Goal: Communication & Community: Participate in discussion

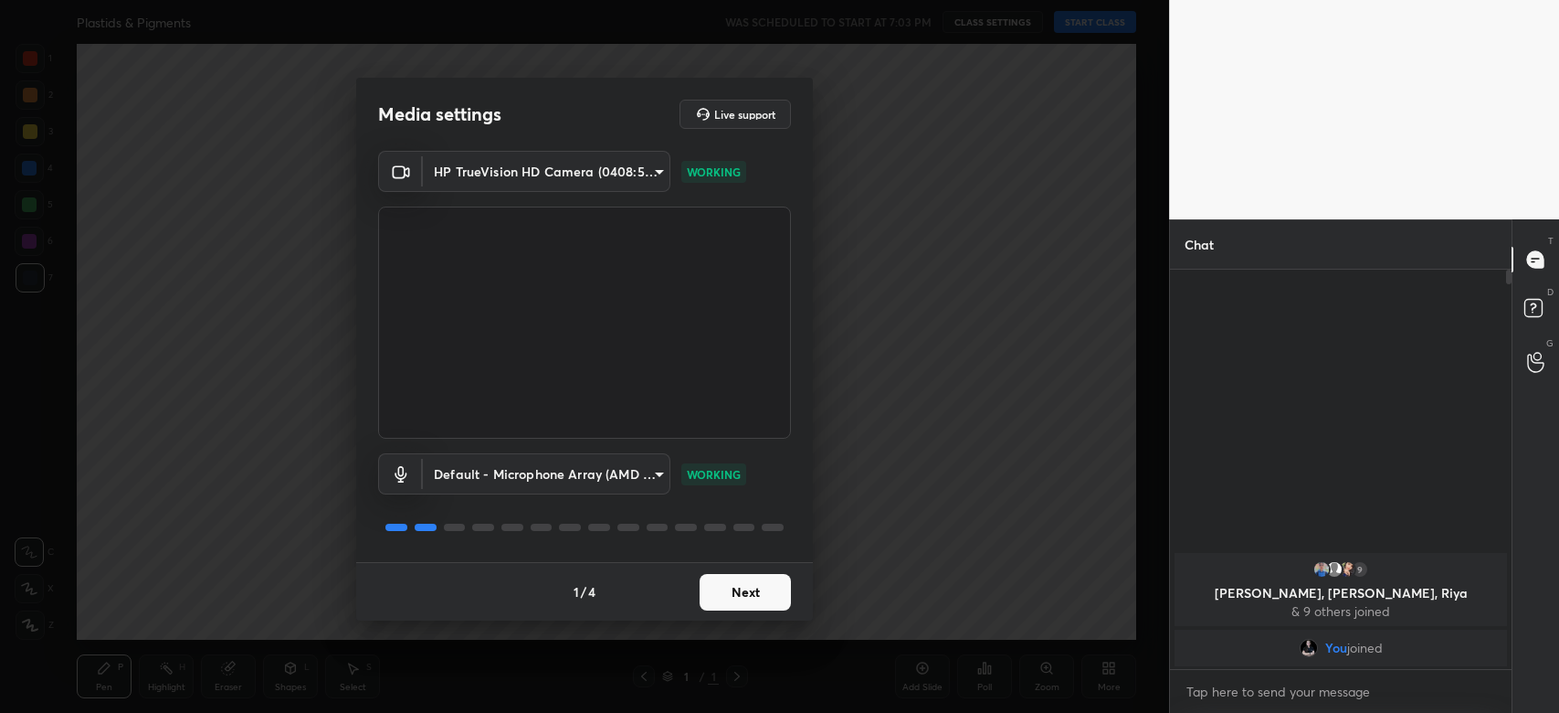
click at [768, 582] on button "Next" at bounding box center [745, 592] width 91 height 37
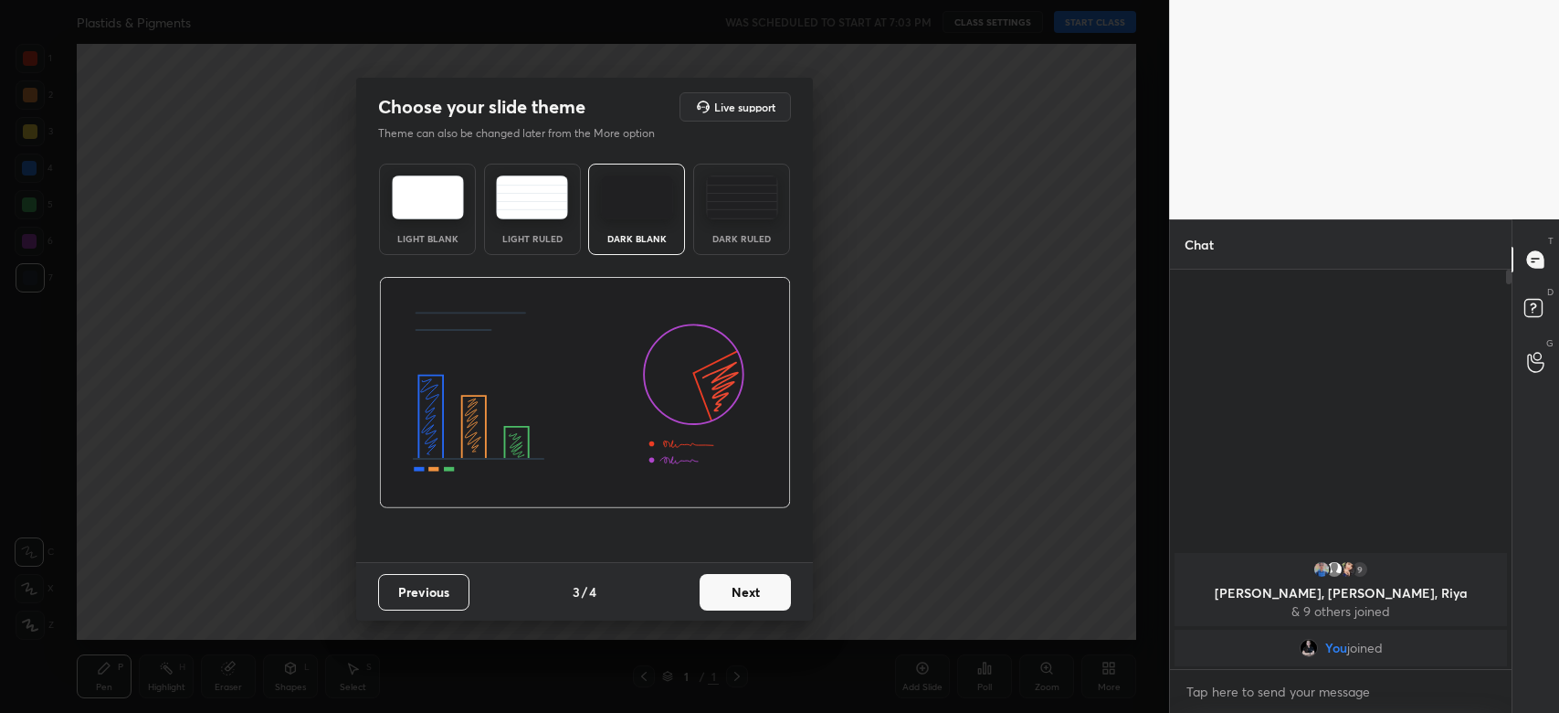
click at [768, 582] on button "Next" at bounding box center [745, 592] width 91 height 37
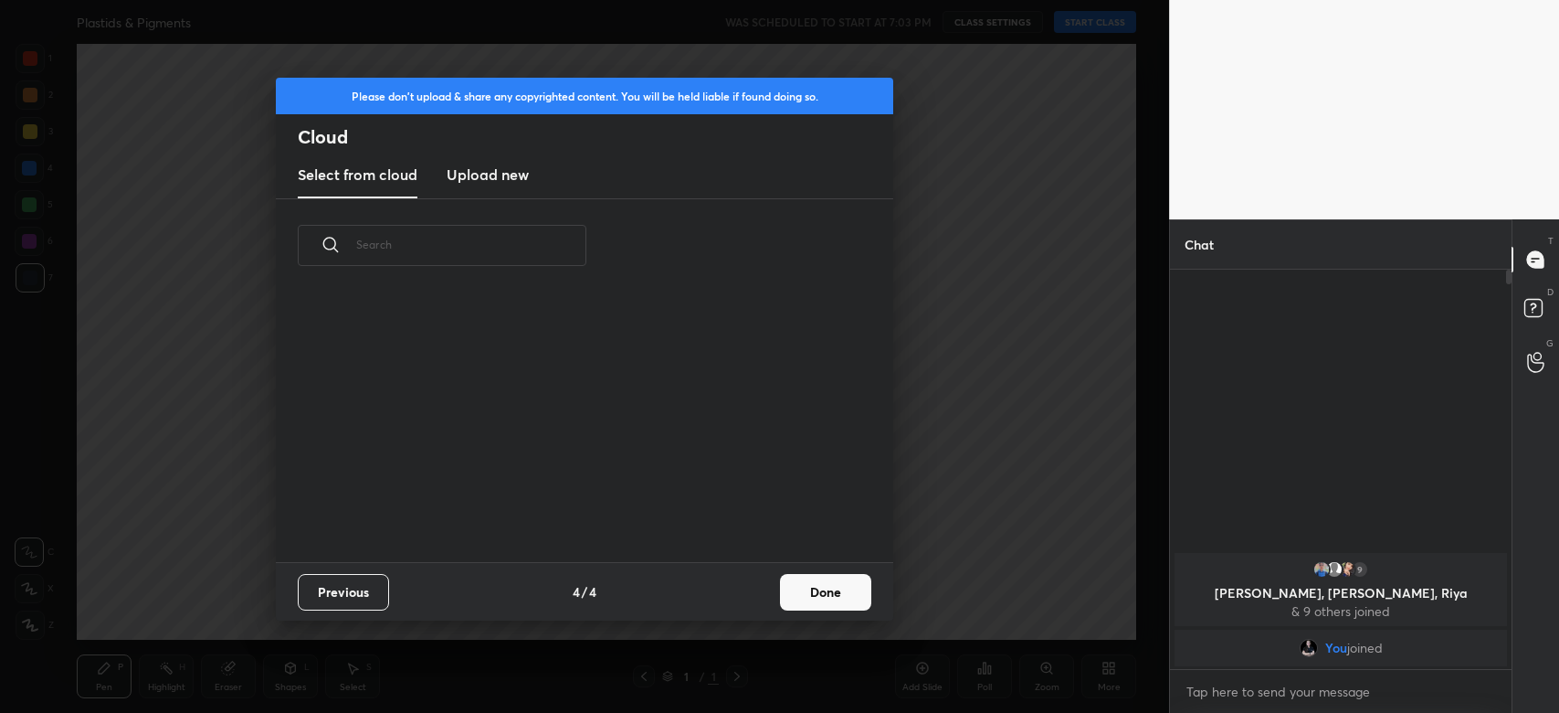
click at [768, 582] on div "Previous 4 / 4 Done" at bounding box center [585, 591] width 618 height 58
click at [803, 577] on button "Done" at bounding box center [825, 592] width 91 height 37
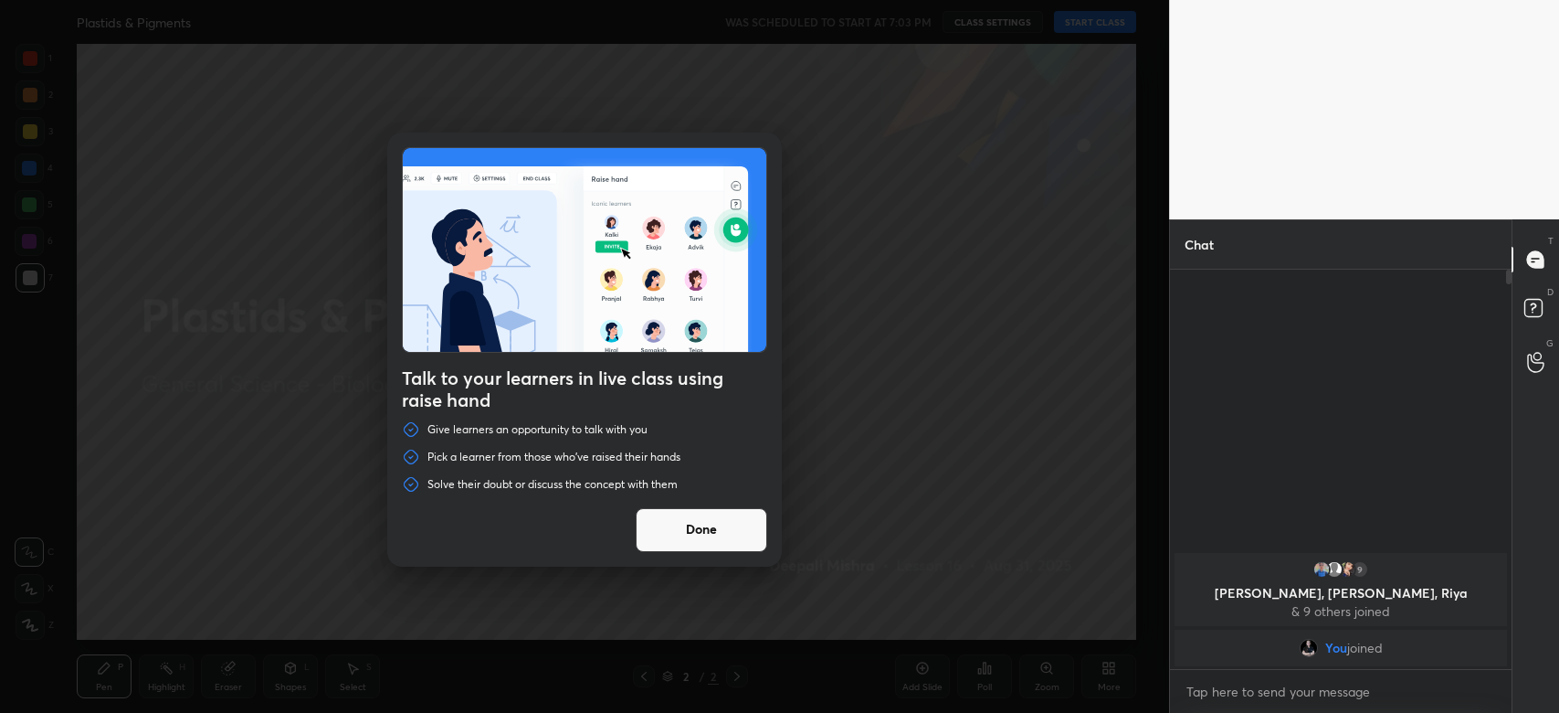
click at [1084, 21] on div "Talk to your learners in live class using raise hand Give learners an opportuni…" at bounding box center [584, 356] width 1169 height 713
click at [718, 535] on button "Done" at bounding box center [702, 530] width 132 height 44
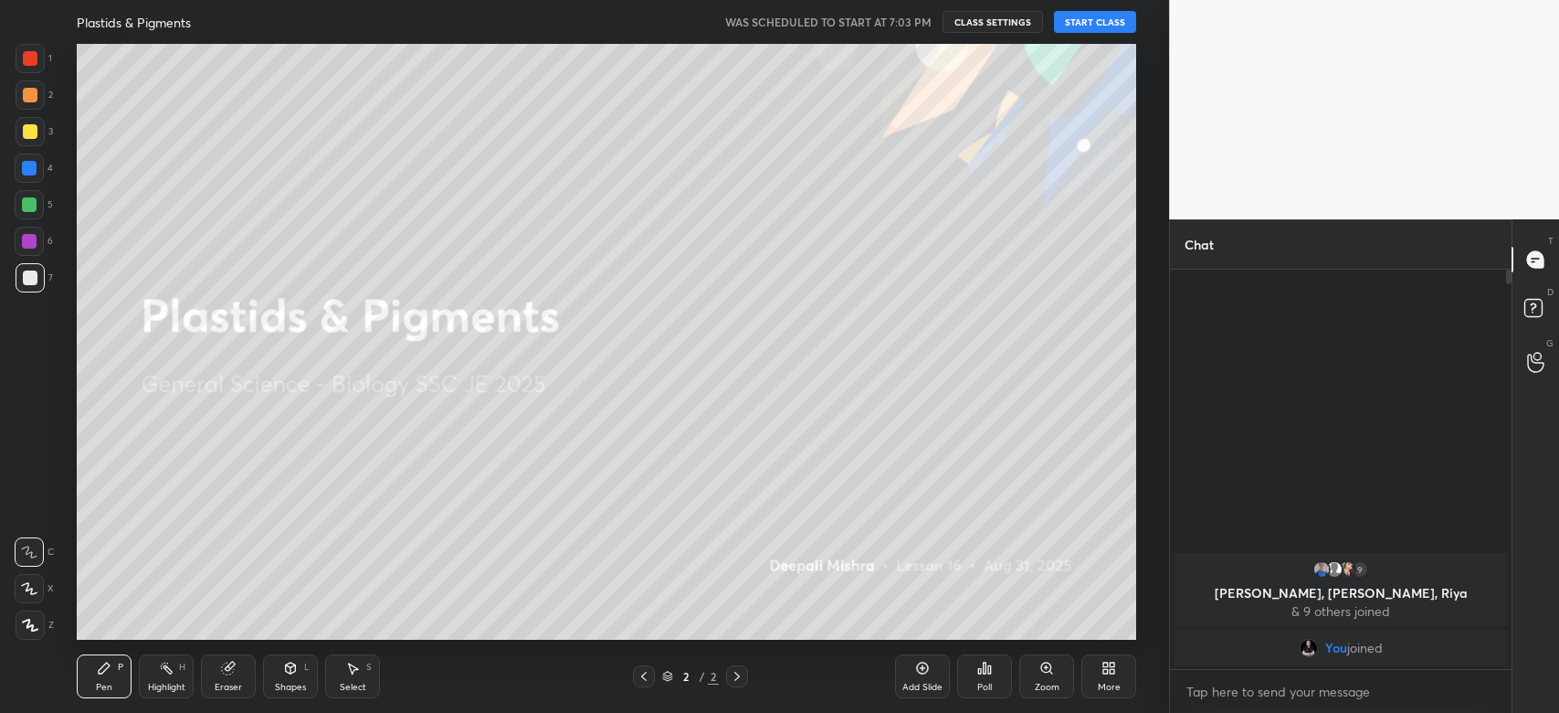
click at [1100, 24] on button "START CLASS" at bounding box center [1095, 22] width 82 height 22
click at [924, 25] on span "mute" at bounding box center [916, 22] width 26 height 13
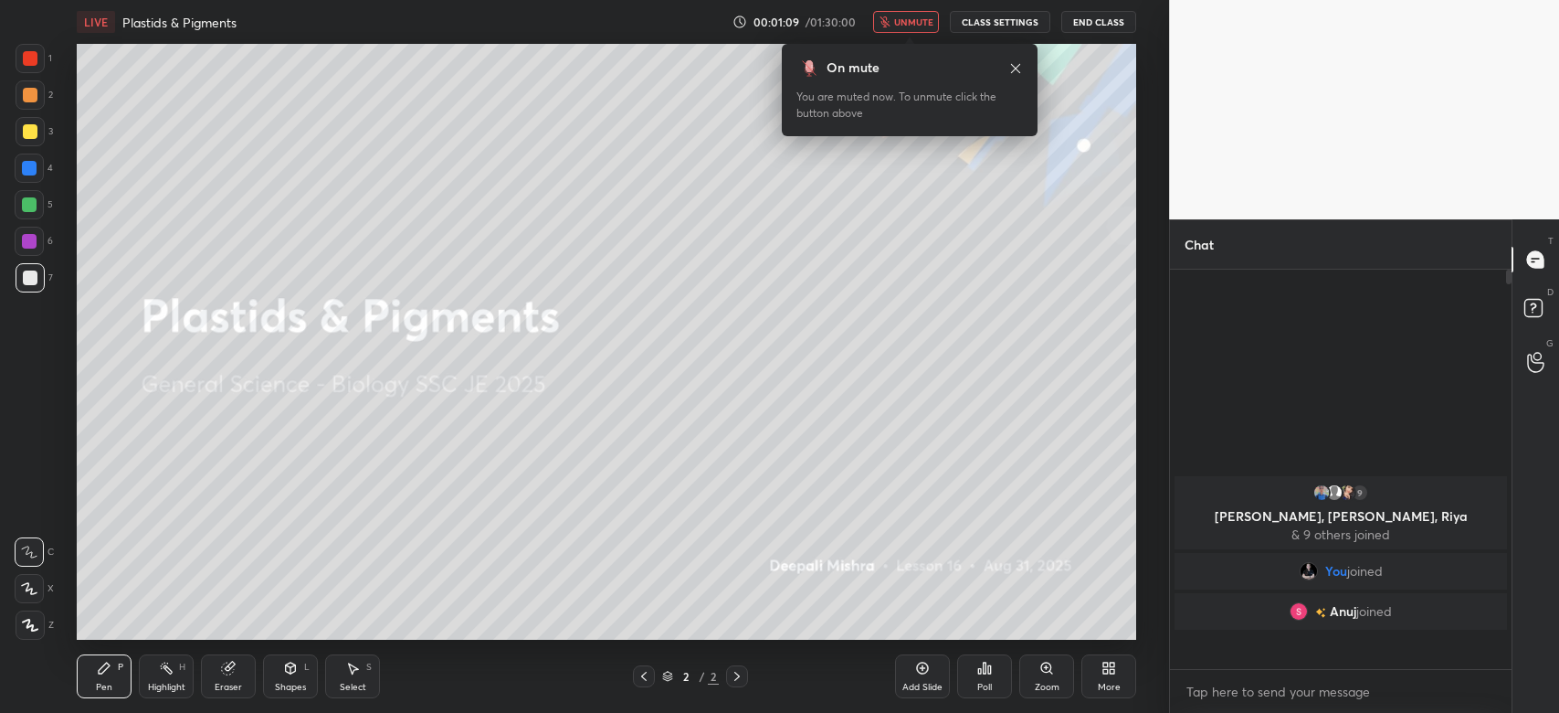
scroll to position [395, 336]
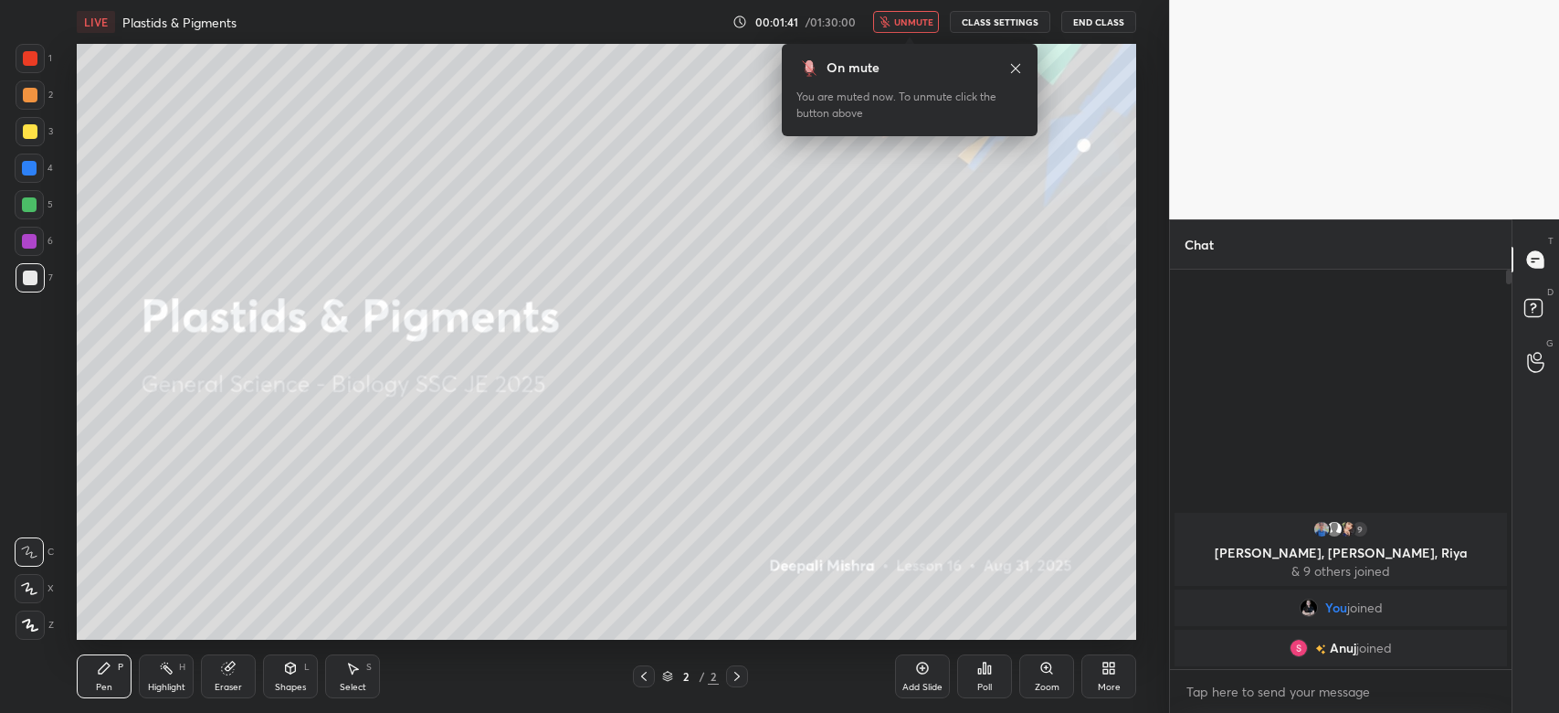
click at [37, 618] on div at bounding box center [30, 624] width 29 height 29
click at [35, 57] on div at bounding box center [30, 58] width 15 height 15
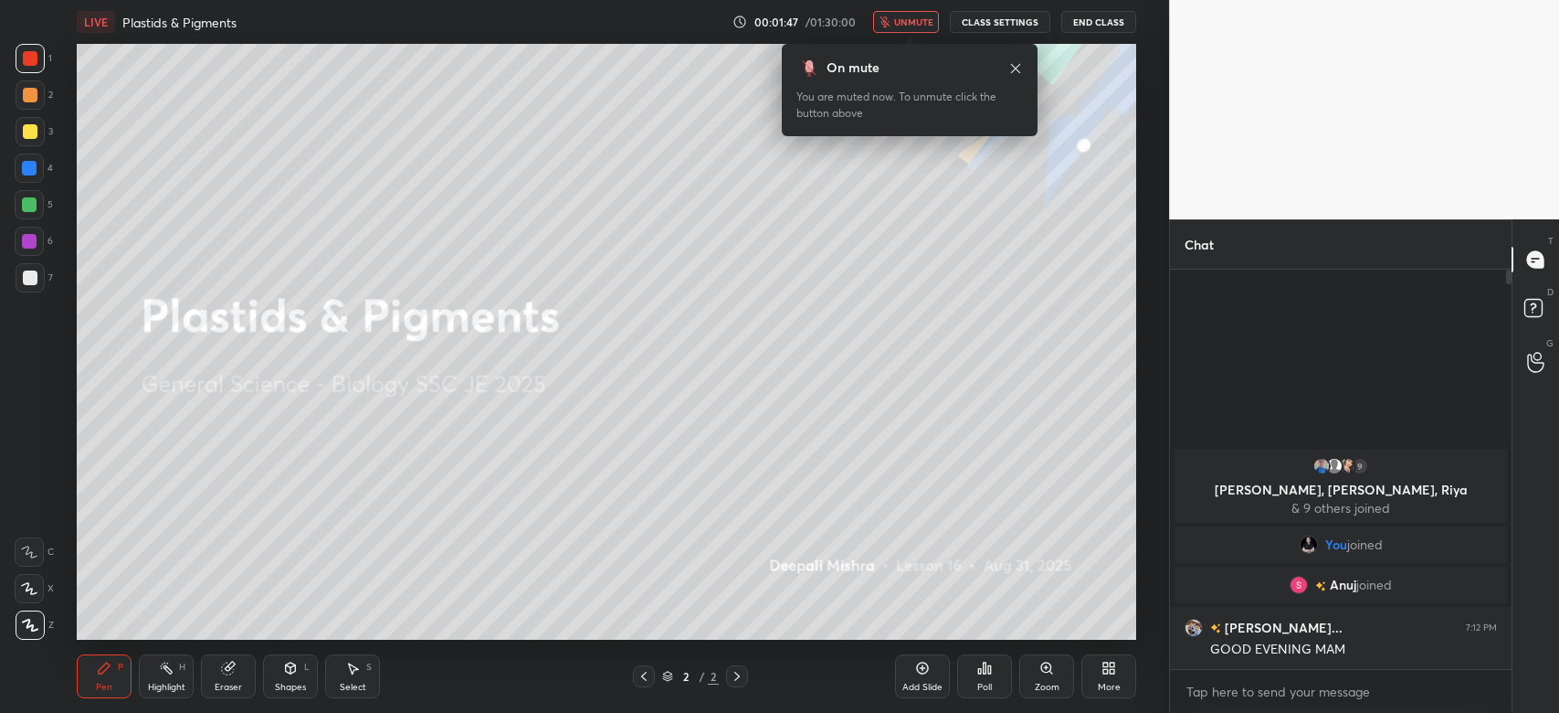
click at [1111, 668] on icon at bounding box center [1109, 668] width 15 height 15
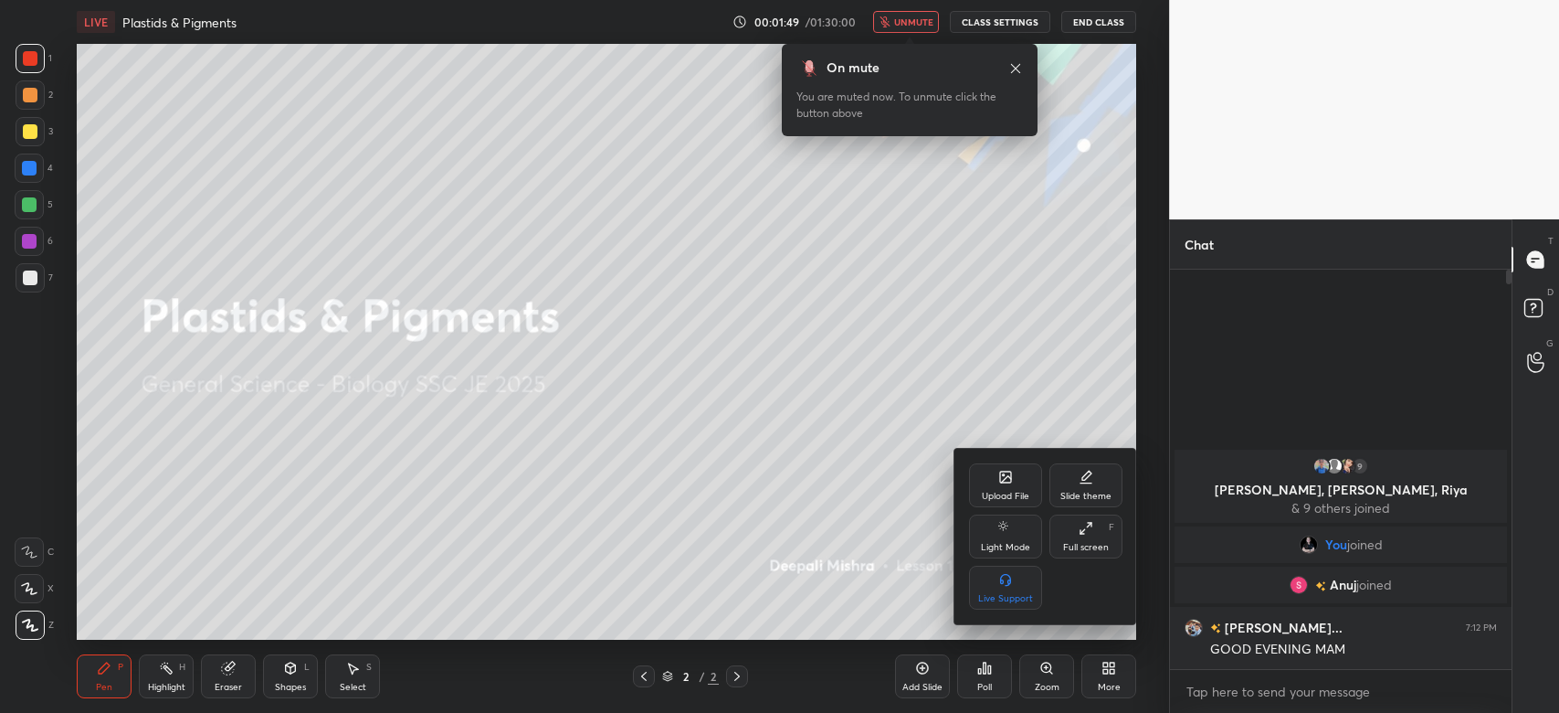
click at [994, 474] on div "Upload File" at bounding box center [1005, 485] width 73 height 44
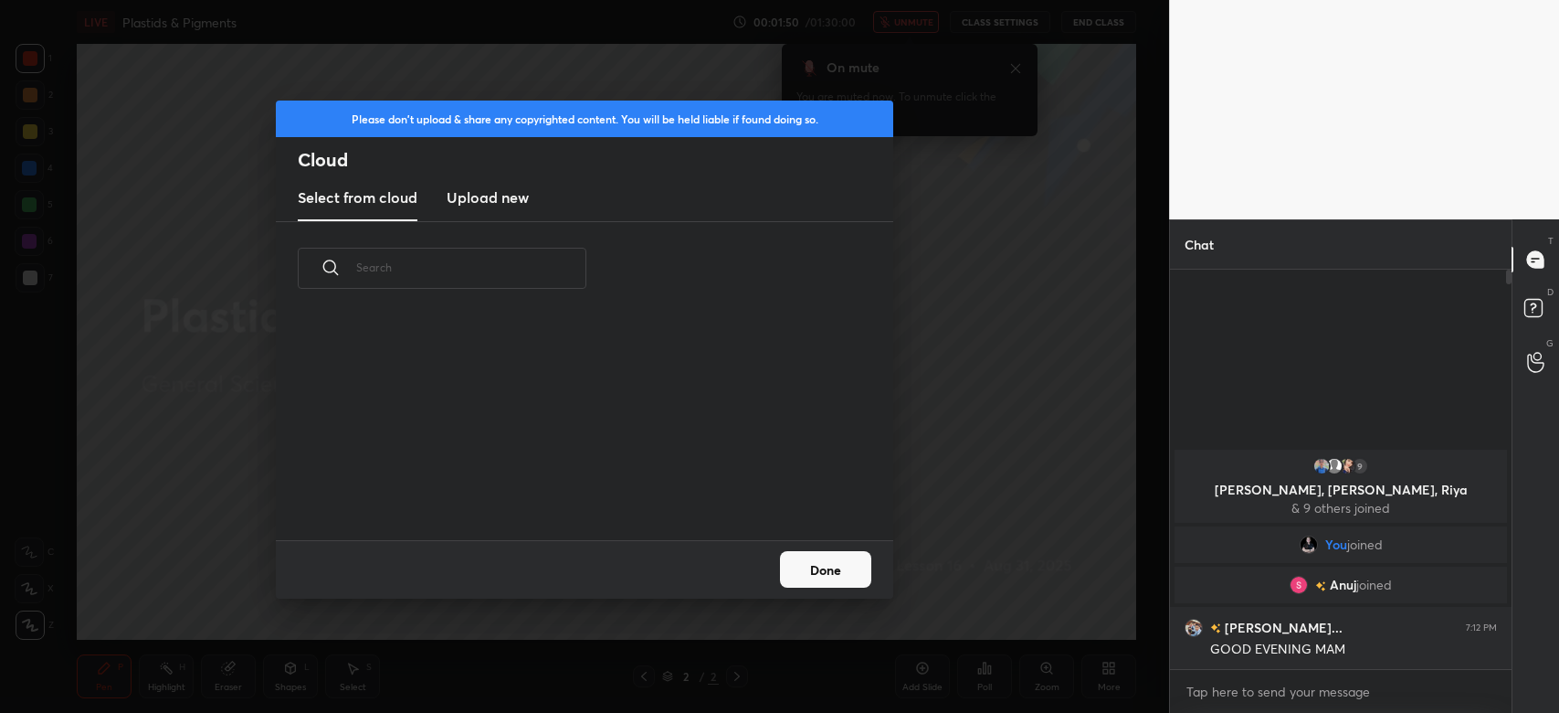
scroll to position [226, 586]
click at [492, 210] on new "Upload new" at bounding box center [488, 198] width 82 height 46
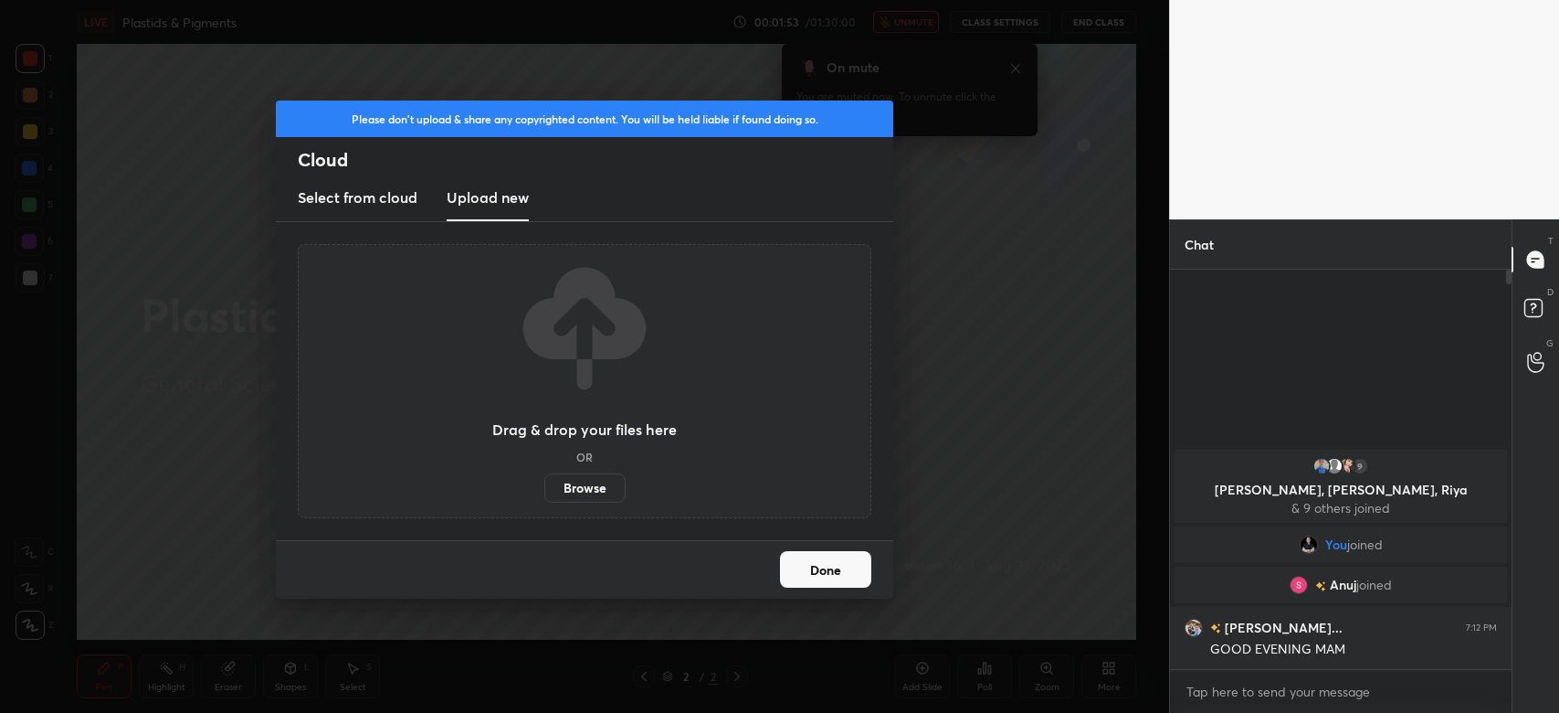
click at [572, 483] on label "Browse" at bounding box center [584, 487] width 81 height 29
click at [544, 483] on input "Browse" at bounding box center [544, 487] width 0 height 29
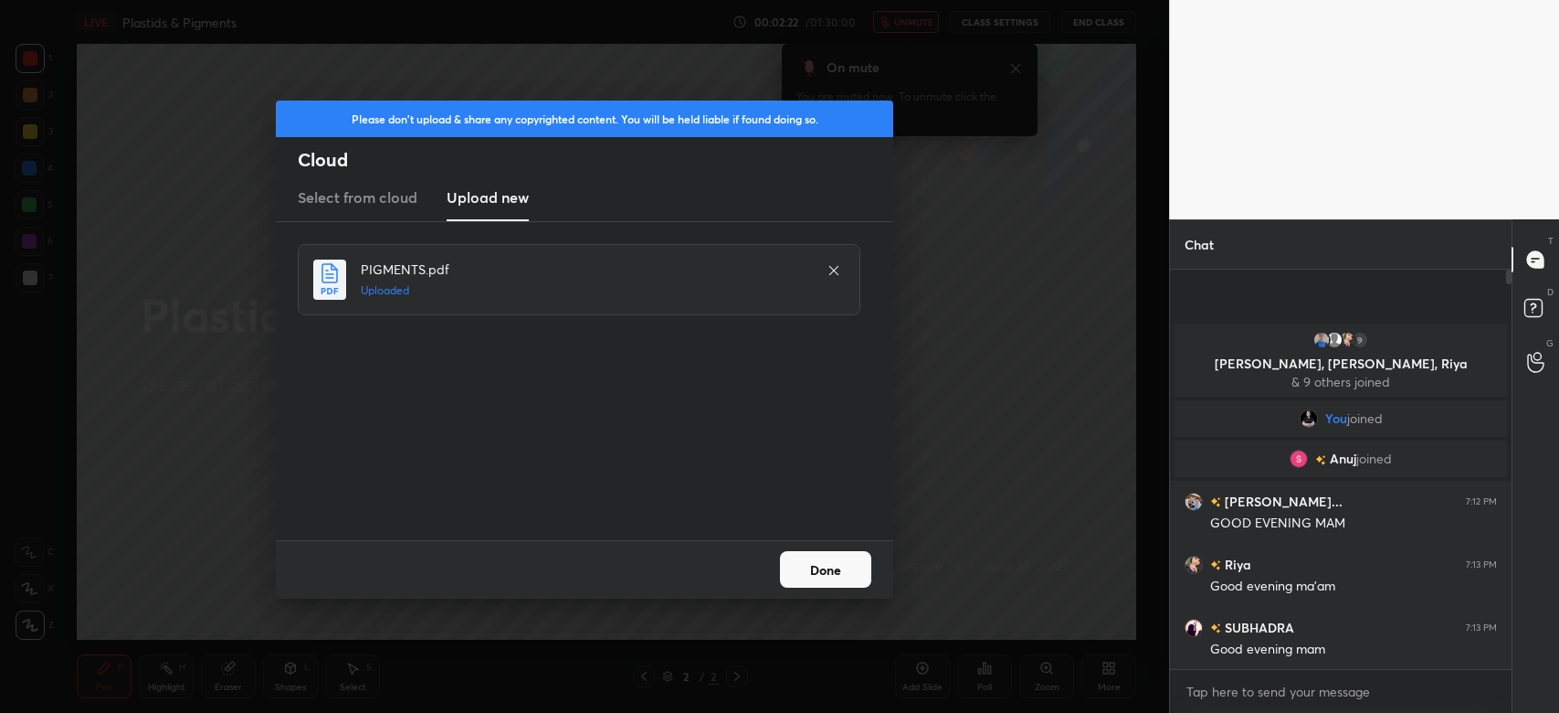
click at [847, 559] on button "Done" at bounding box center [825, 569] width 91 height 37
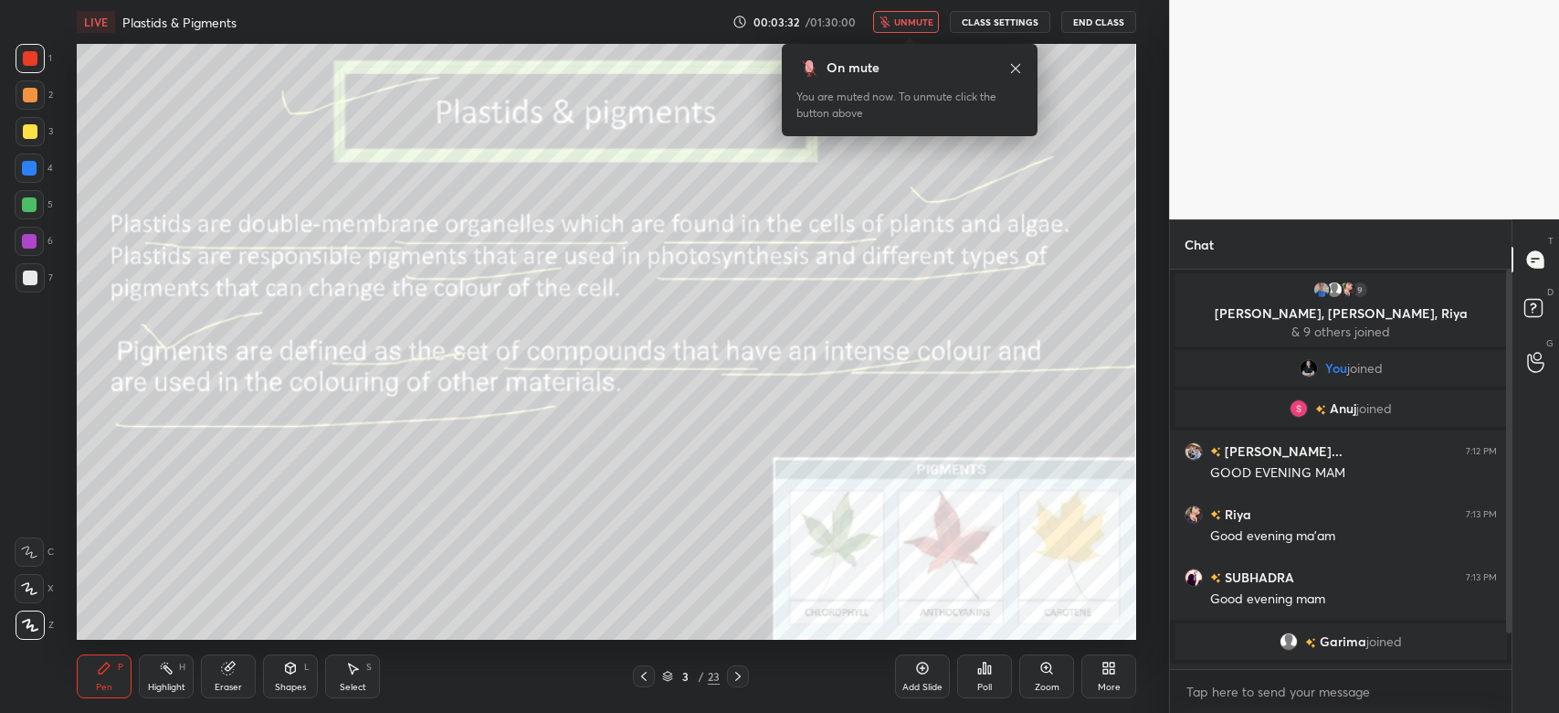
click at [913, 14] on button "unmute" at bounding box center [906, 22] width 66 height 22
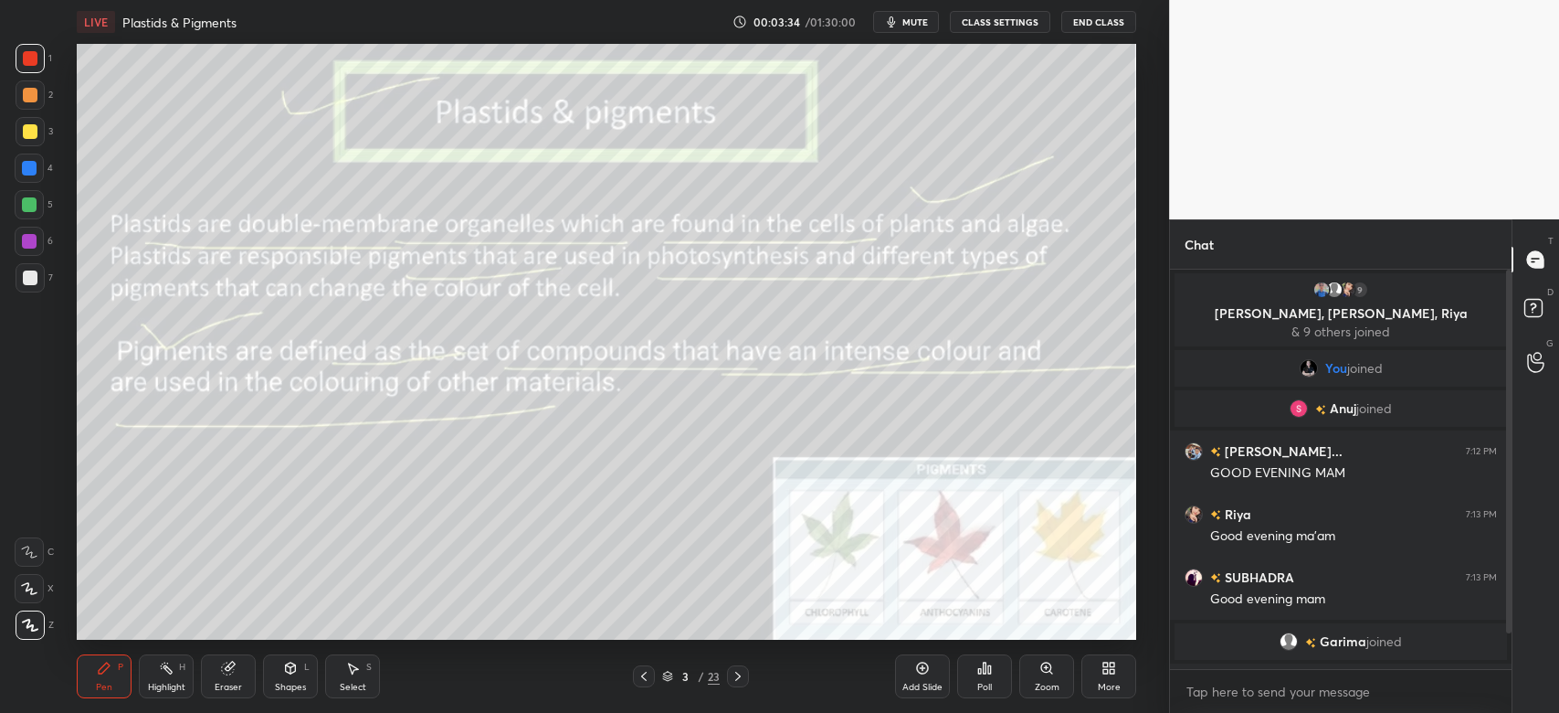
click at [37, 174] on div at bounding box center [29, 167] width 29 height 29
drag, startPoint x: 1512, startPoint y: 473, endPoint x: 1516, endPoint y: 556, distance: 83.2
click at [1516, 556] on div "T Messages (T) D Doubts (D) G Raise Hand (G)" at bounding box center [1536, 465] width 48 height 493
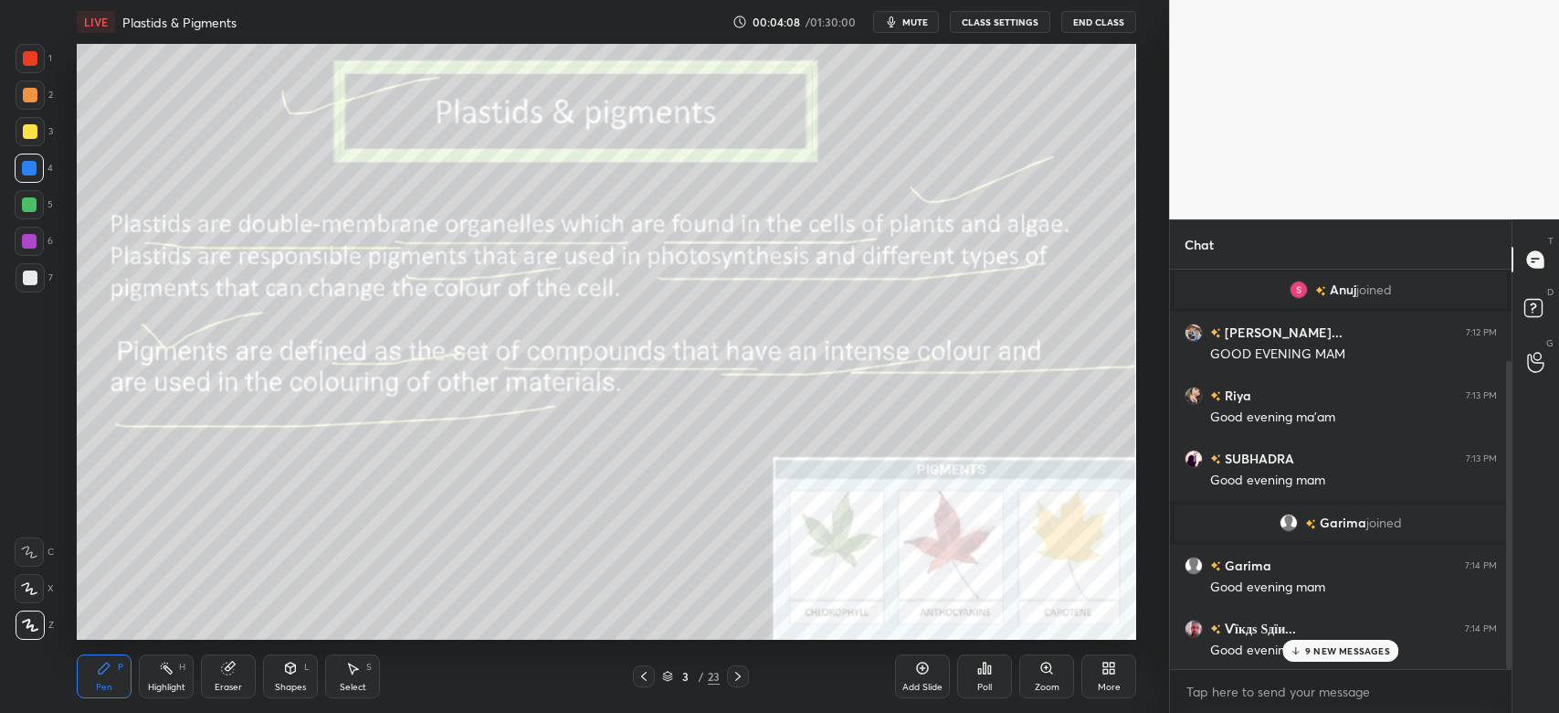
drag, startPoint x: 1510, startPoint y: 513, endPoint x: 1504, endPoint y: 625, distance: 111.6
click at [1504, 625] on div at bounding box center [1506, 469] width 11 height 399
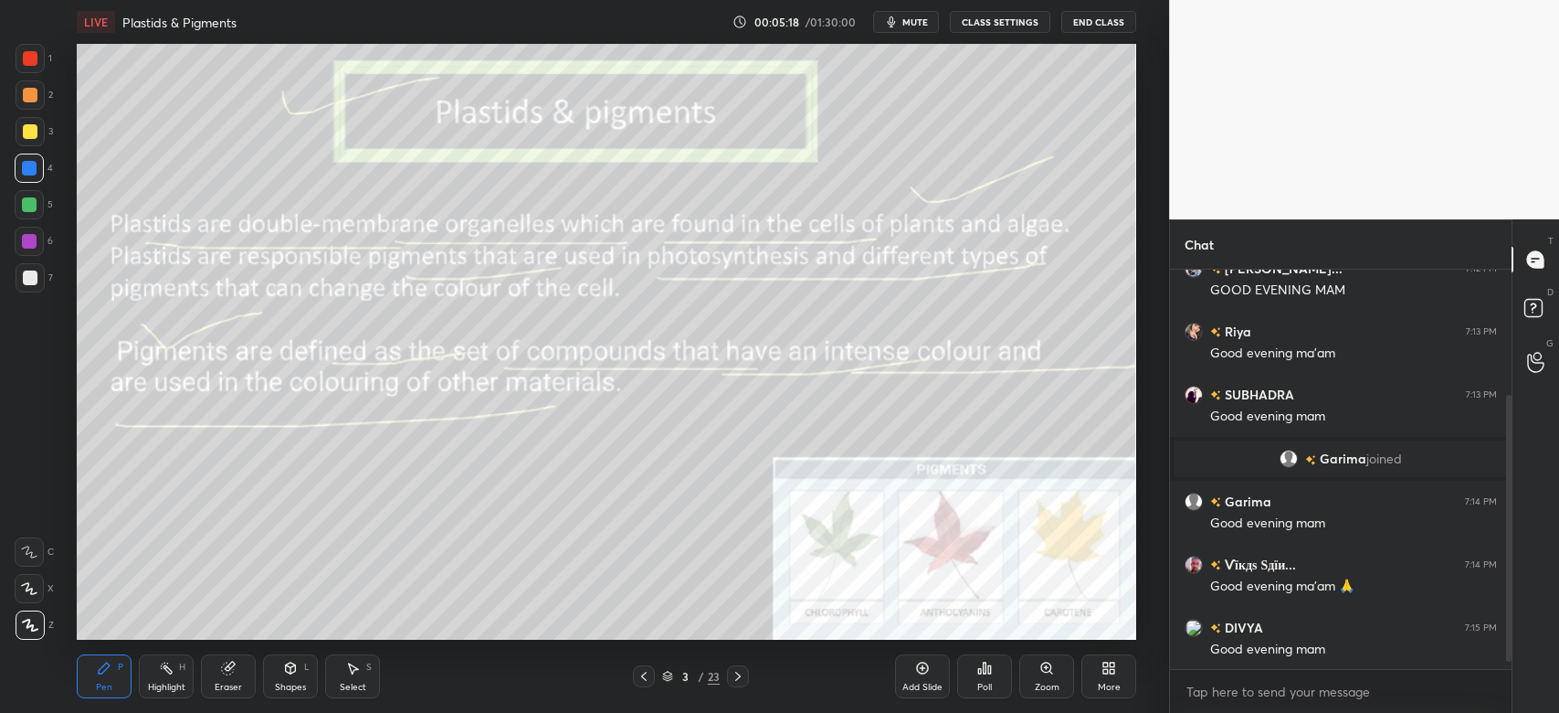
scroll to position [6, 5]
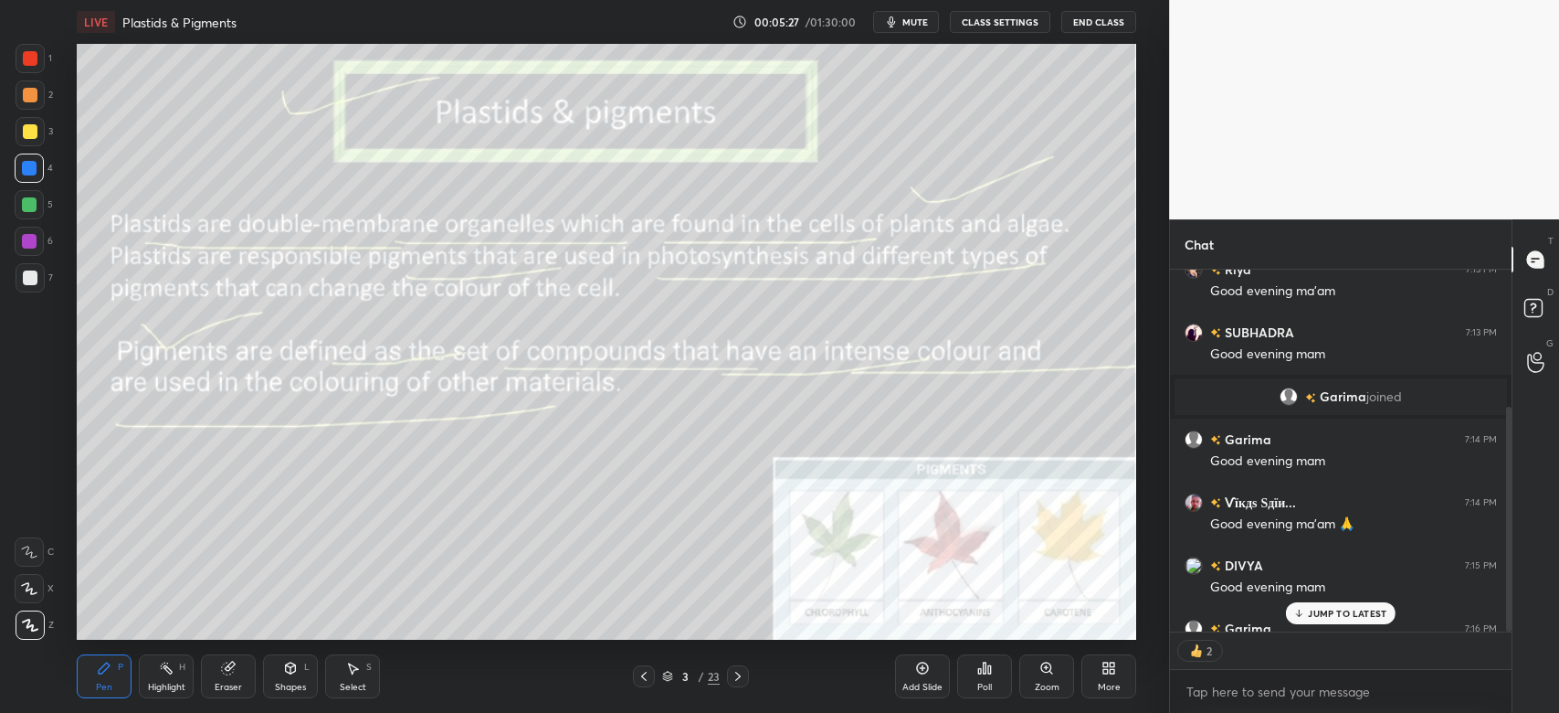
click at [1369, 615] on p "JUMP TO LATEST" at bounding box center [1347, 613] width 79 height 11
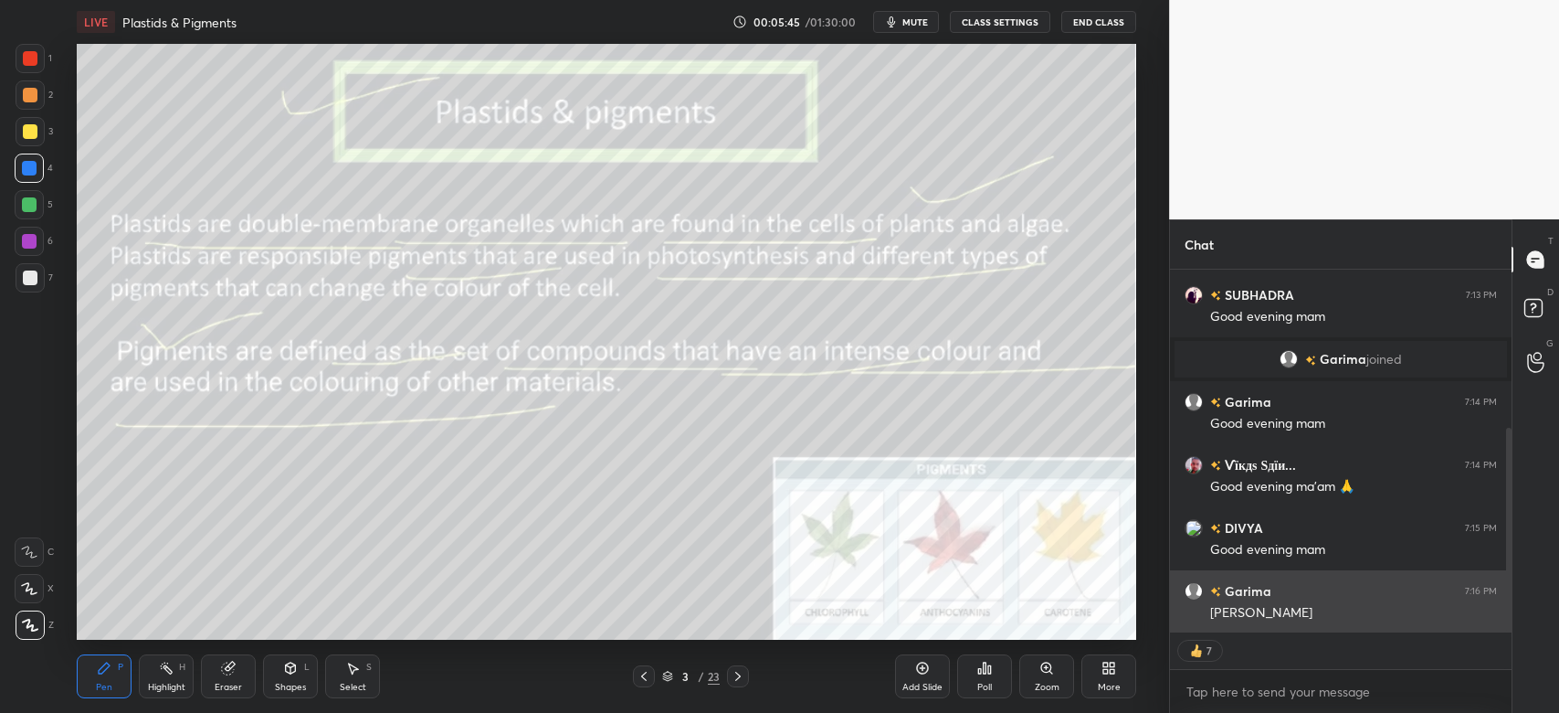
type textarea "x"
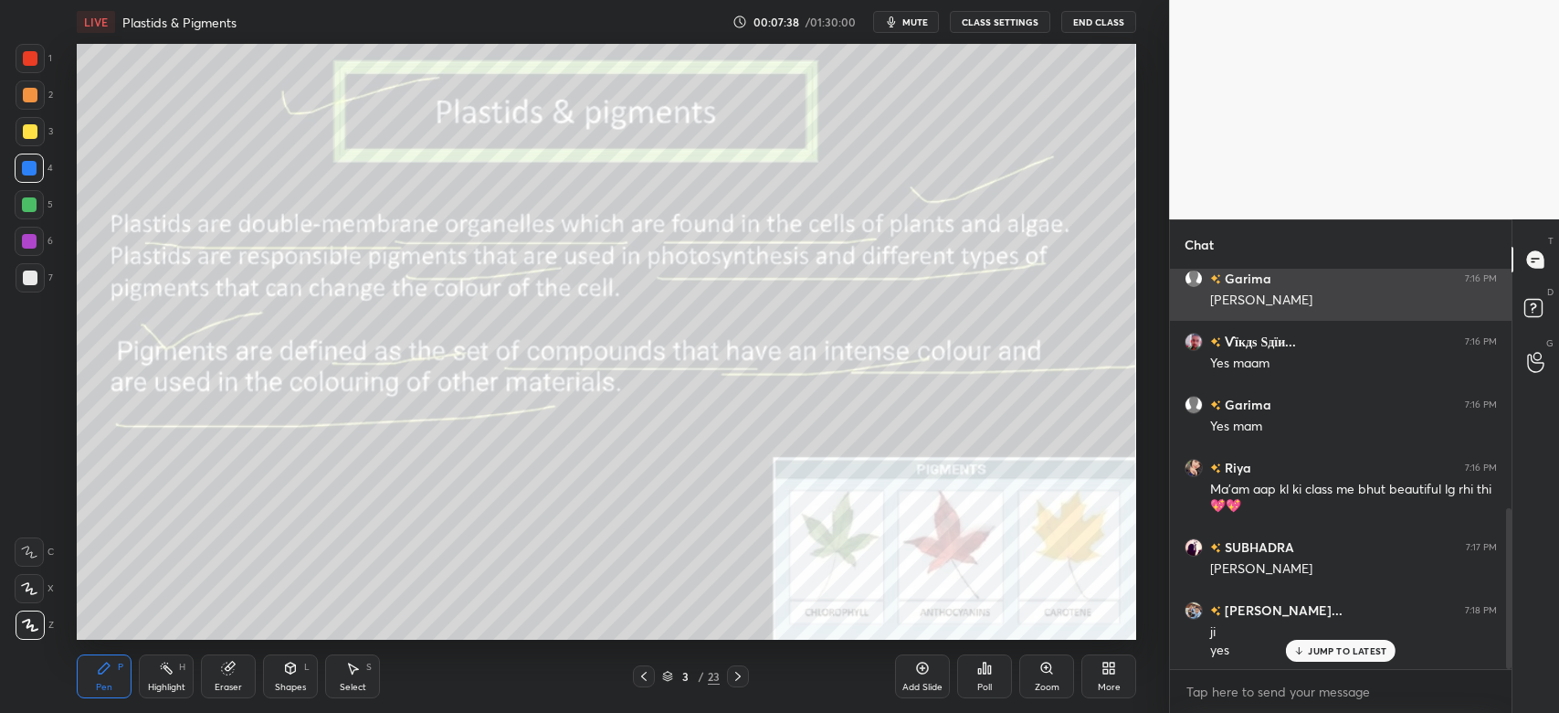
scroll to position [658, 0]
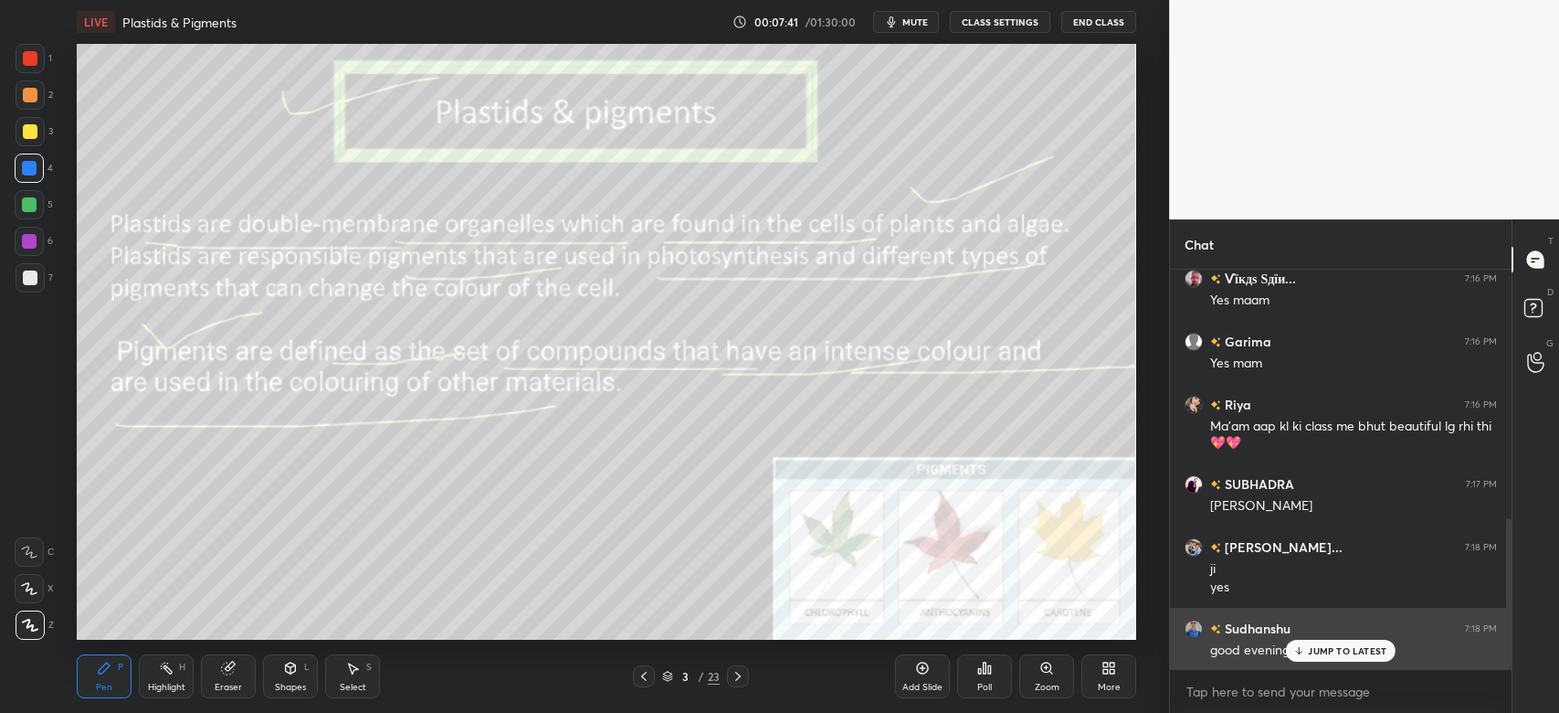
click at [1374, 655] on p "JUMP TO LATEST" at bounding box center [1347, 650] width 79 height 11
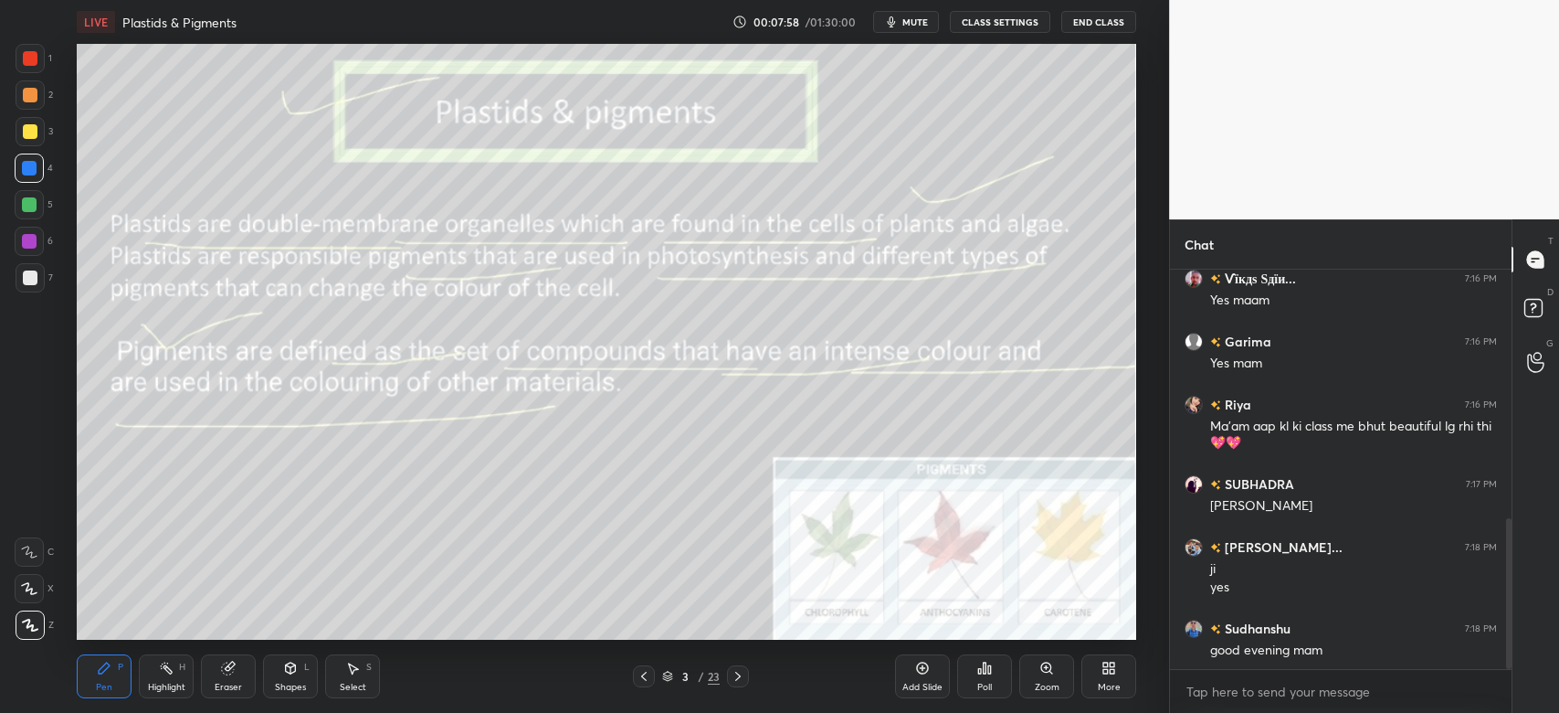
click at [928, 25] on span "mute" at bounding box center [916, 22] width 26 height 13
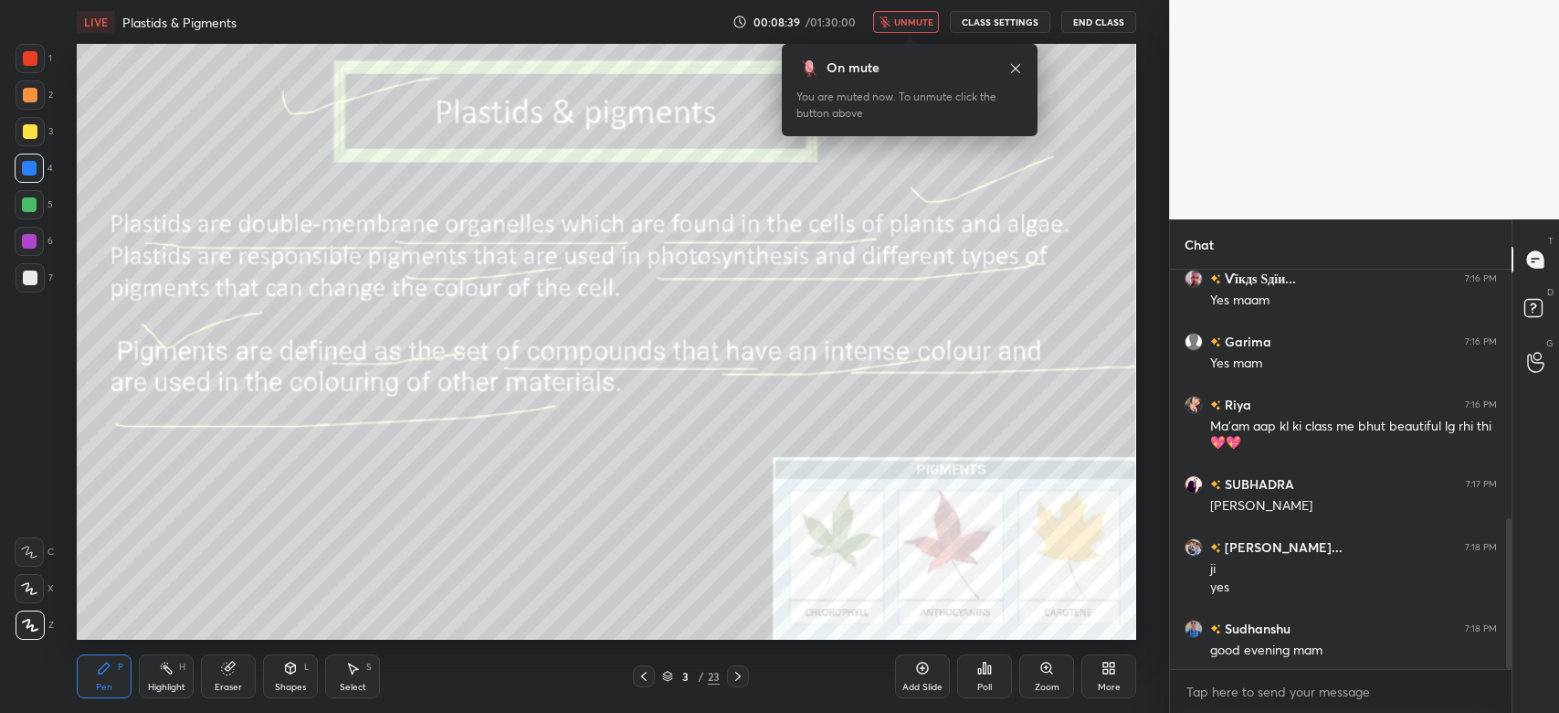
drag, startPoint x: 922, startPoint y: 10, endPoint x: 910, endPoint y: 34, distance: 26.6
click at [910, 34] on body "1 2 3 4 5 6 7 C X Z C X Z E E Erase all H H LIVE Plastids & Pigments 00:08:39 /…" at bounding box center [779, 356] width 1559 height 713
click at [909, 27] on button "unmute" at bounding box center [906, 22] width 66 height 22
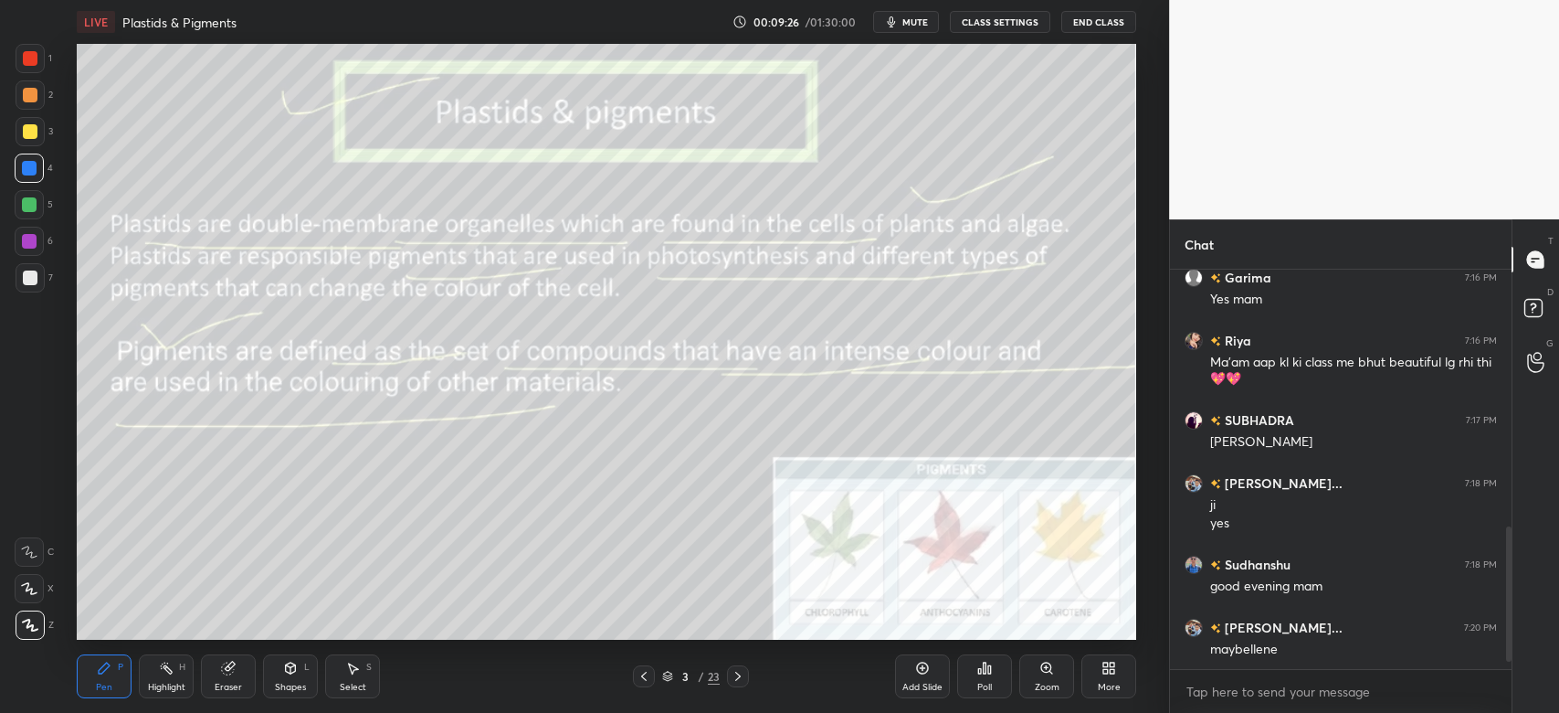
scroll to position [784, 0]
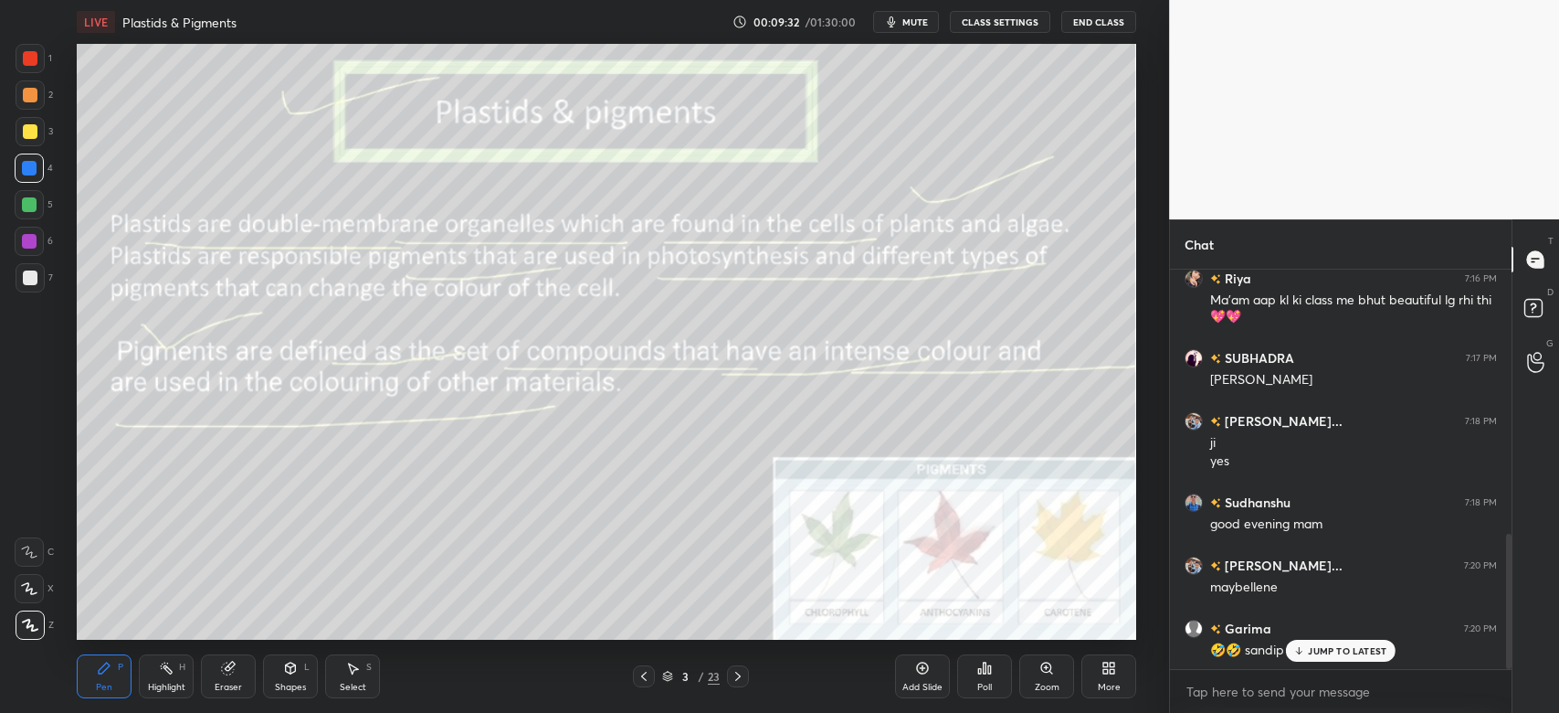
click at [1331, 650] on p "JUMP TO LATEST" at bounding box center [1347, 650] width 79 height 11
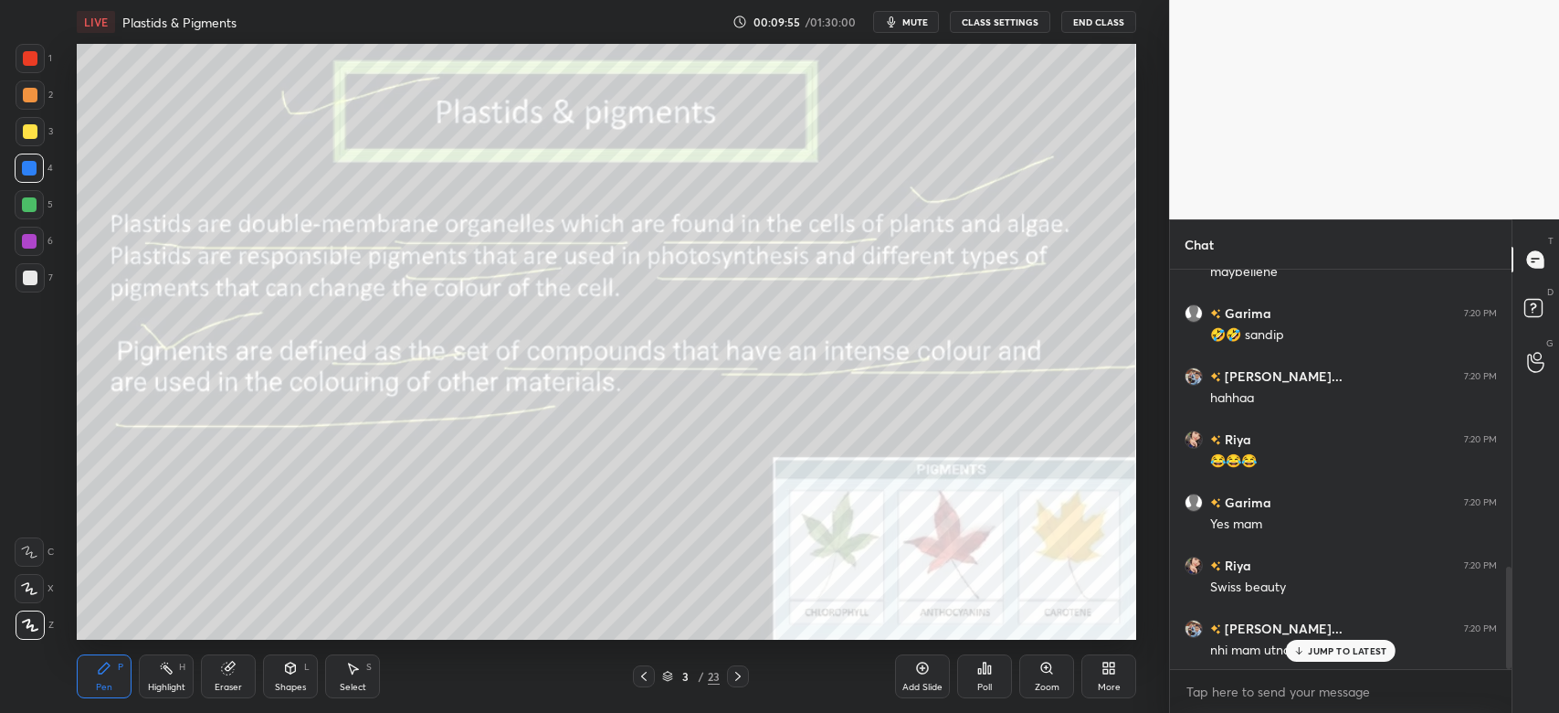
scroll to position [1162, 0]
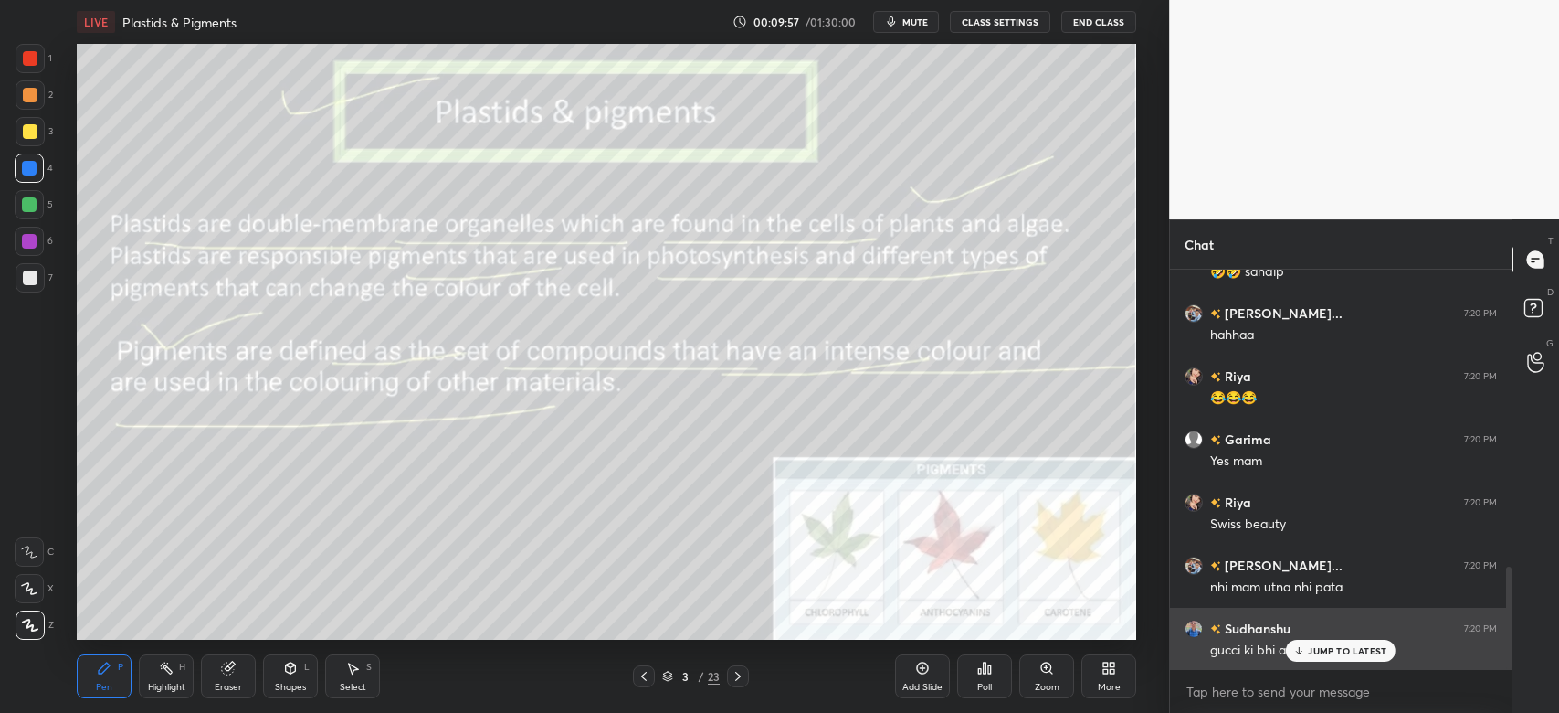
click at [1329, 650] on p "JUMP TO LATEST" at bounding box center [1347, 650] width 79 height 11
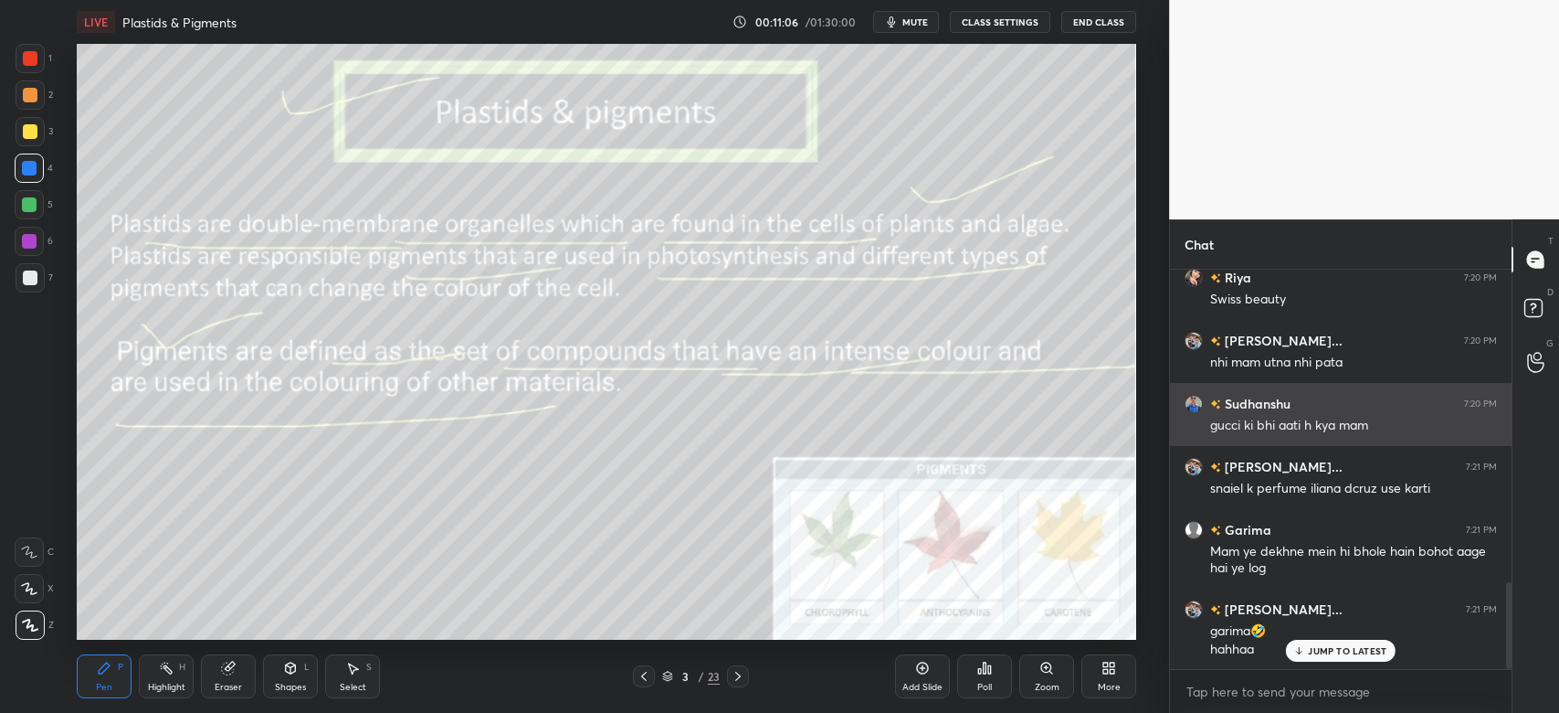
scroll to position [1449, 0]
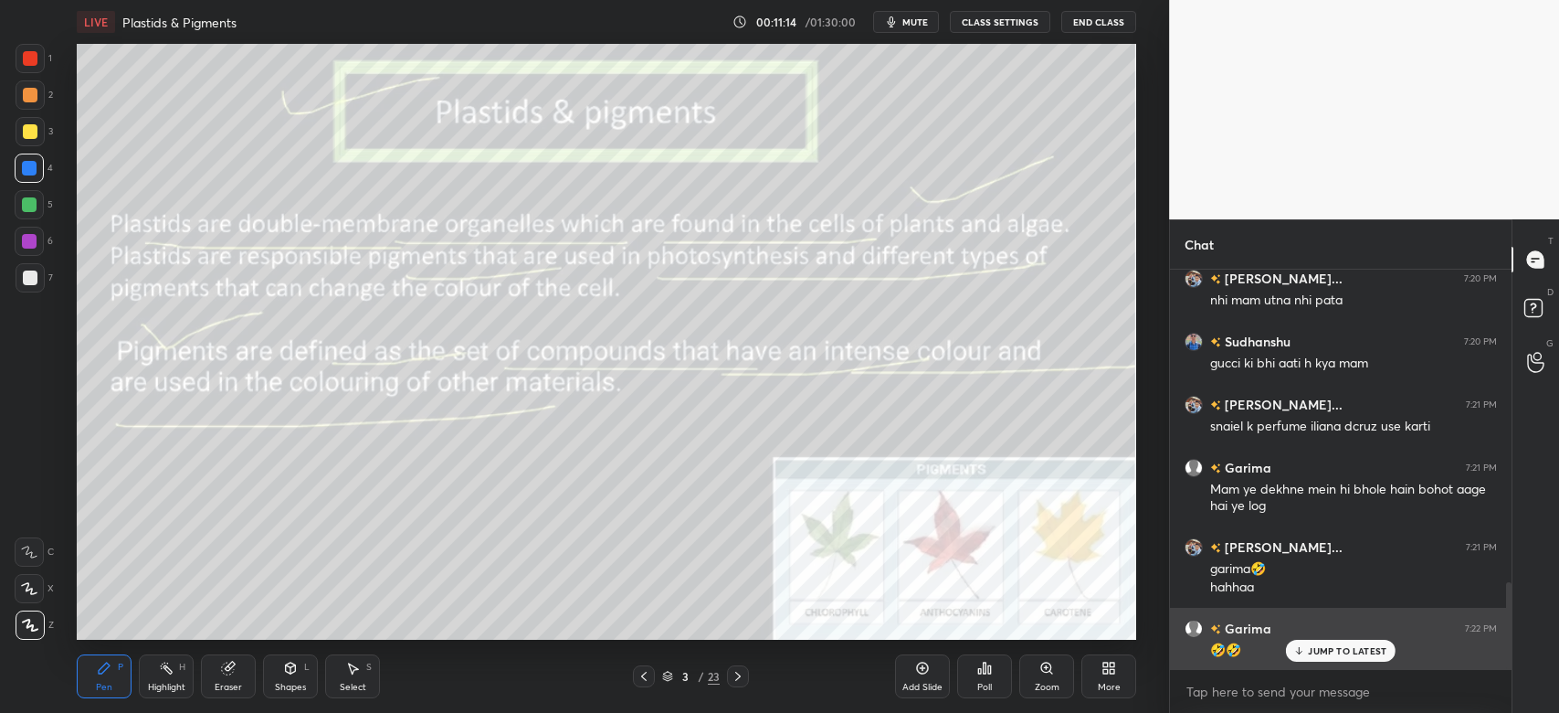
click at [1374, 653] on p "JUMP TO LATEST" at bounding box center [1347, 650] width 79 height 11
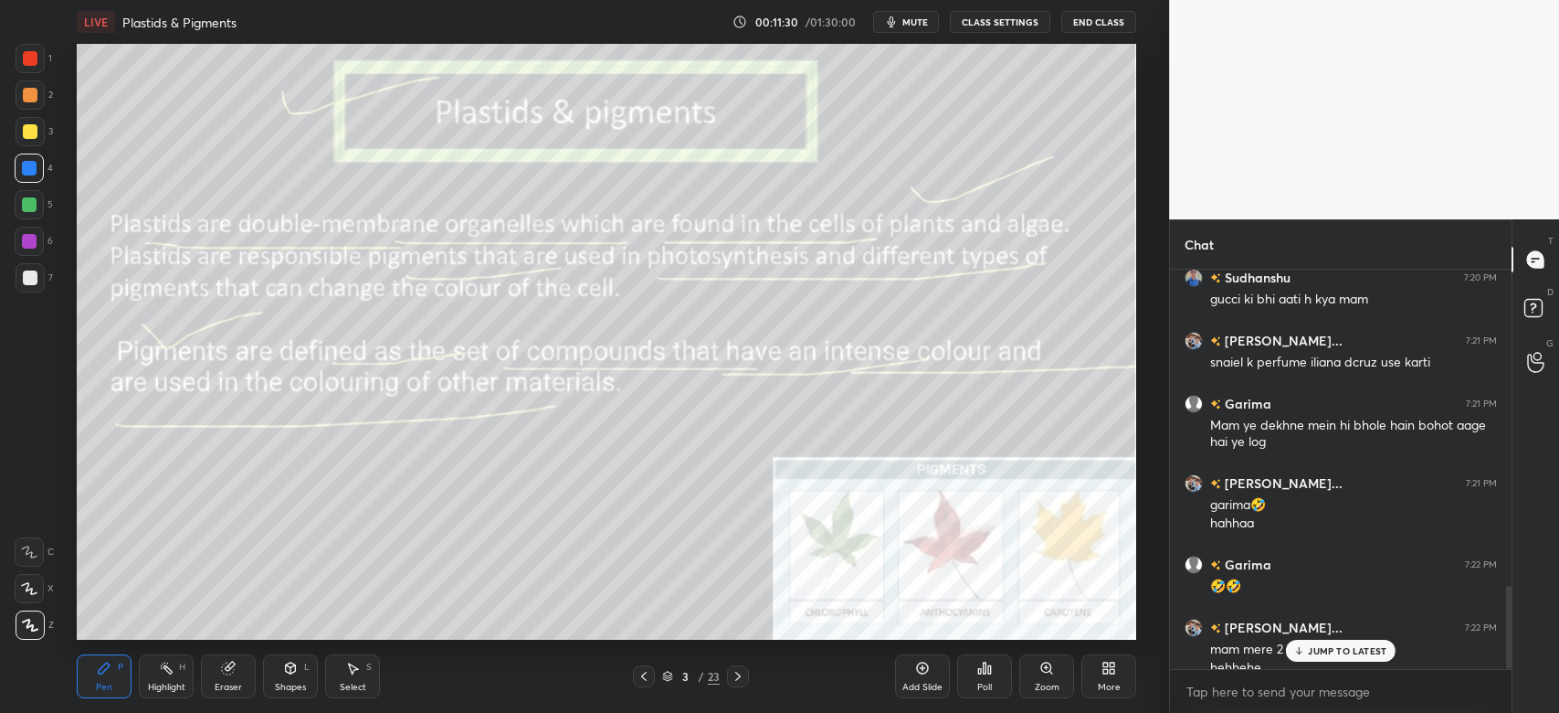
scroll to position [1530, 0]
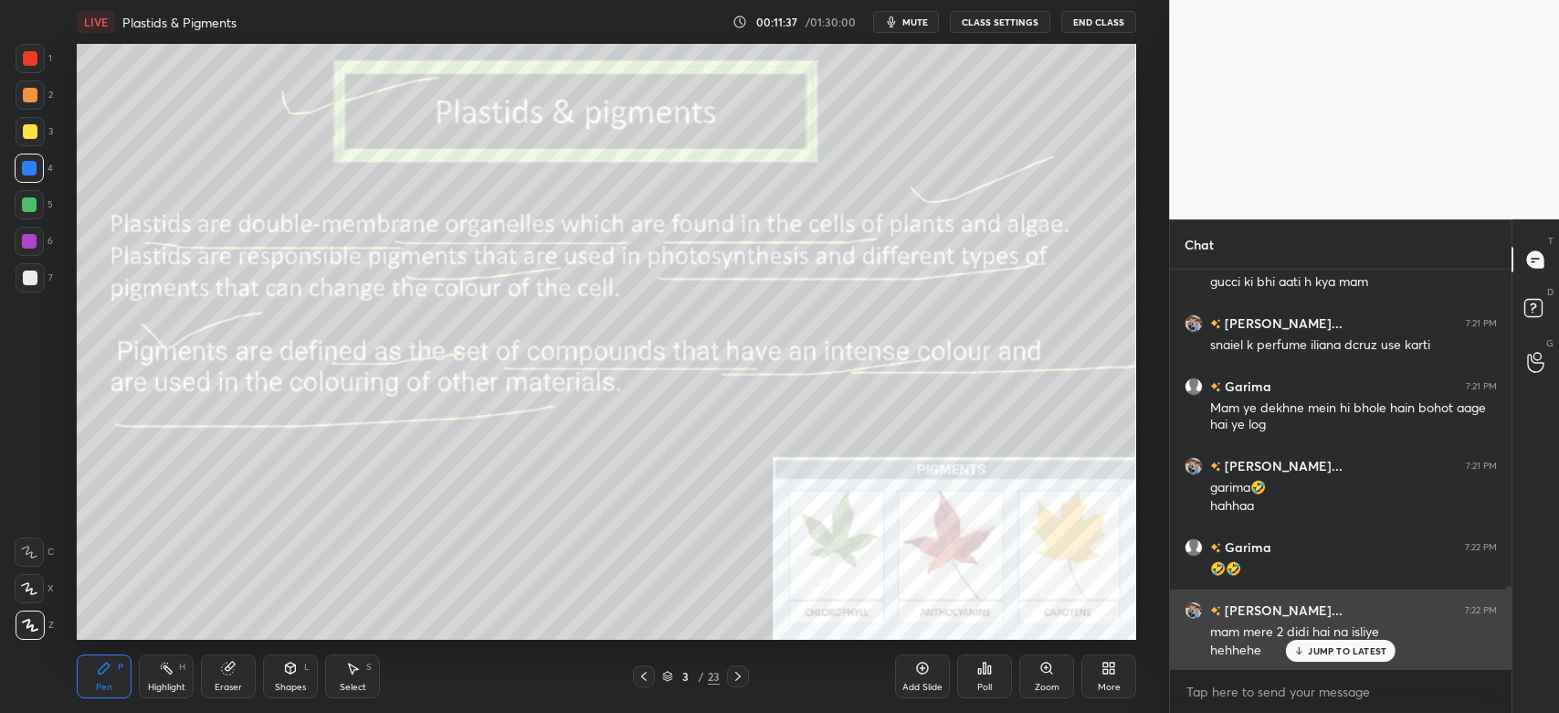
click at [1332, 656] on p "JUMP TO LATEST" at bounding box center [1347, 650] width 79 height 11
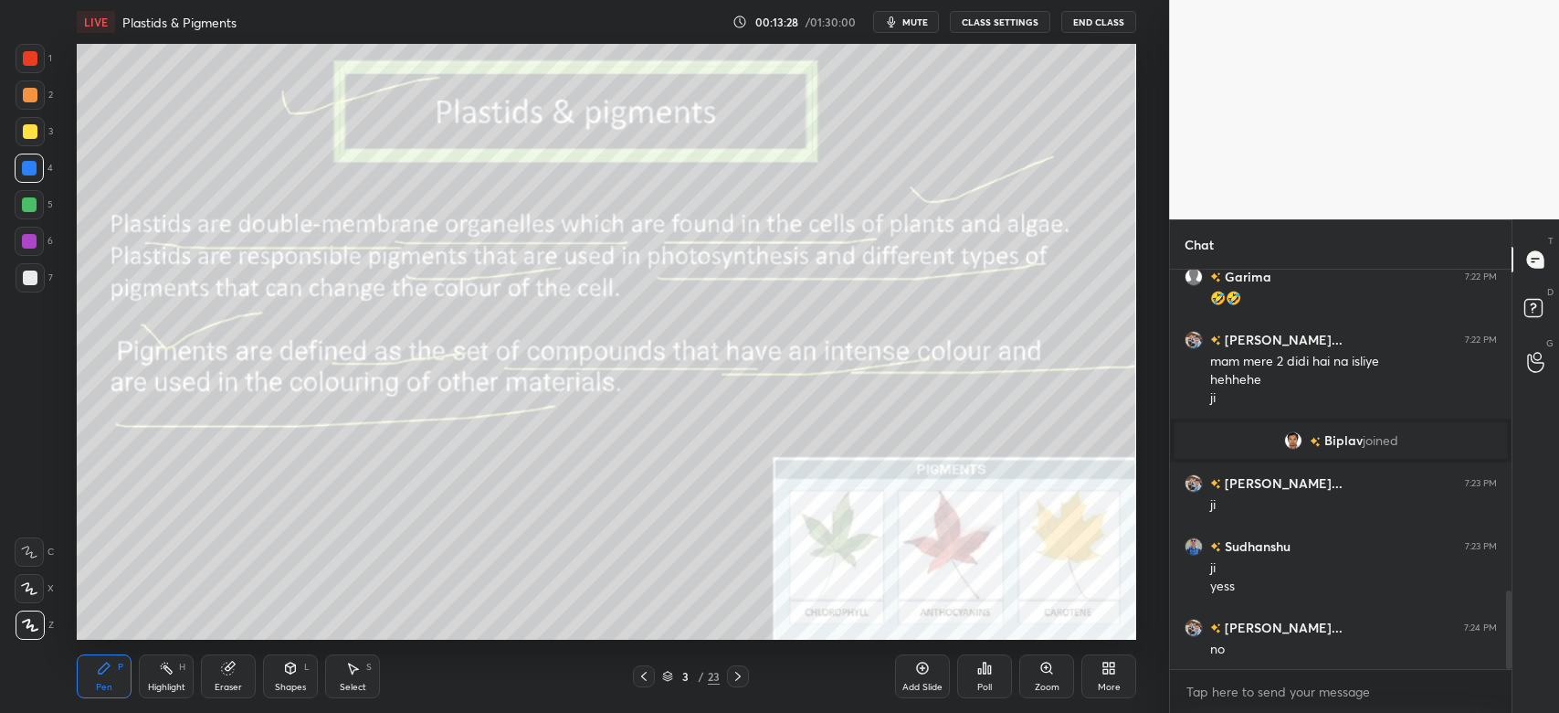
scroll to position [1685, 0]
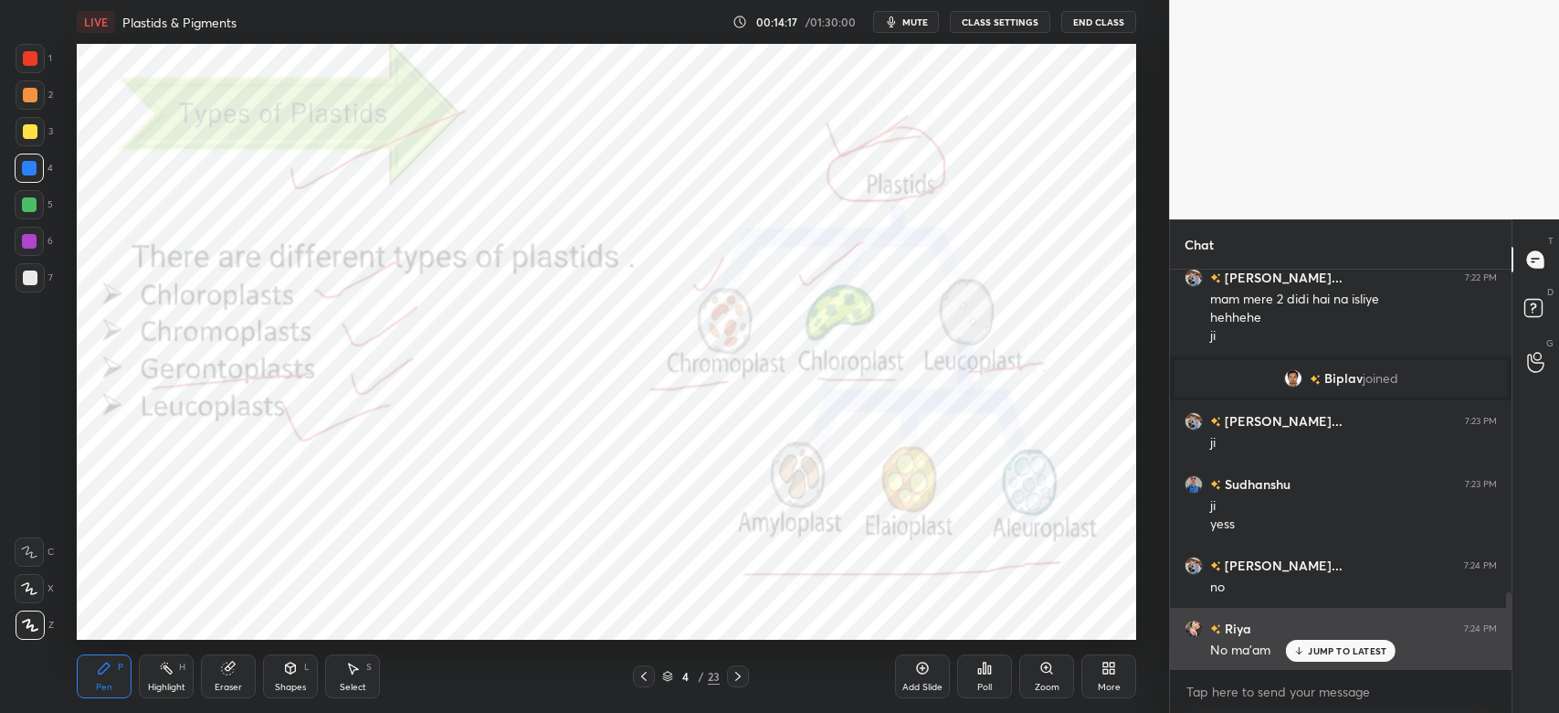
click at [1353, 652] on p "JUMP TO LATEST" at bounding box center [1347, 650] width 79 height 11
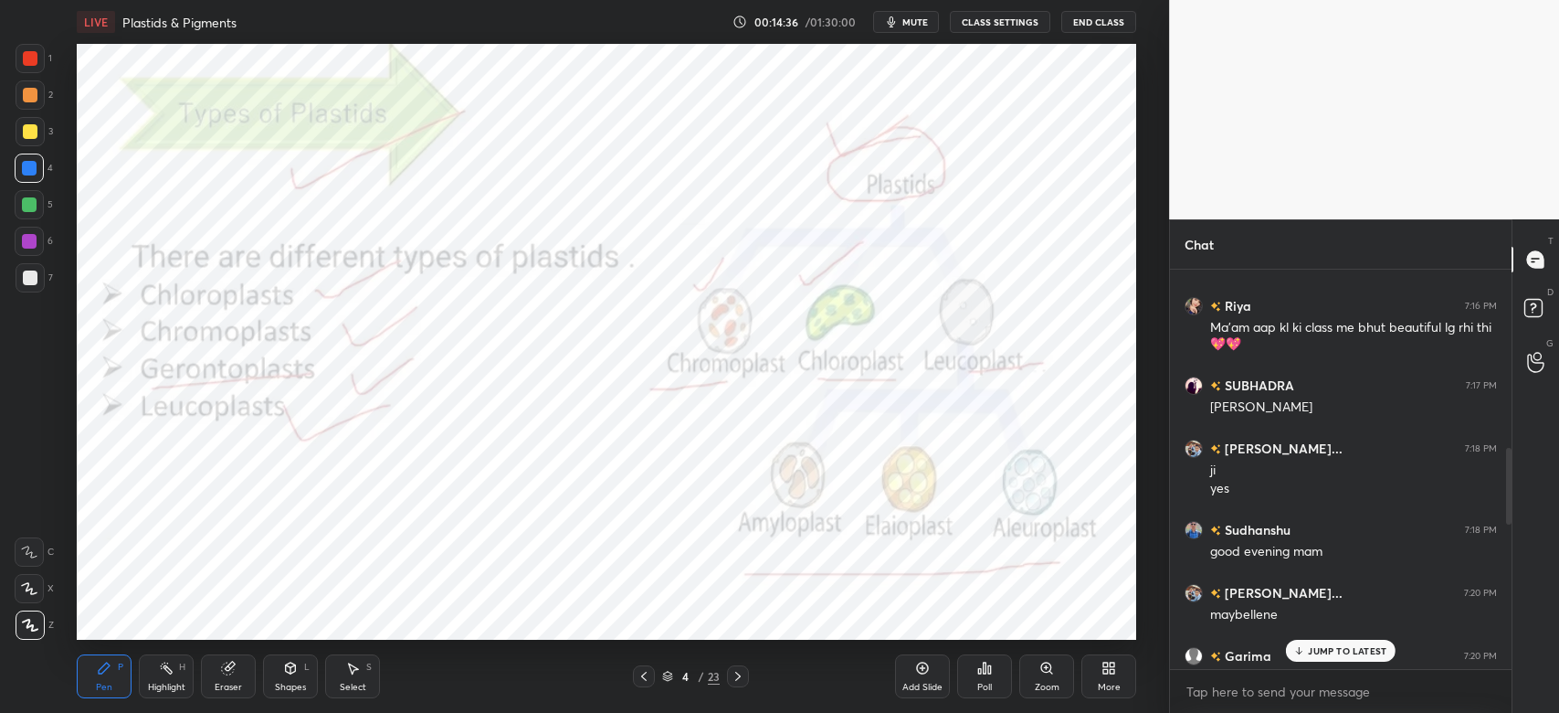
scroll to position [723, 0]
drag, startPoint x: 1507, startPoint y: 626, endPoint x: 1501, endPoint y: 441, distance: 184.6
click at [1501, 441] on div at bounding box center [1506, 469] width 11 height 399
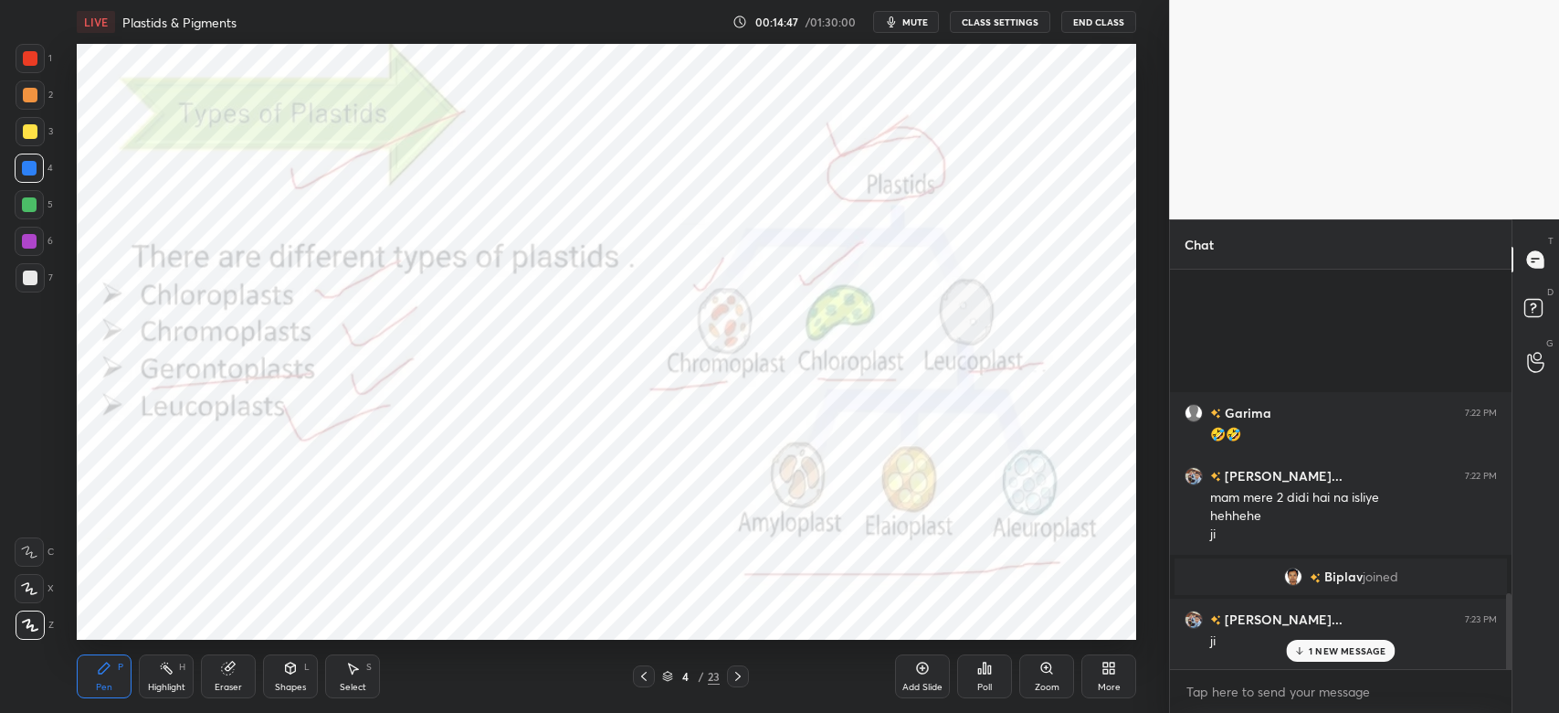
scroll to position [1892, 0]
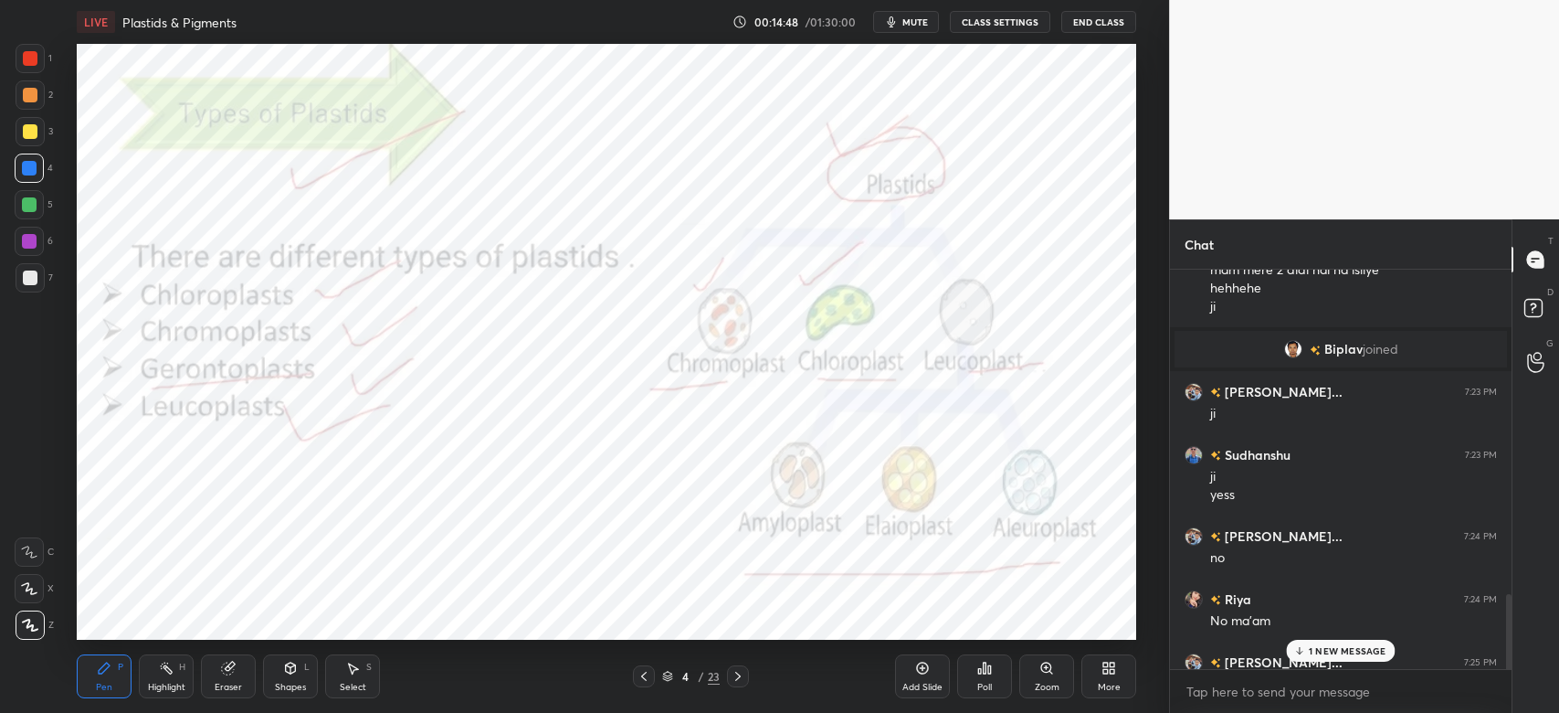
drag, startPoint x: 1507, startPoint y: 478, endPoint x: 1500, endPoint y: 760, distance: 282.4
click at [1500, 0] on html "1 2 3 4 5 6 7 C X Z C X Z E E Erase all H H LIVE Plastids & Pigments 00:14:48 /…" at bounding box center [779, 0] width 1559 height 0
click at [41, 63] on div at bounding box center [30, 58] width 29 height 29
click at [1343, 647] on p "1 NEW MESSAGE" at bounding box center [1348, 650] width 78 height 11
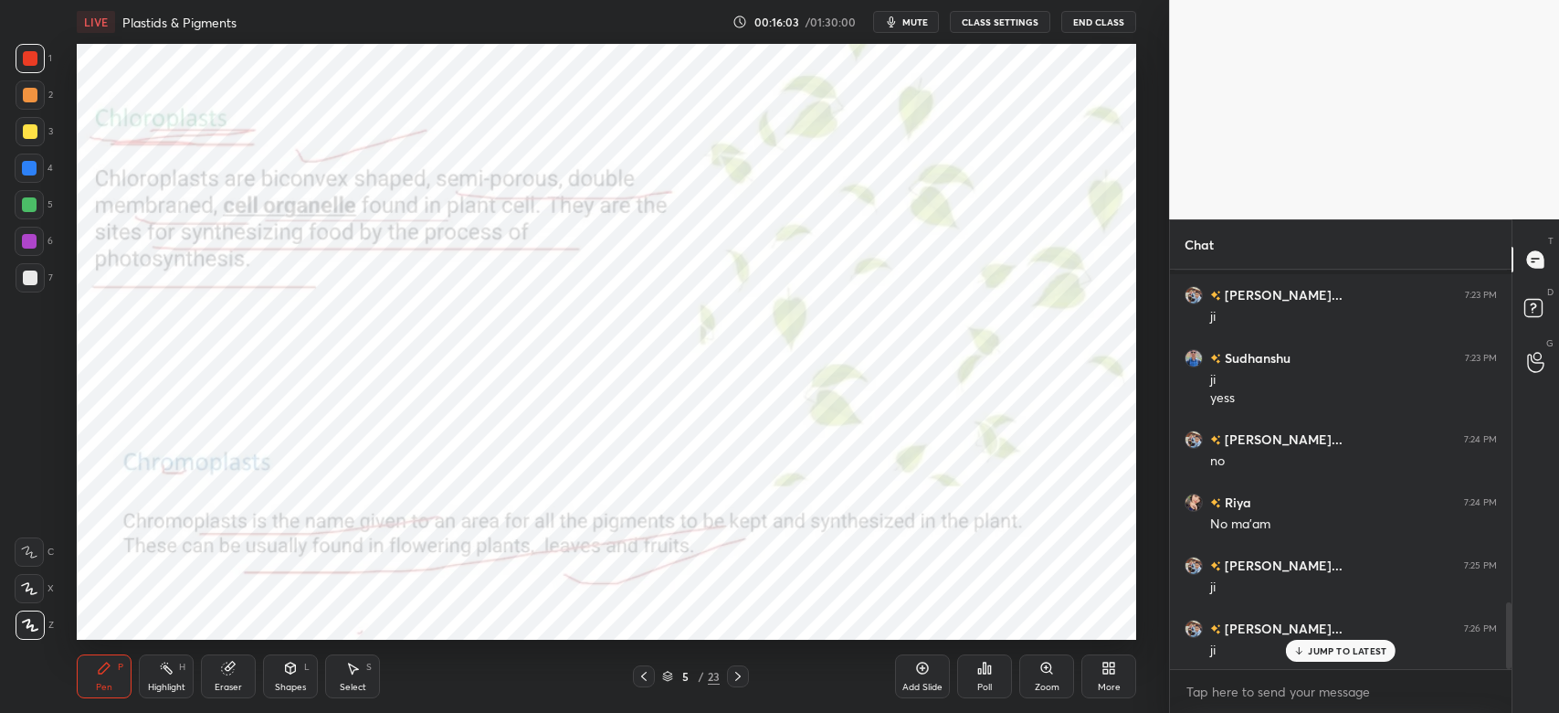
scroll to position [2008, 0]
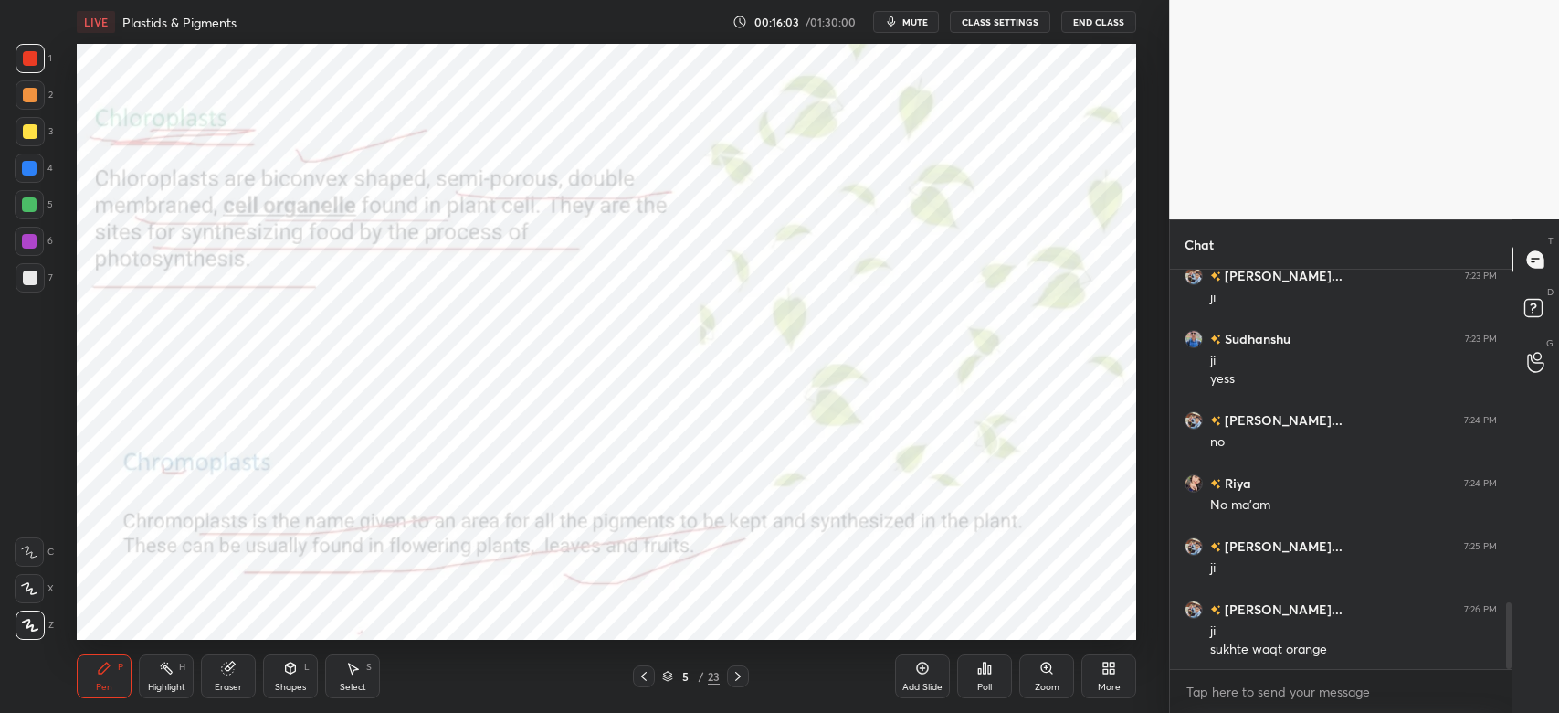
click at [928, 25] on span "mute" at bounding box center [916, 22] width 26 height 13
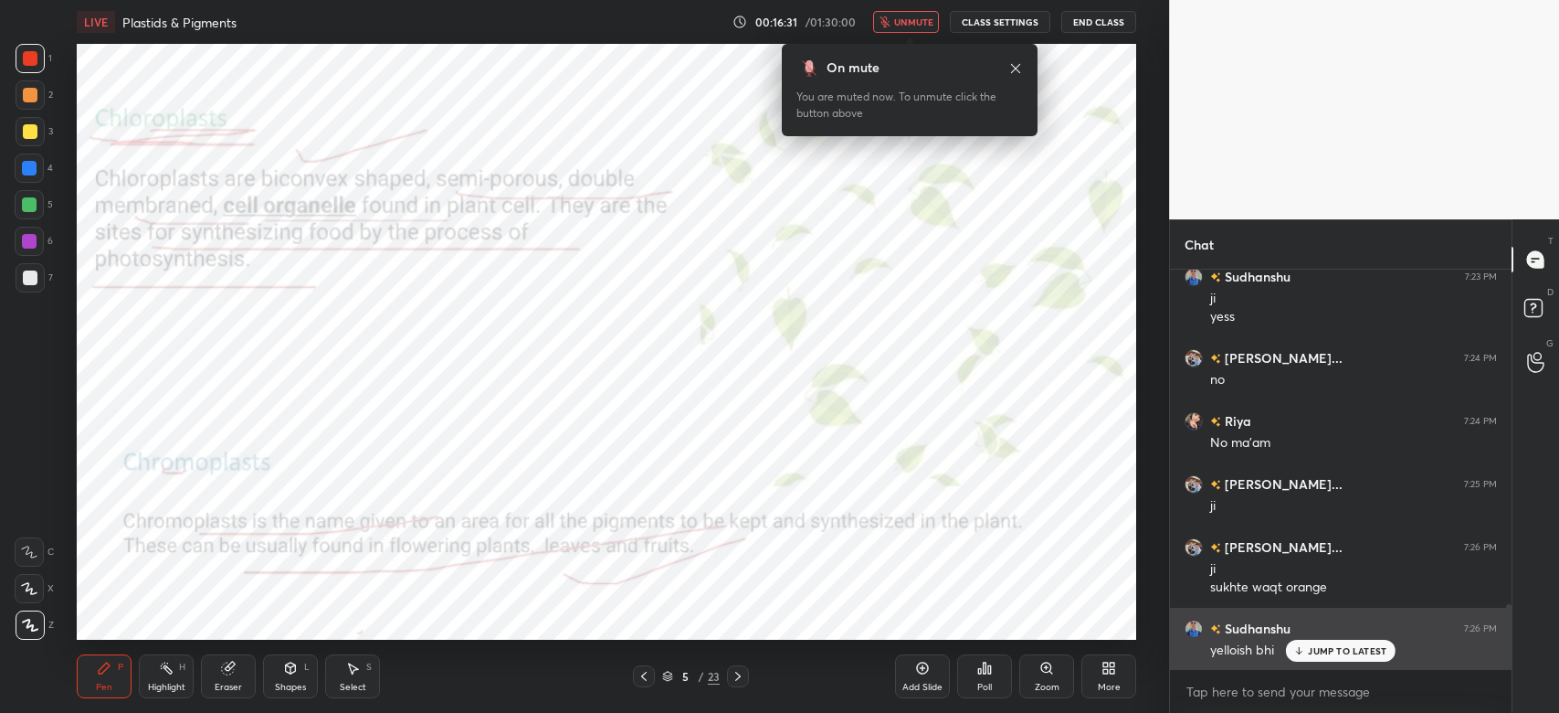
click at [1324, 654] on p "JUMP TO LATEST" at bounding box center [1347, 650] width 79 height 11
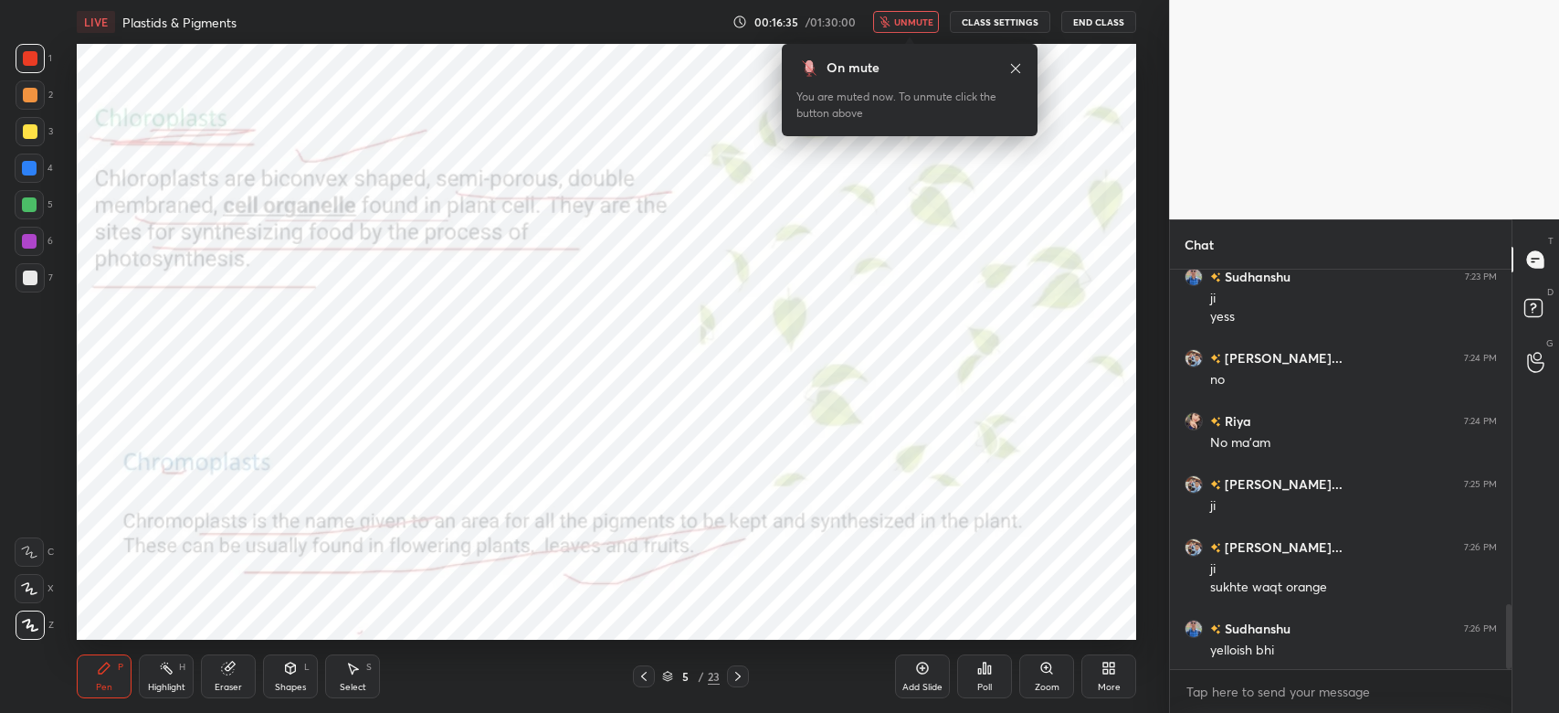
click at [30, 58] on div at bounding box center [30, 58] width 15 height 15
click at [914, 19] on span "unmute" at bounding box center [913, 22] width 39 height 13
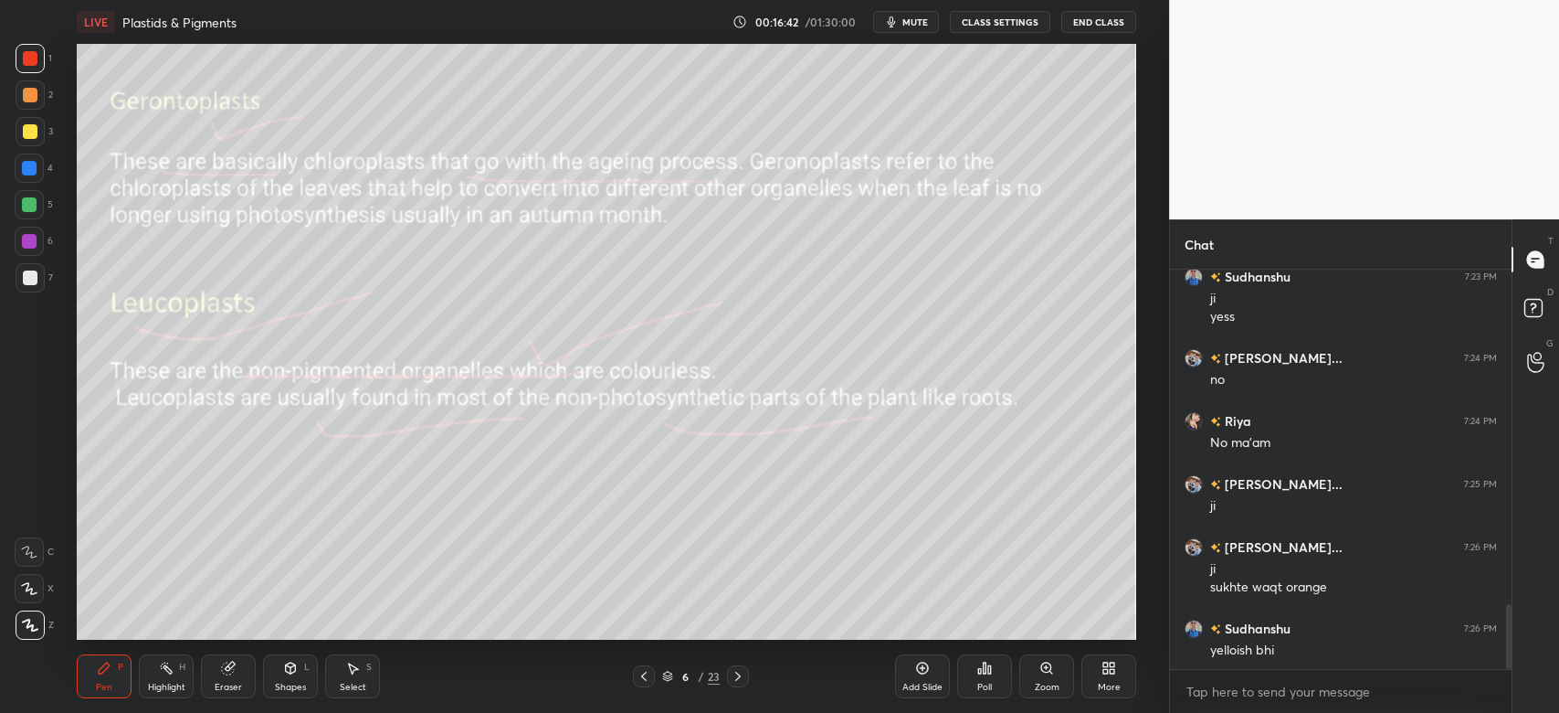
scroll to position [2114, 0]
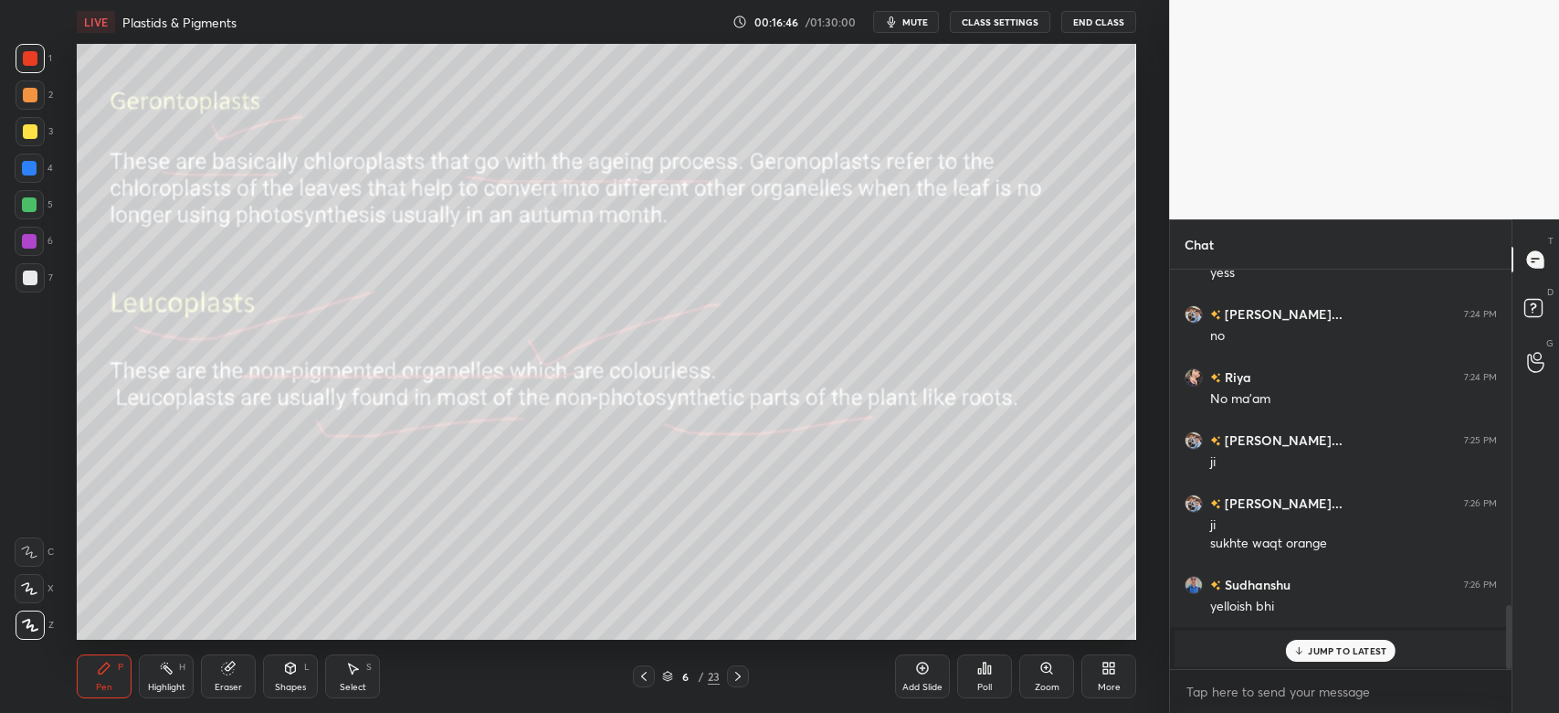
click at [1345, 657] on div "JUMP TO LATEST" at bounding box center [1341, 651] width 110 height 22
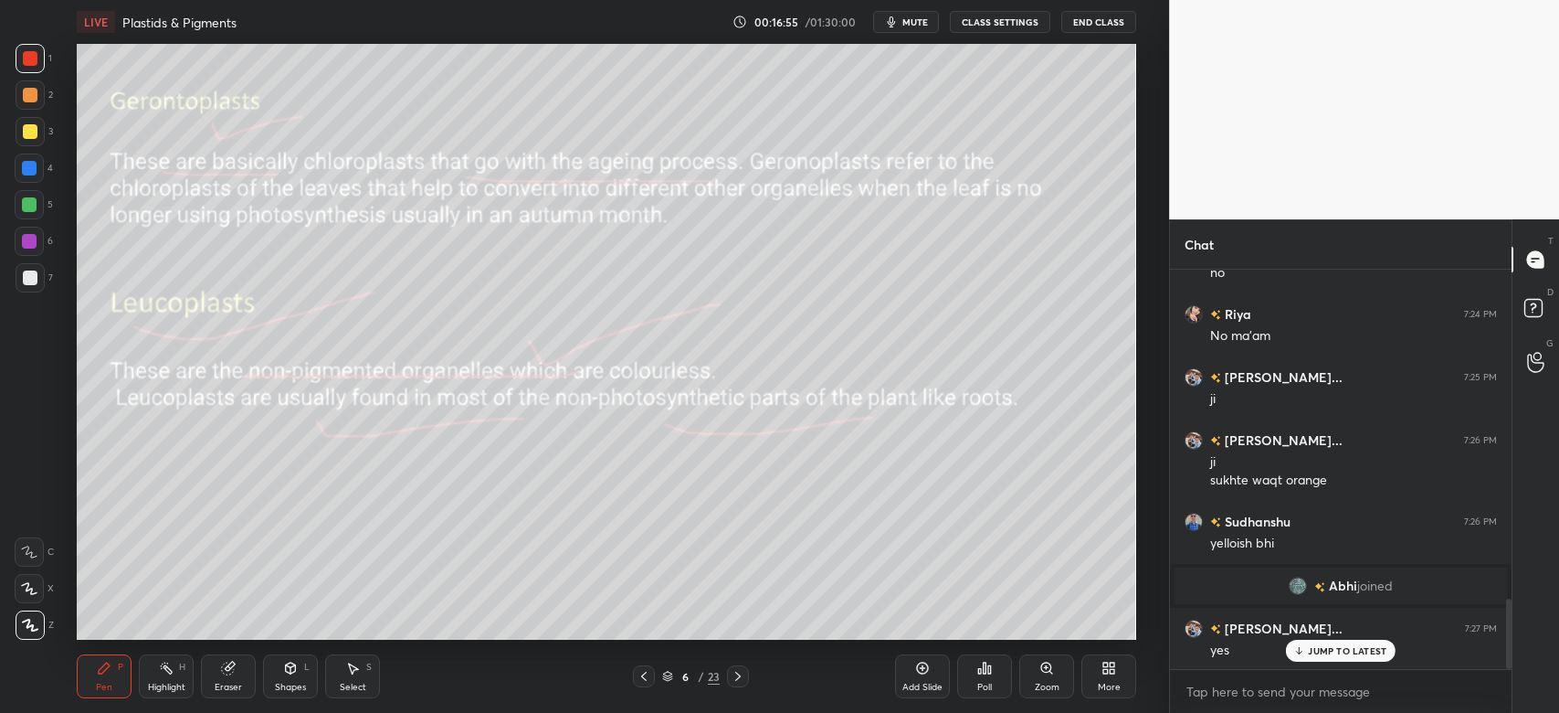
scroll to position [1871, 0]
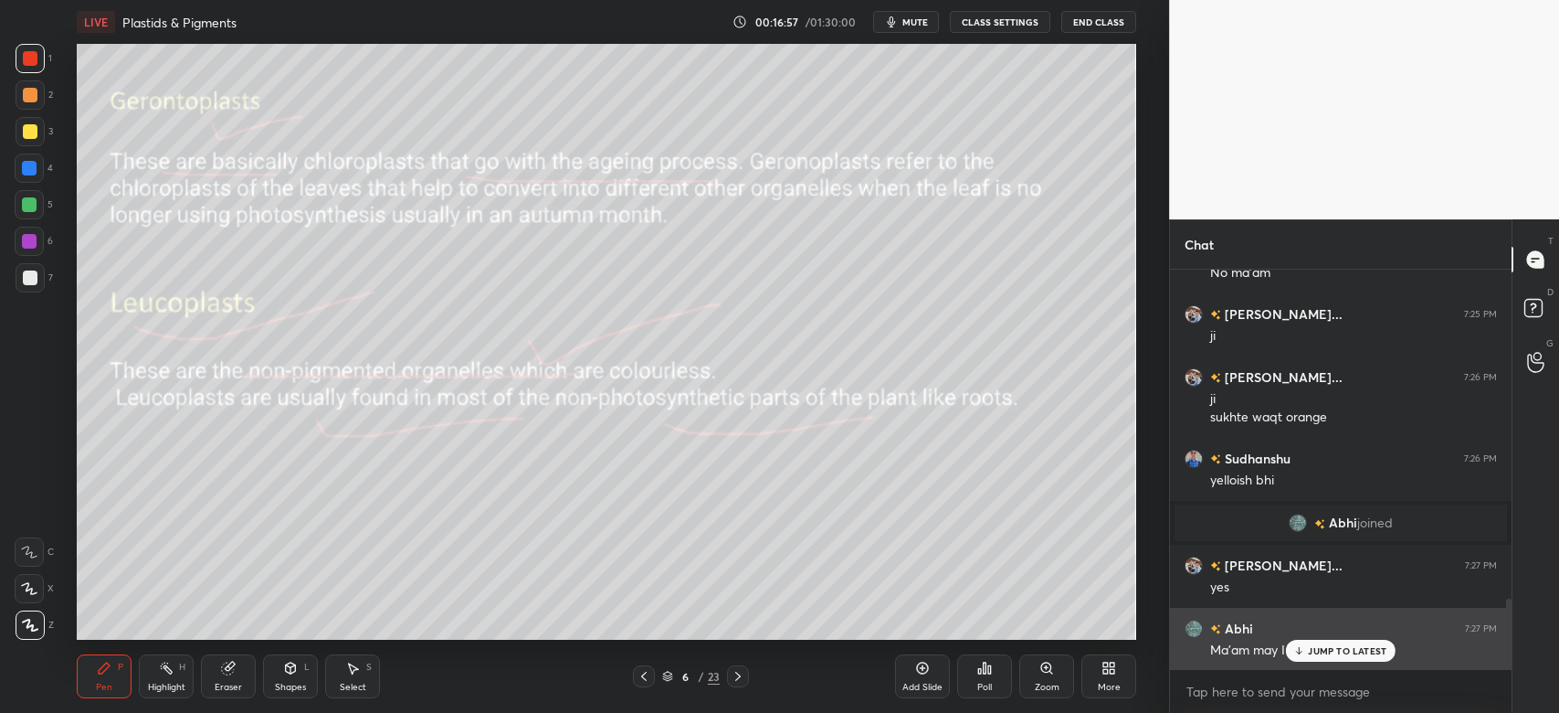
click at [1353, 652] on p "JUMP TO LATEST" at bounding box center [1347, 650] width 79 height 11
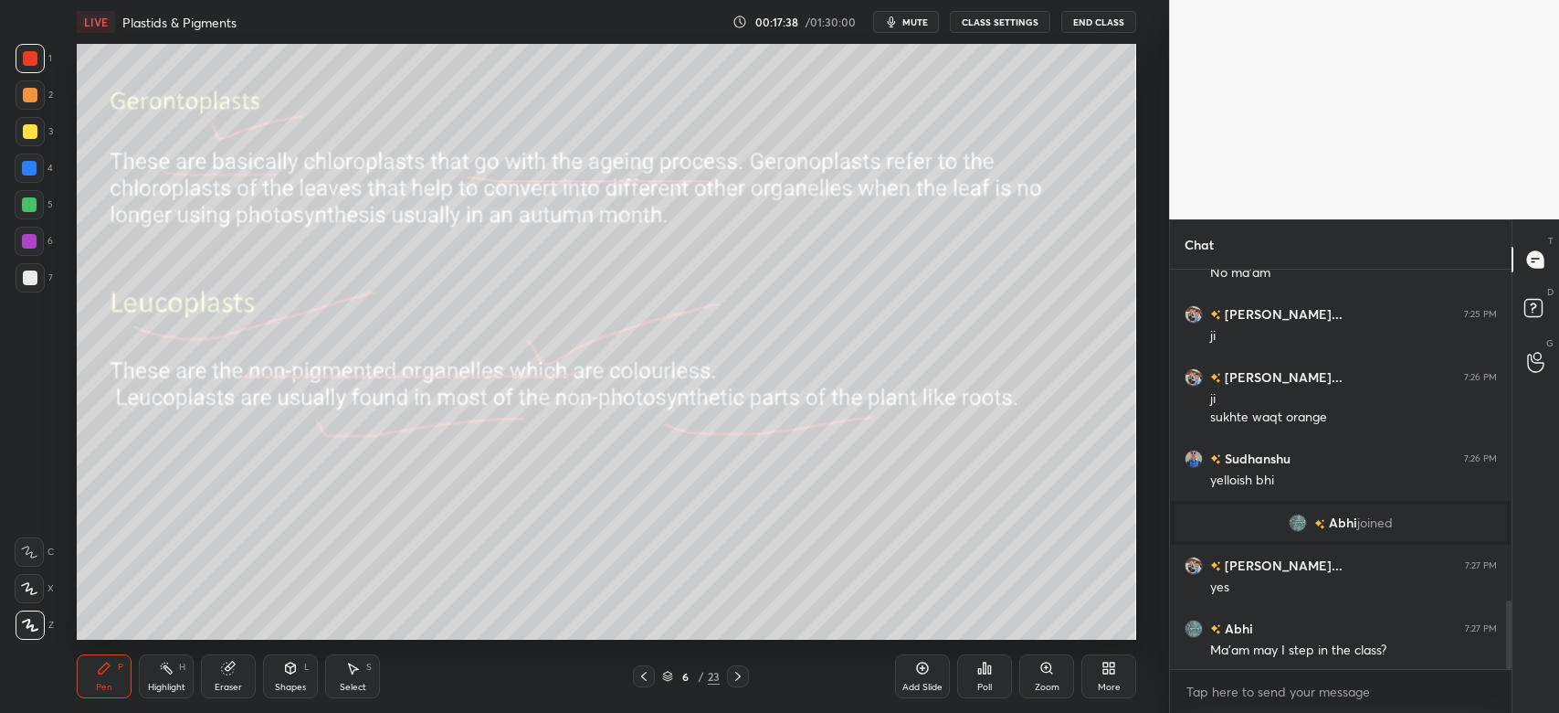
scroll to position [1935, 0]
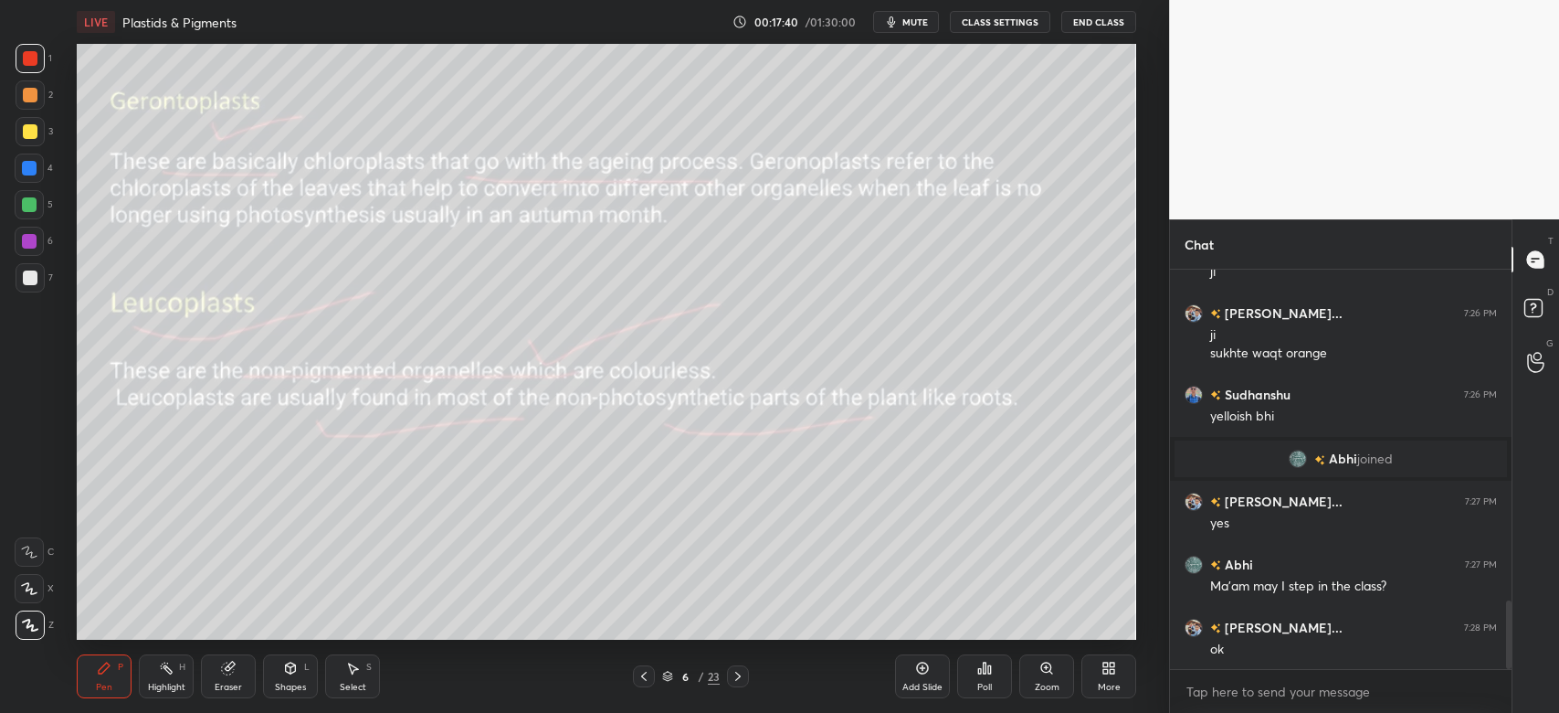
click at [40, 128] on div at bounding box center [30, 131] width 29 height 29
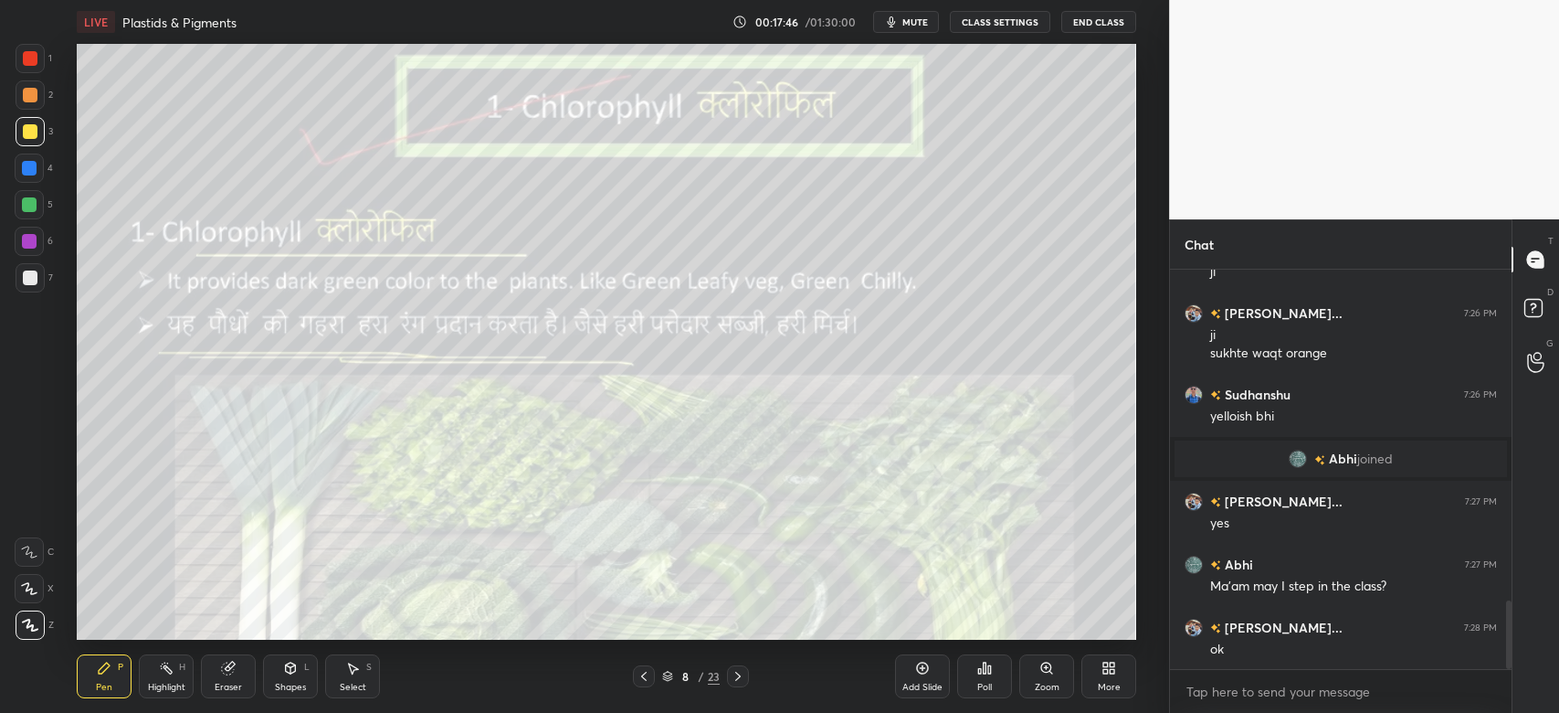
scroll to position [1997, 0]
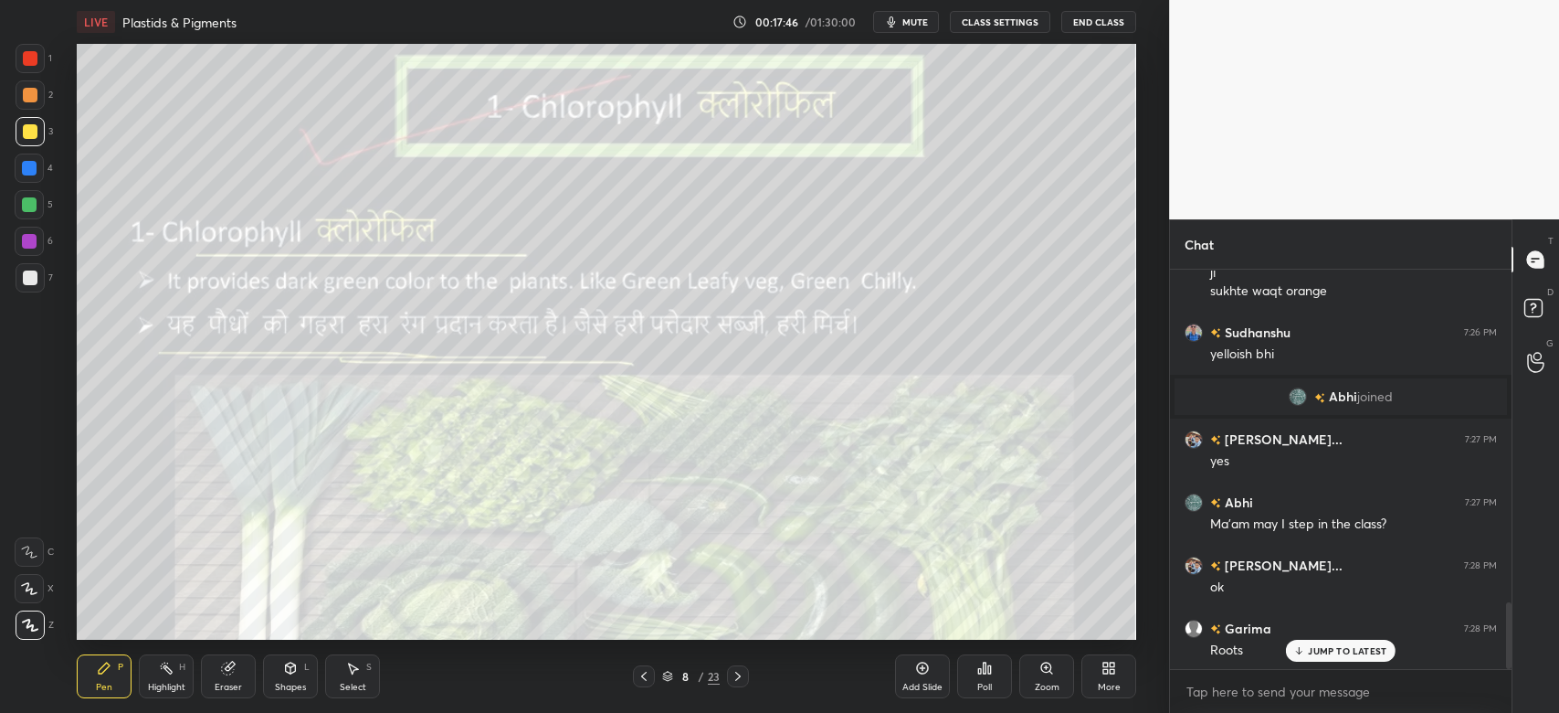
click at [28, 61] on div at bounding box center [30, 58] width 15 height 15
click at [665, 673] on icon at bounding box center [667, 676] width 11 height 11
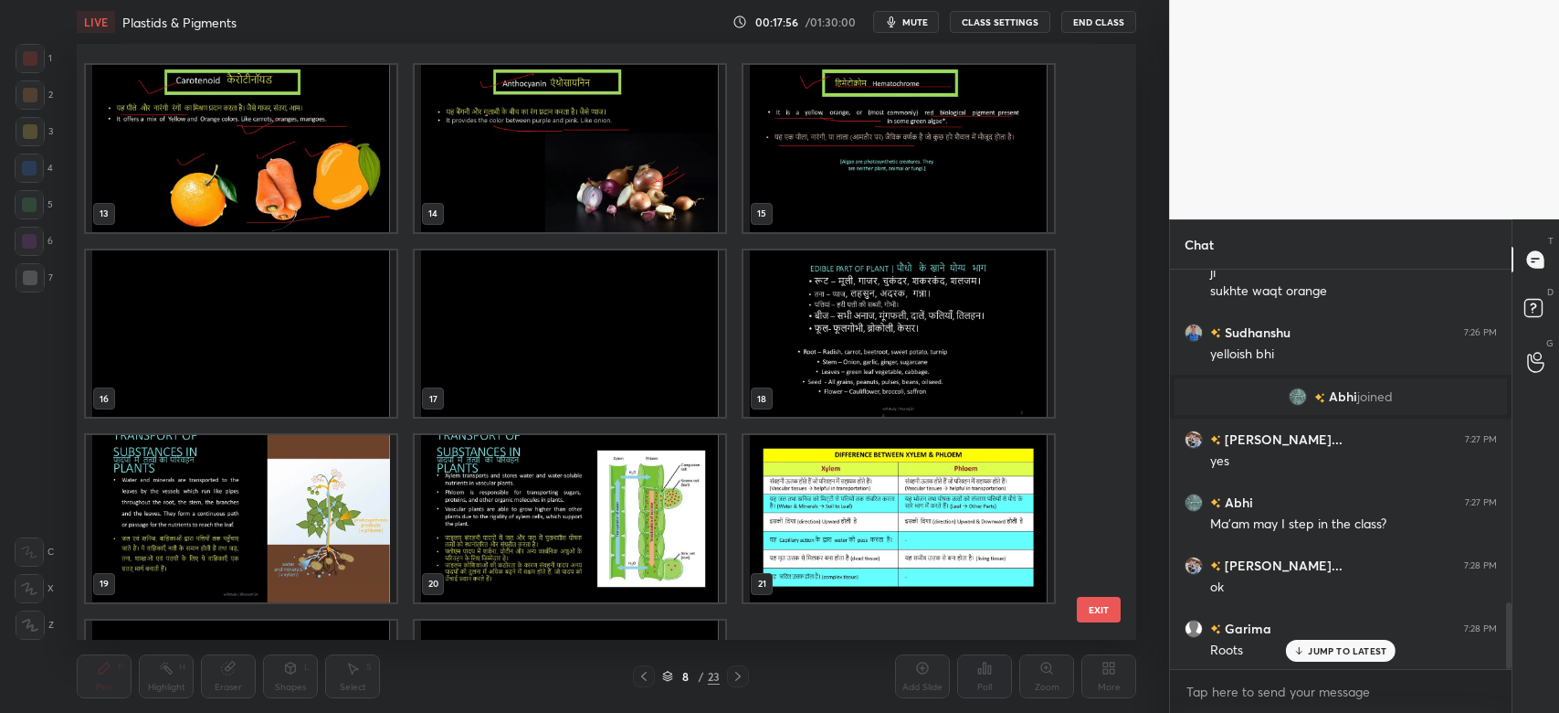
scroll to position [884, 0]
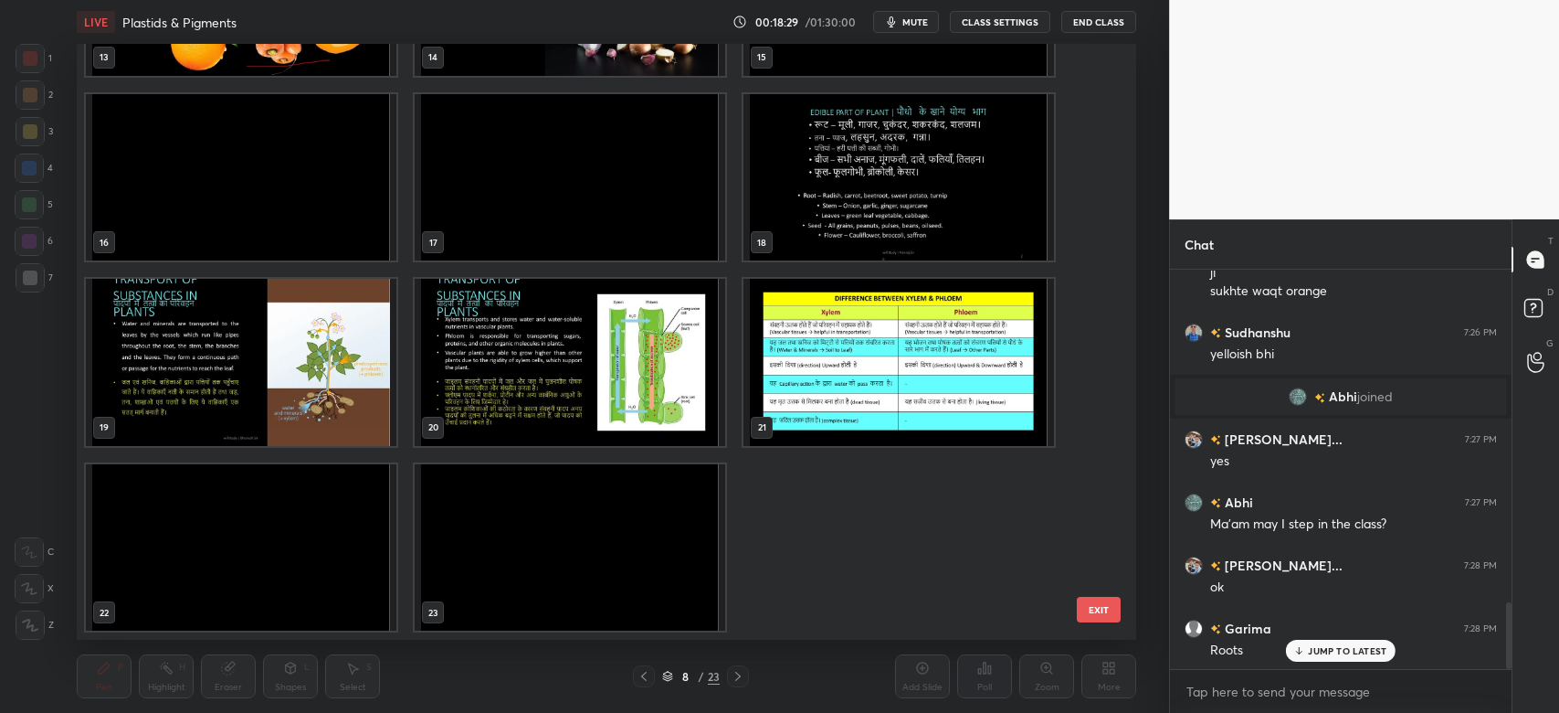
click at [658, 557] on img "grid" at bounding box center [570, 546] width 311 height 167
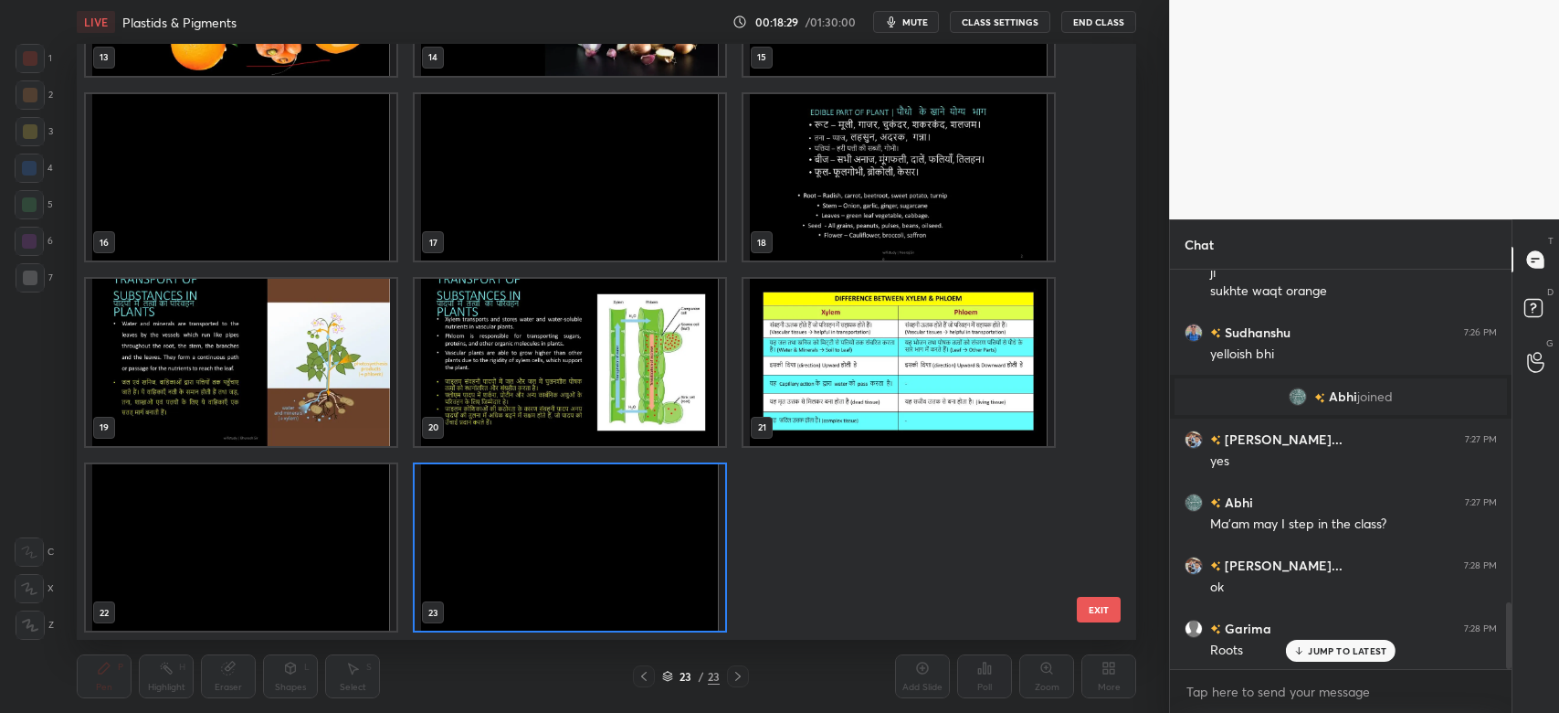
click at [658, 557] on img "grid" at bounding box center [570, 546] width 311 height 167
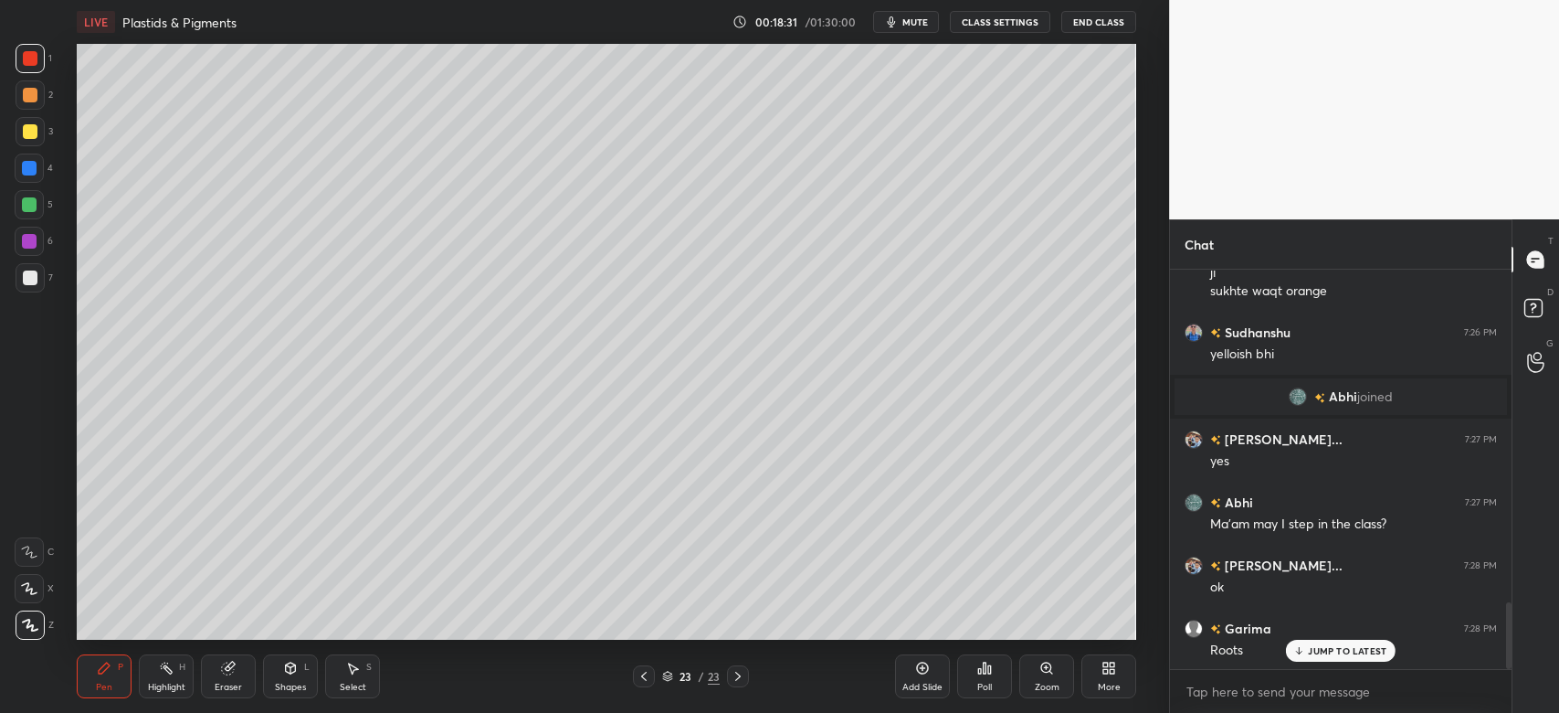
click at [915, 672] on icon at bounding box center [922, 668] width 15 height 15
click at [926, 671] on icon at bounding box center [923, 668] width 12 height 12
click at [1105, 671] on icon at bounding box center [1106, 671] width 5 height 5
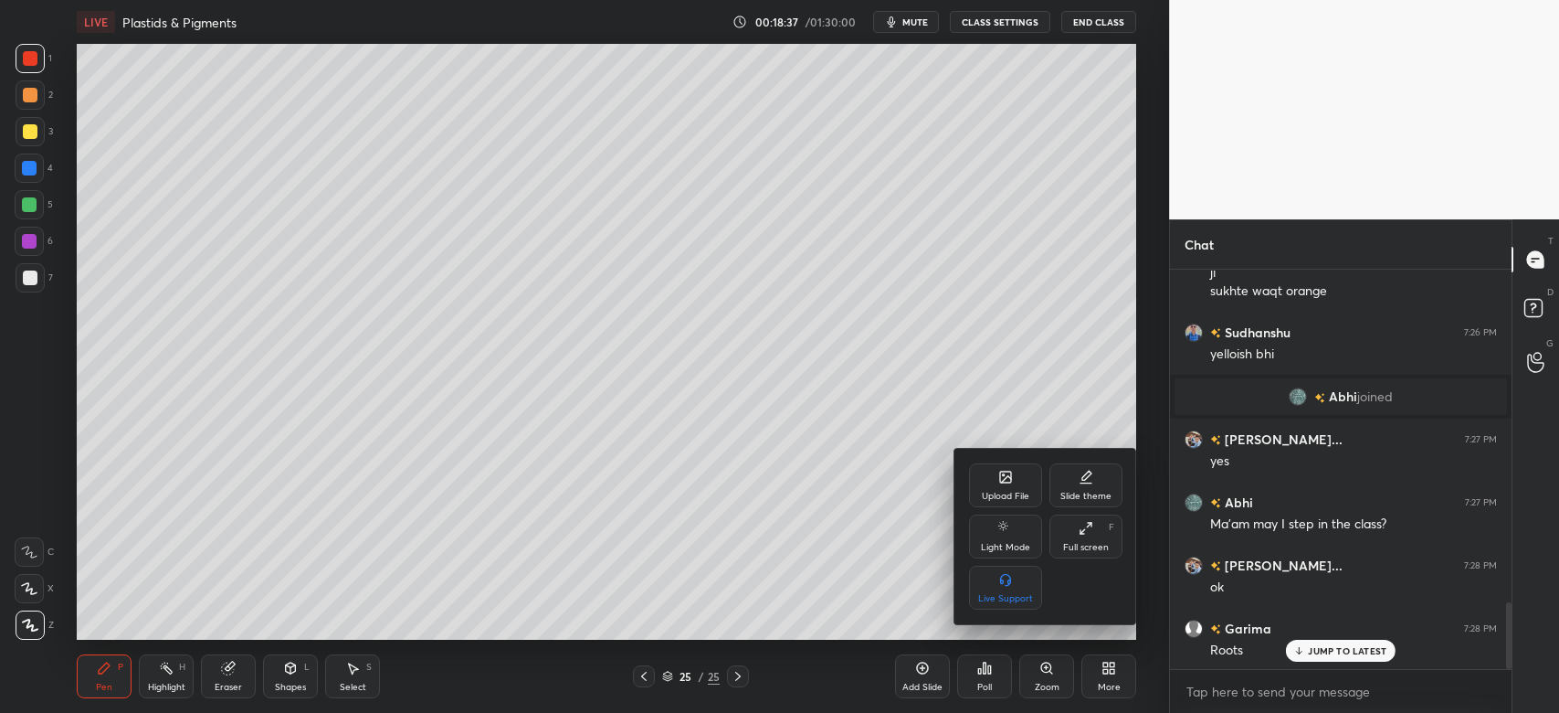
click at [1000, 480] on icon at bounding box center [1005, 476] width 11 height 11
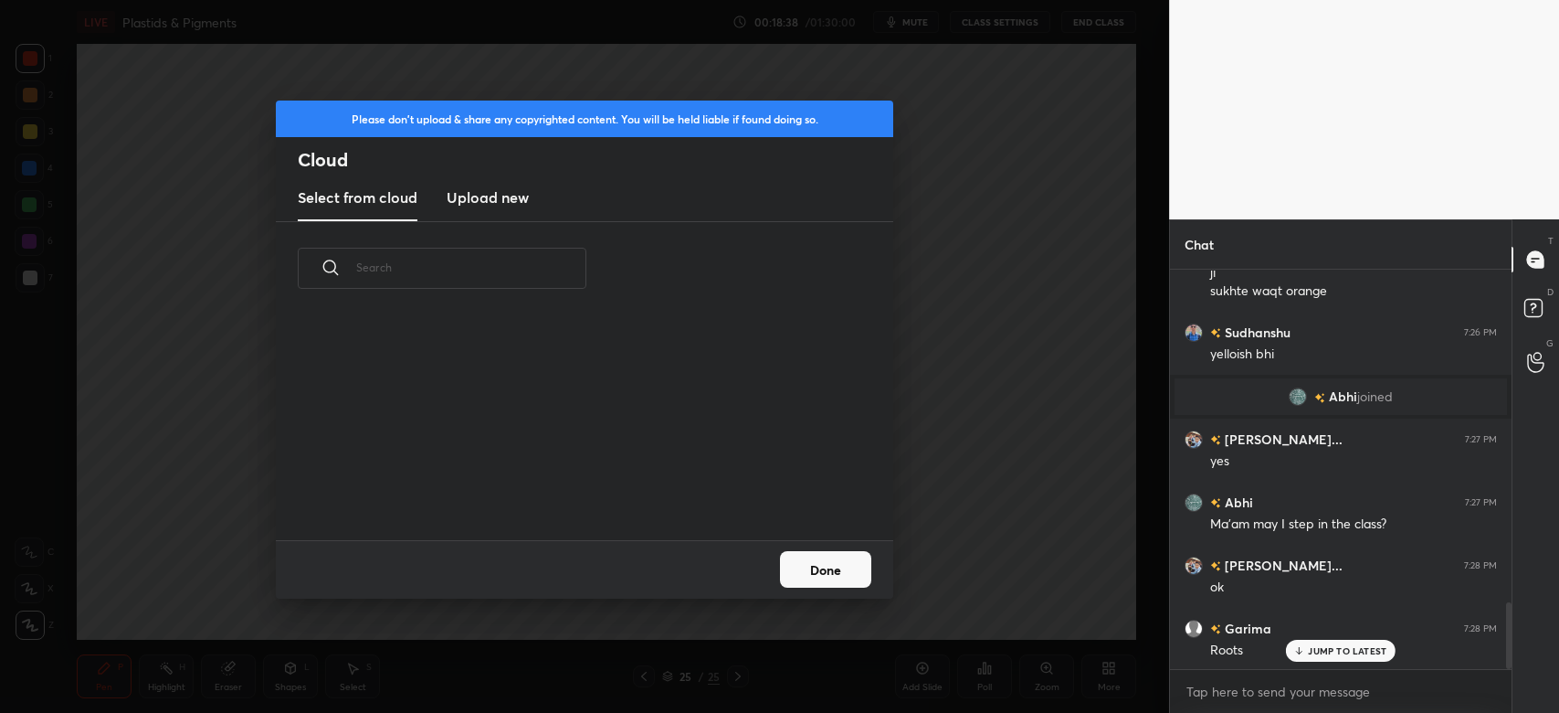
scroll to position [226, 586]
click at [511, 206] on h3 "Upload new" at bounding box center [488, 197] width 82 height 22
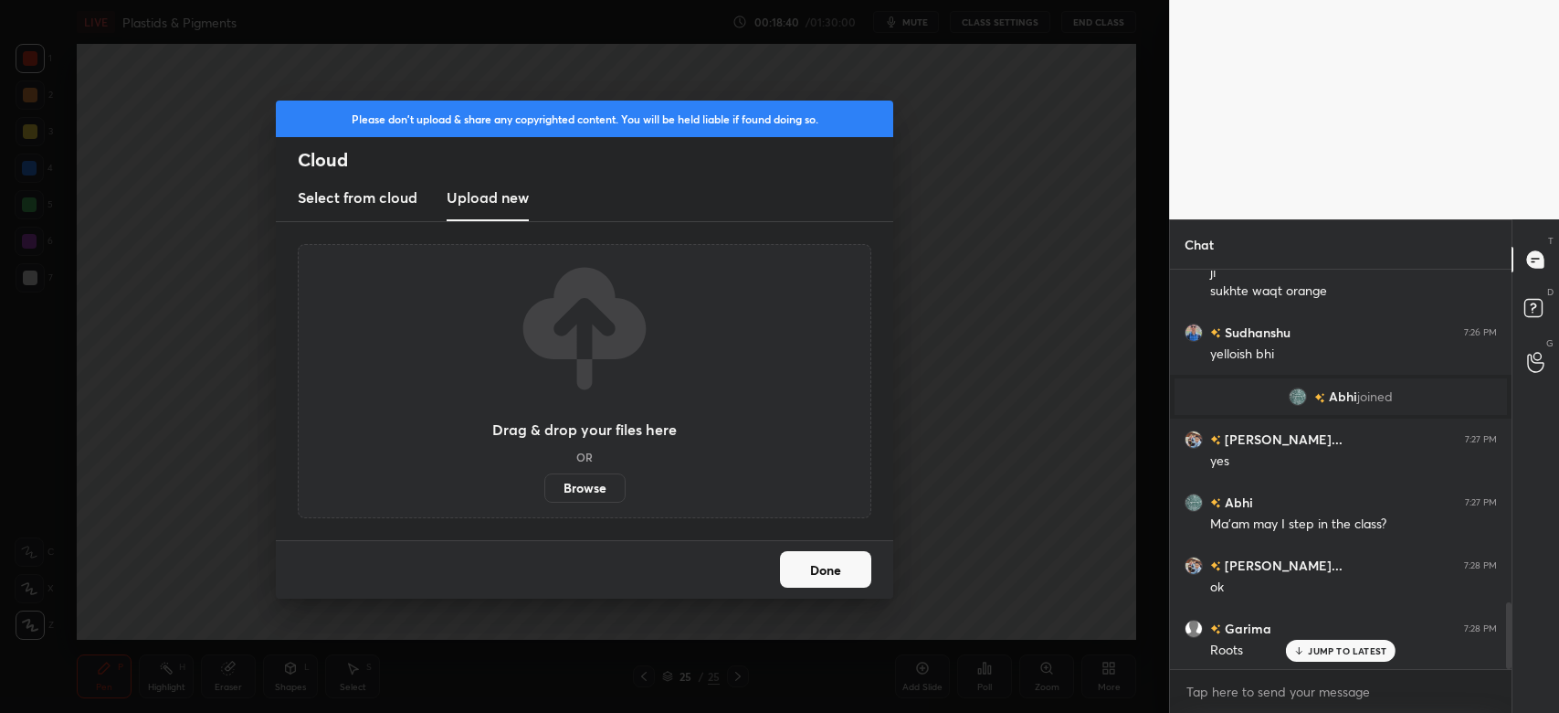
click at [586, 490] on label "Browse" at bounding box center [584, 487] width 81 height 29
click at [544, 490] on input "Browse" at bounding box center [544, 487] width 0 height 29
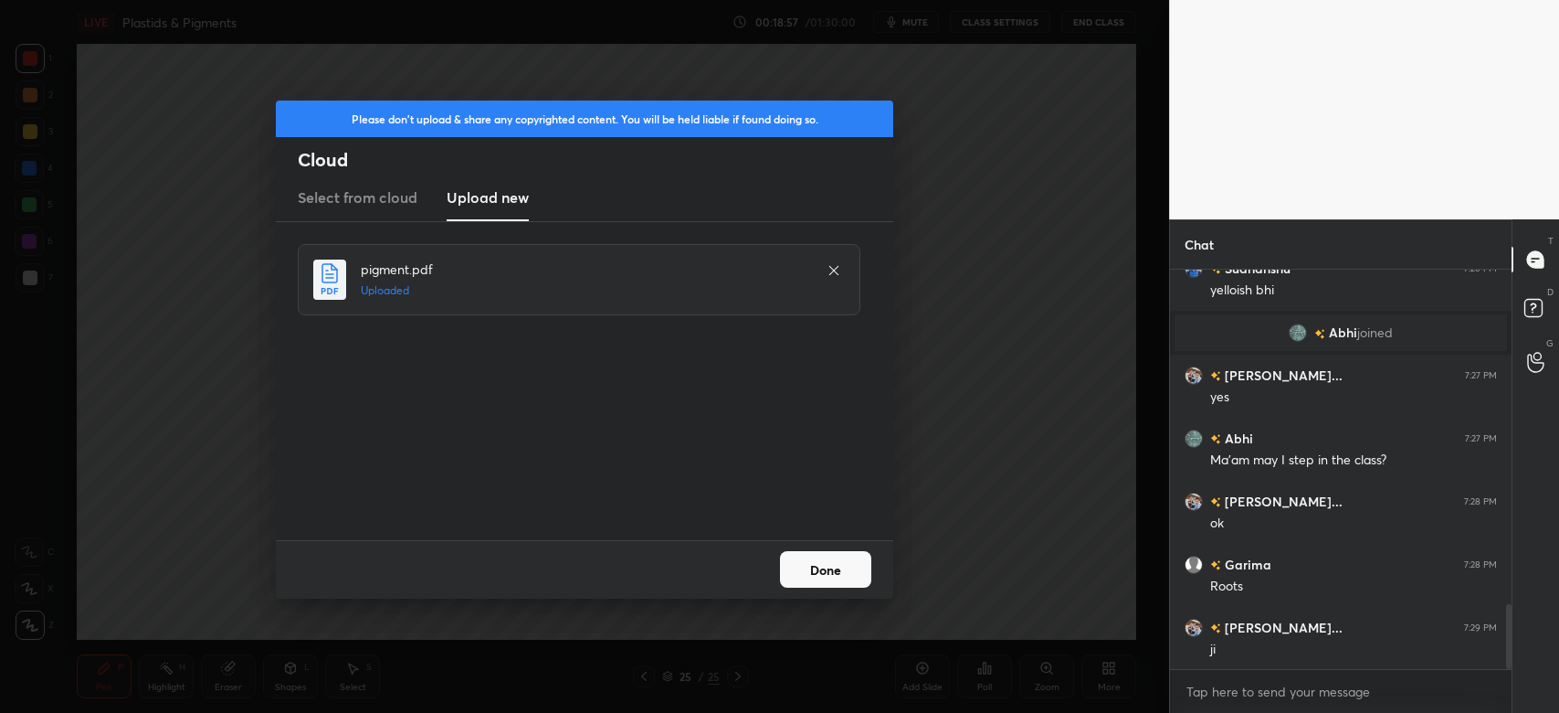
click at [830, 558] on button "Done" at bounding box center [825, 569] width 91 height 37
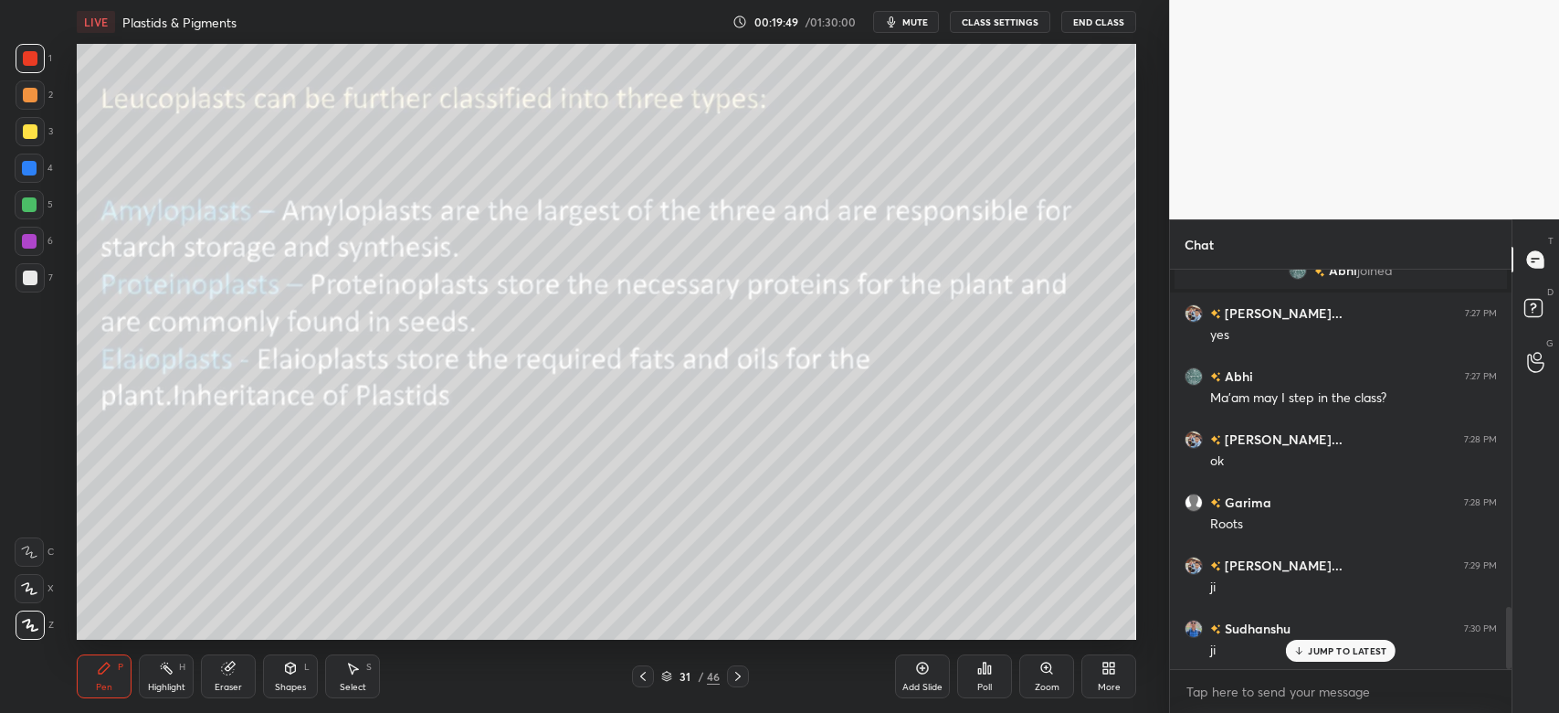
scroll to position [2186, 0]
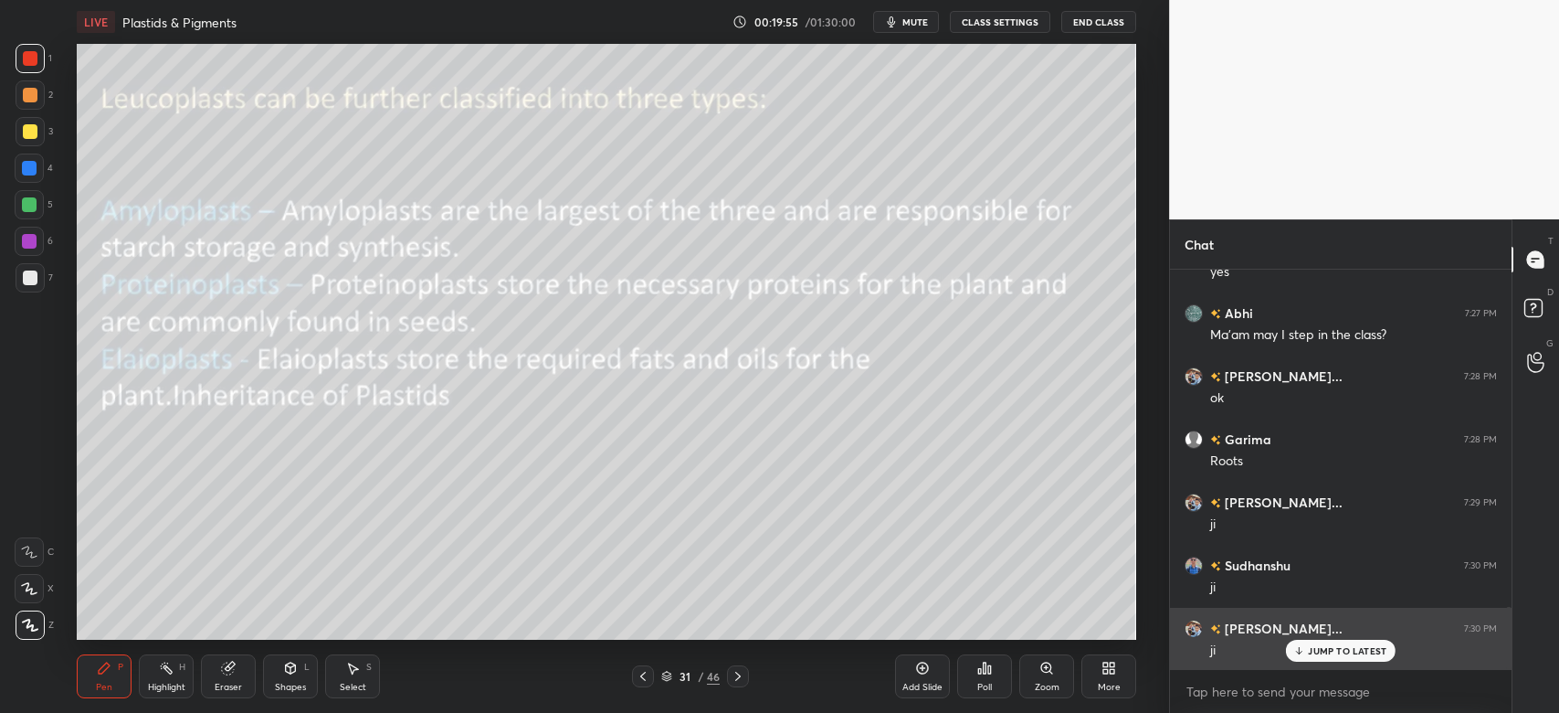
click at [1342, 649] on p "JUMP TO LATEST" at bounding box center [1347, 650] width 79 height 11
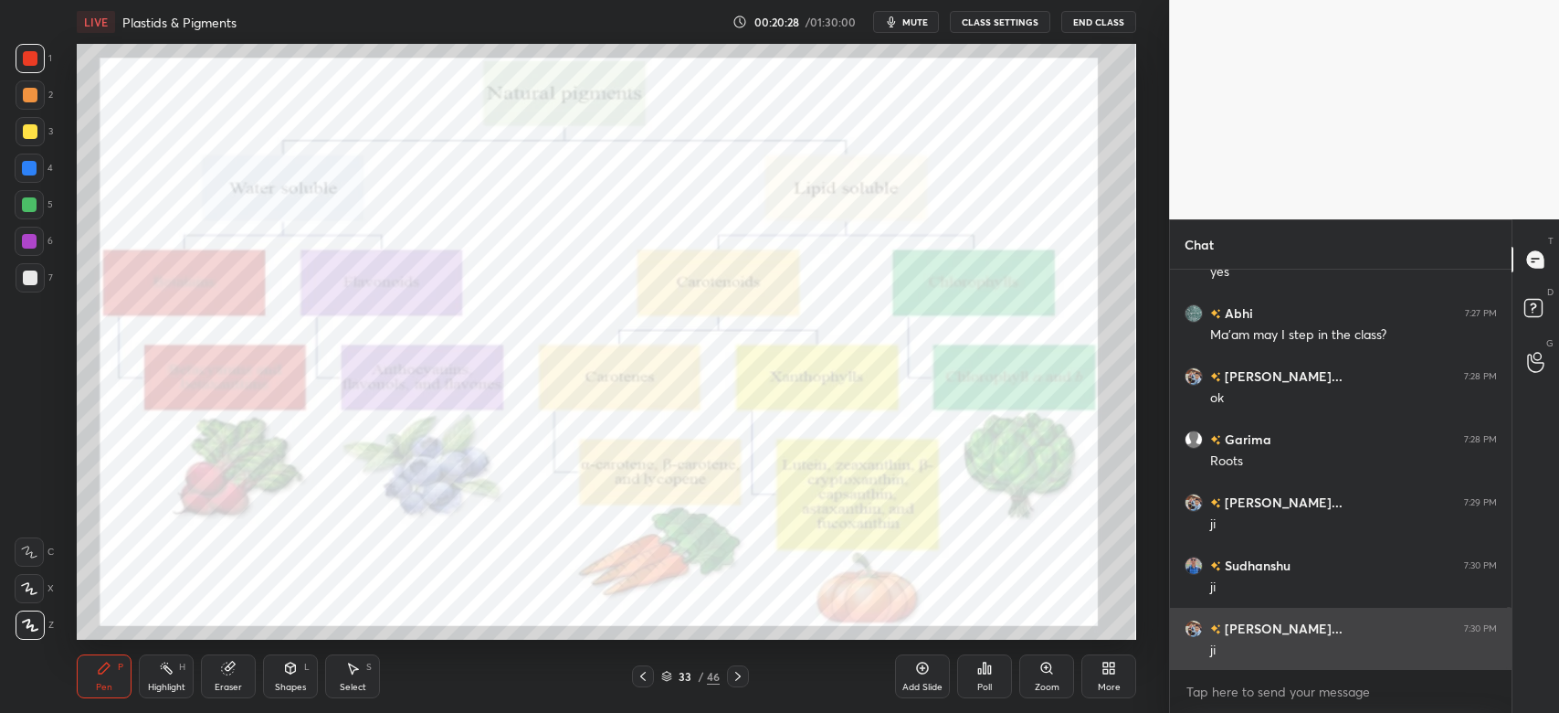
scroll to position [2266, 0]
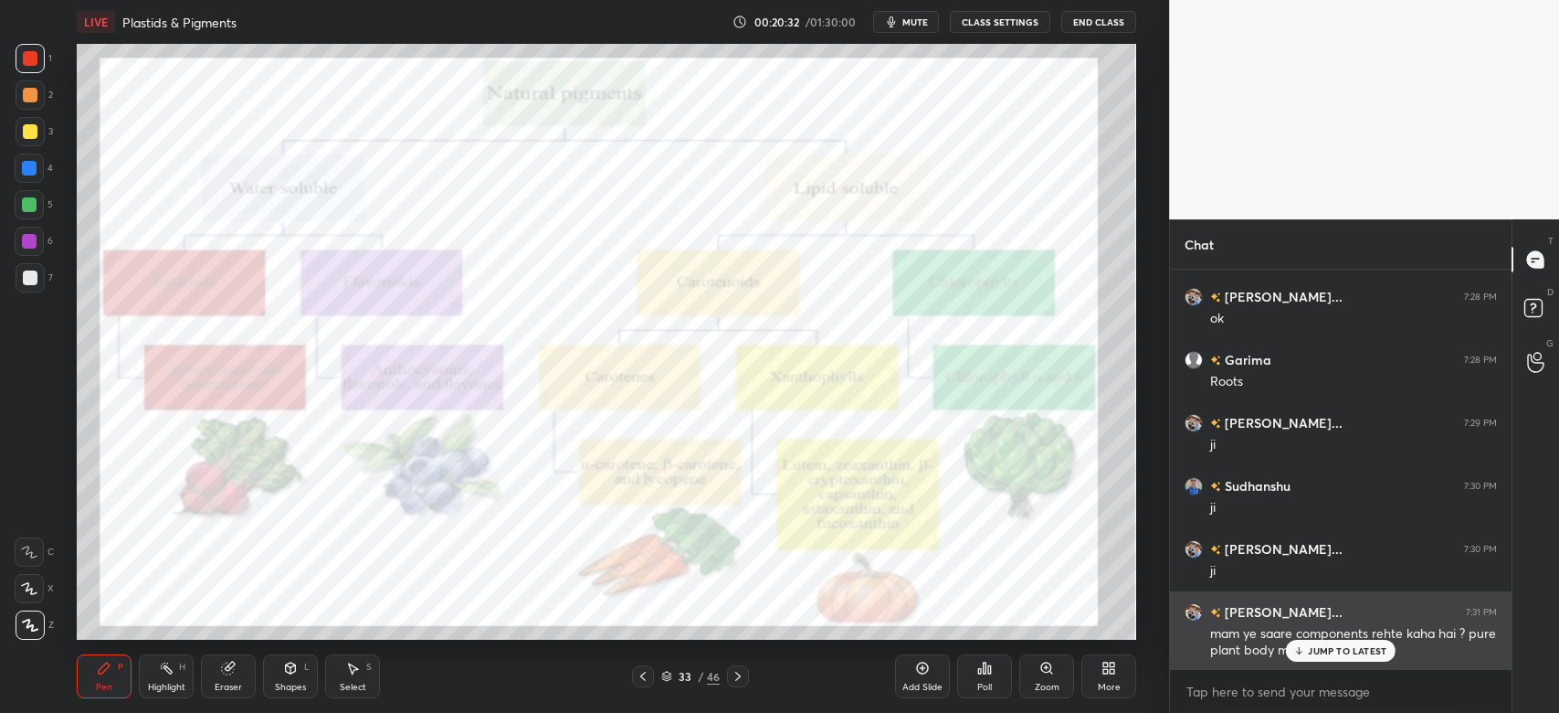
click at [1334, 648] on p "JUMP TO LATEST" at bounding box center [1347, 650] width 79 height 11
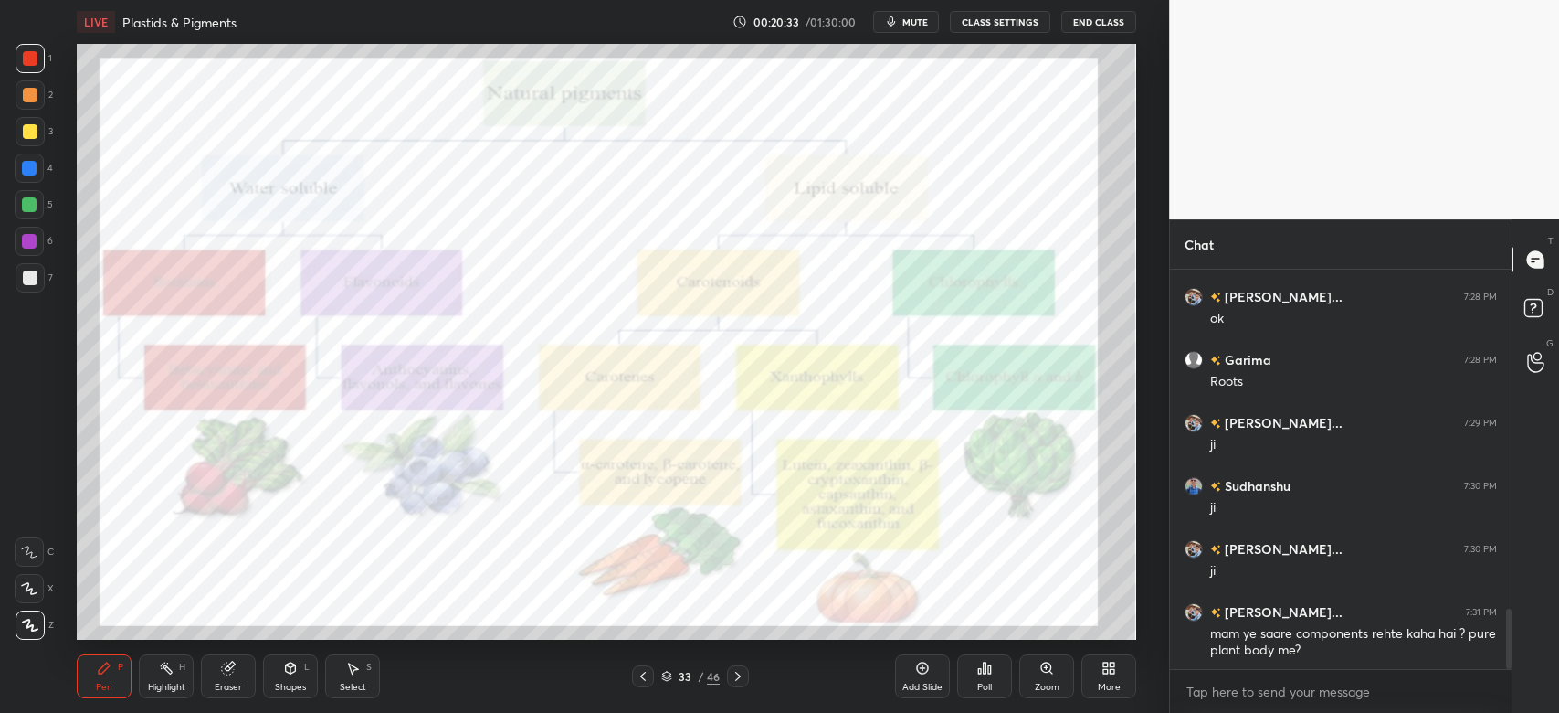
click at [36, 57] on div at bounding box center [30, 58] width 15 height 15
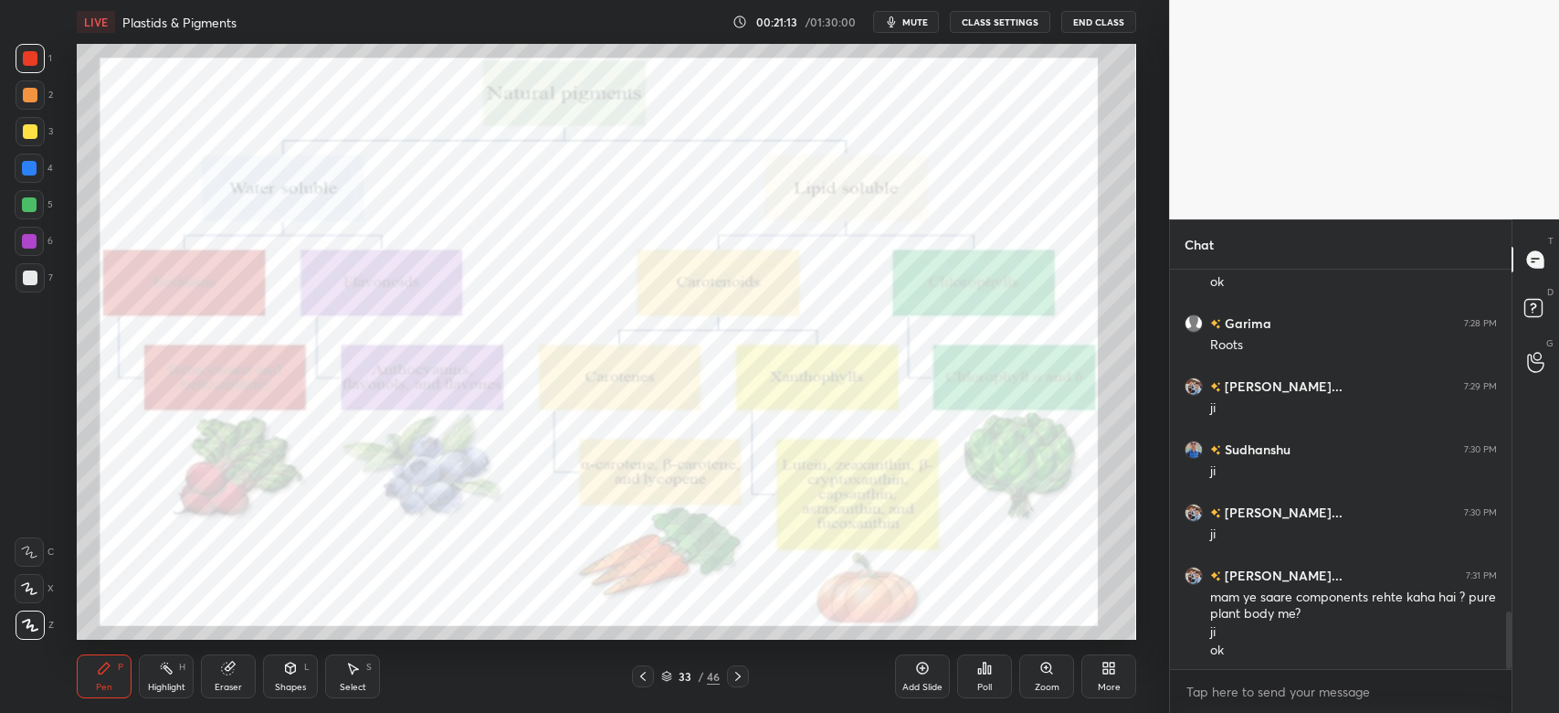
scroll to position [2366, 0]
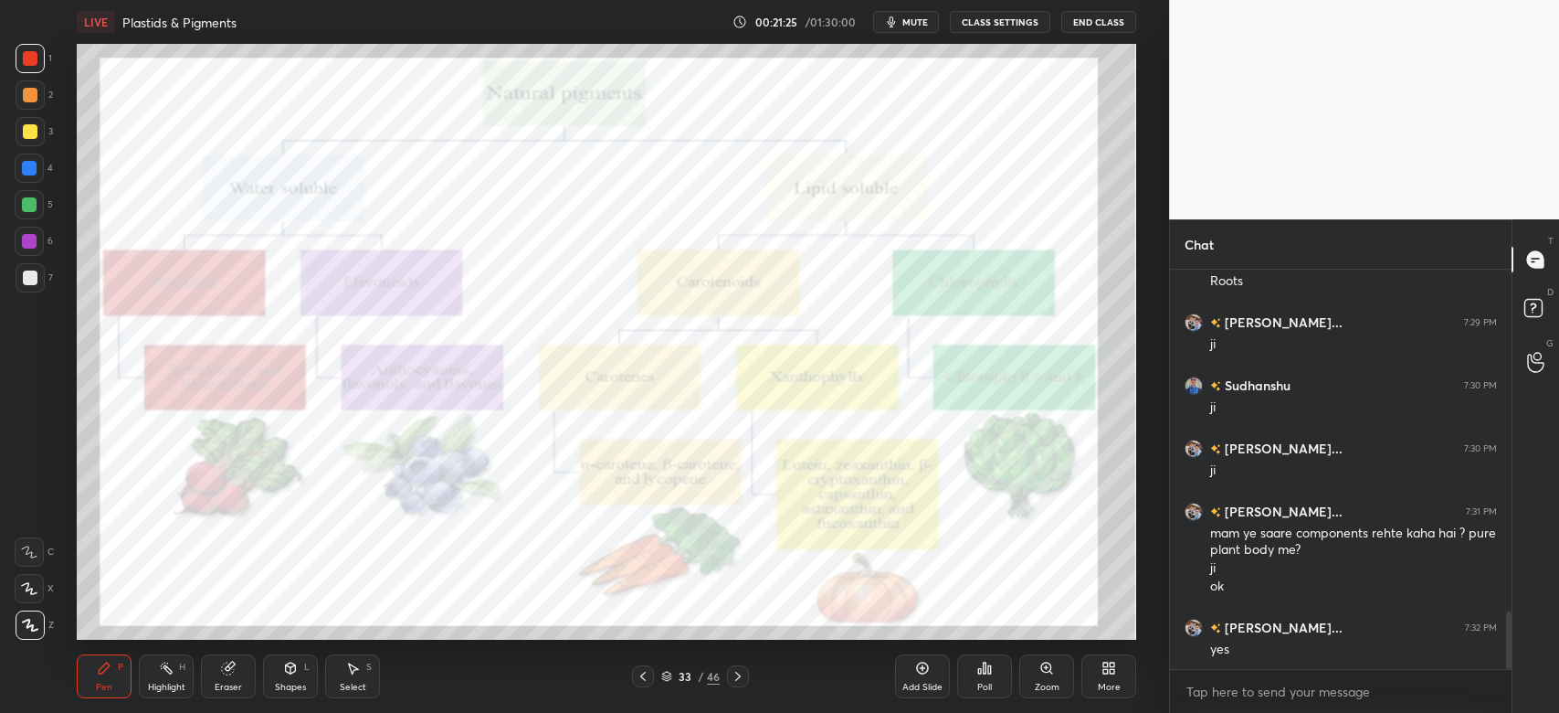
click at [31, 167] on div at bounding box center [29, 168] width 15 height 15
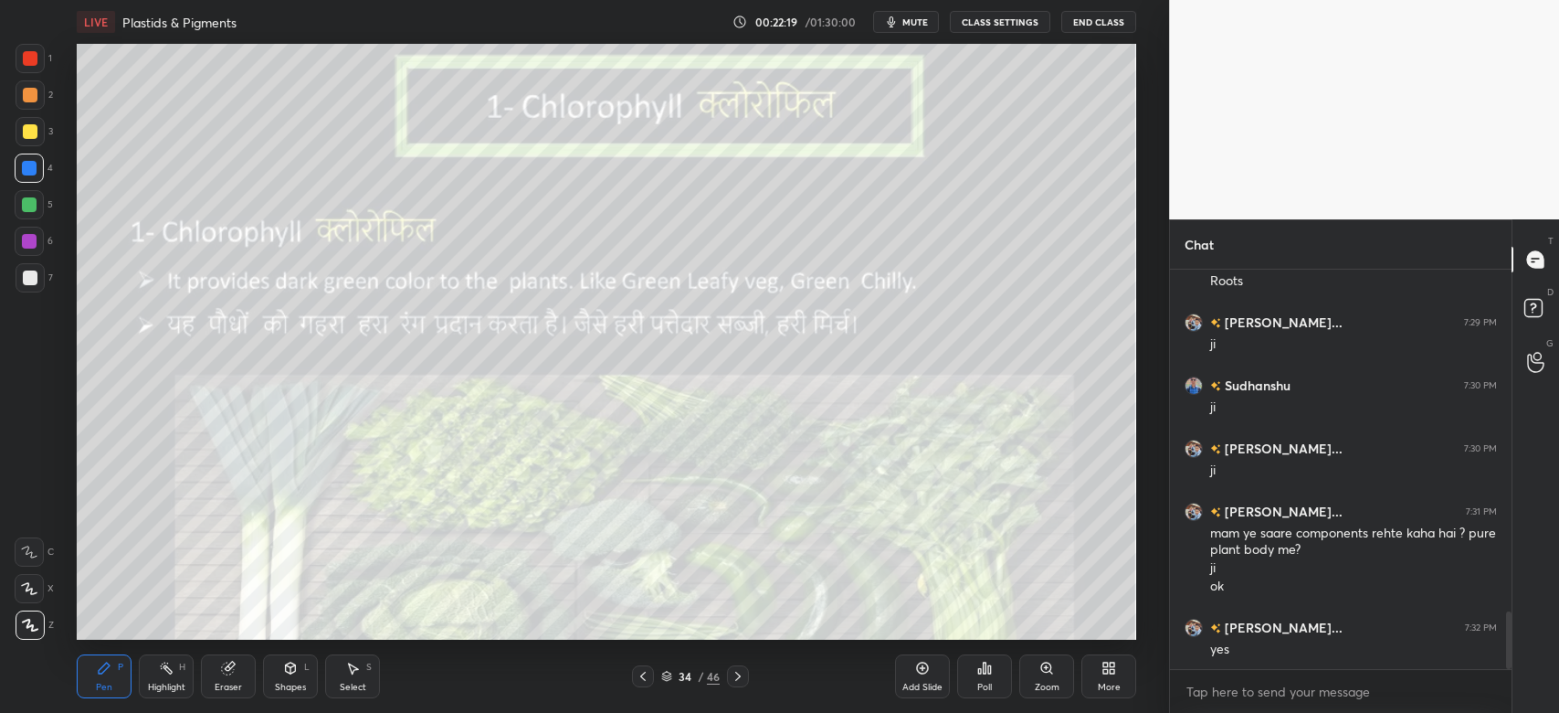
scroll to position [2428, 0]
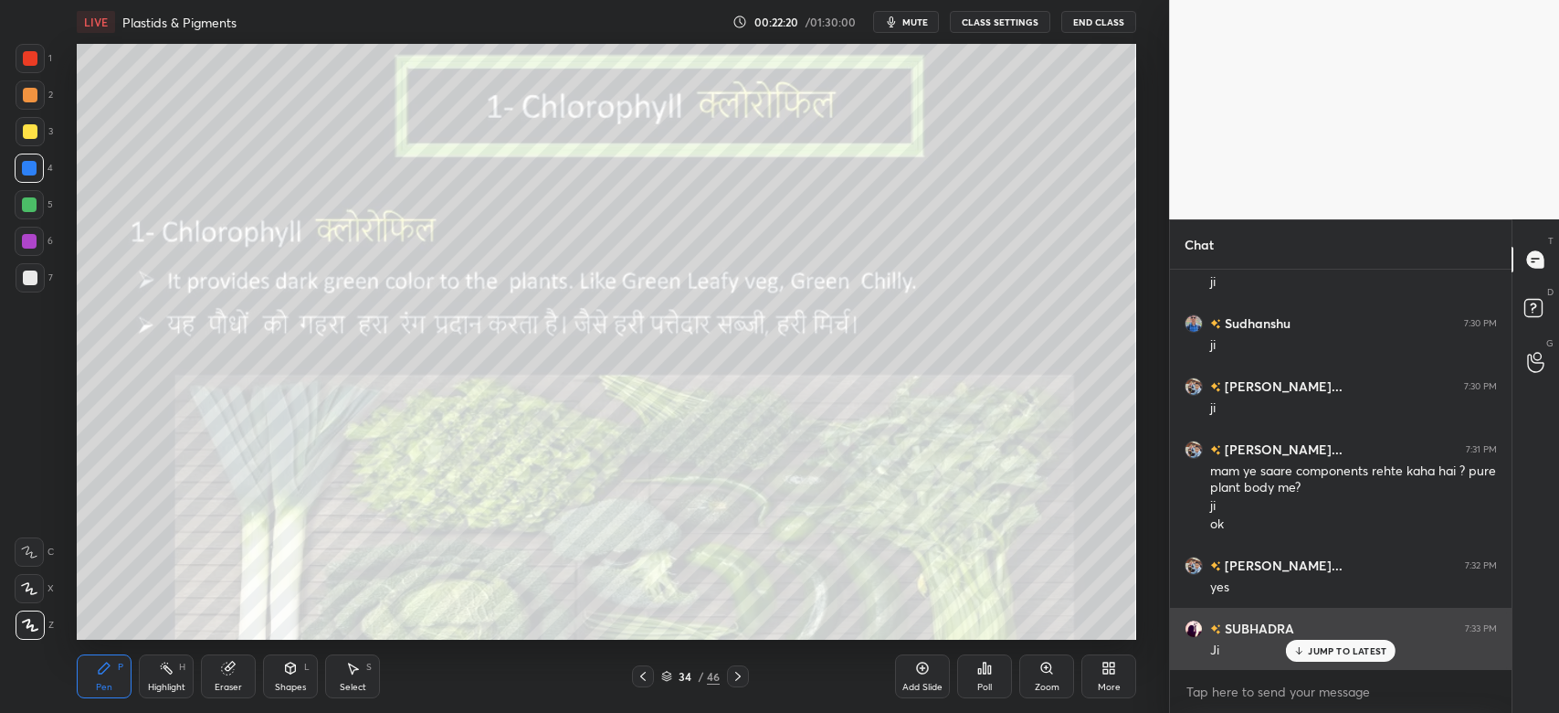
click at [1372, 654] on p "JUMP TO LATEST" at bounding box center [1347, 650] width 79 height 11
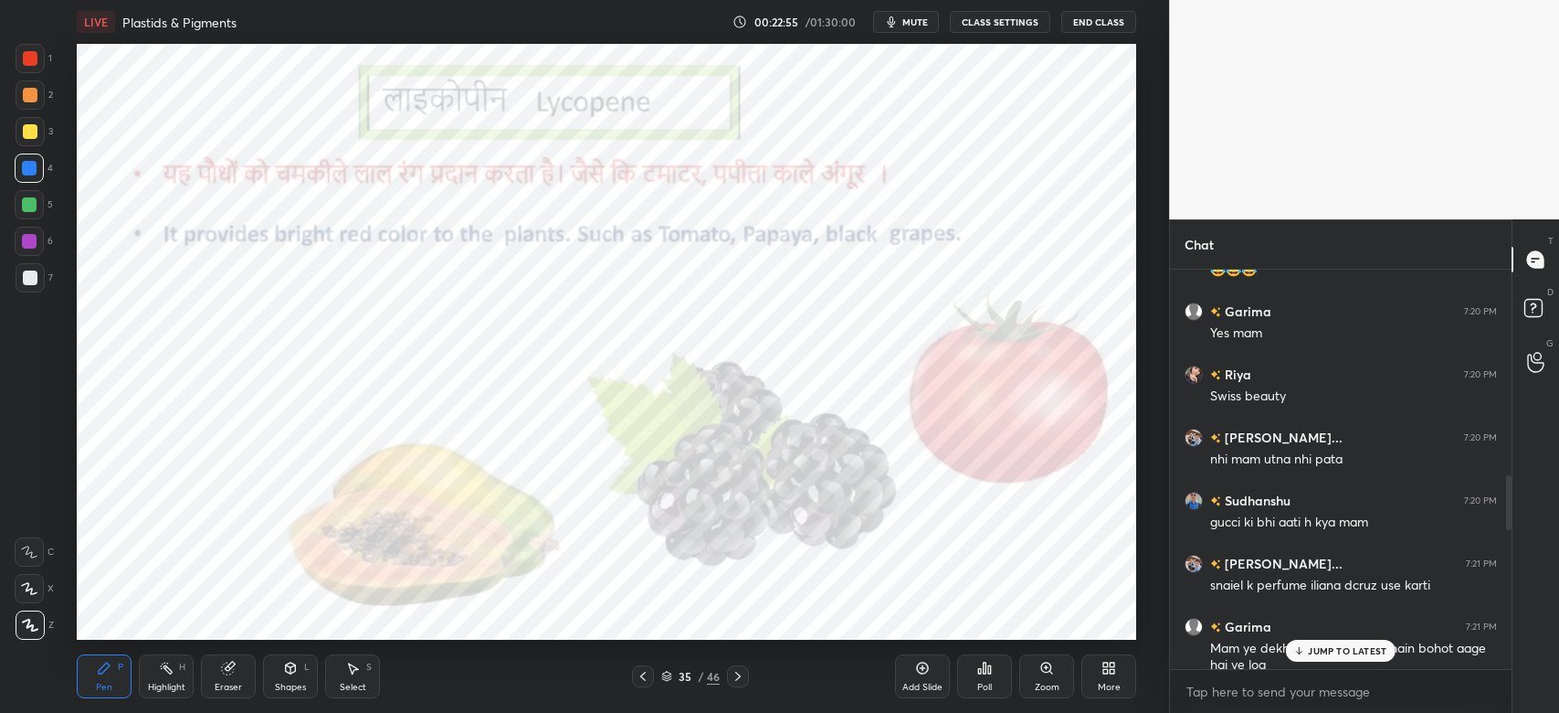
scroll to position [1158, 0]
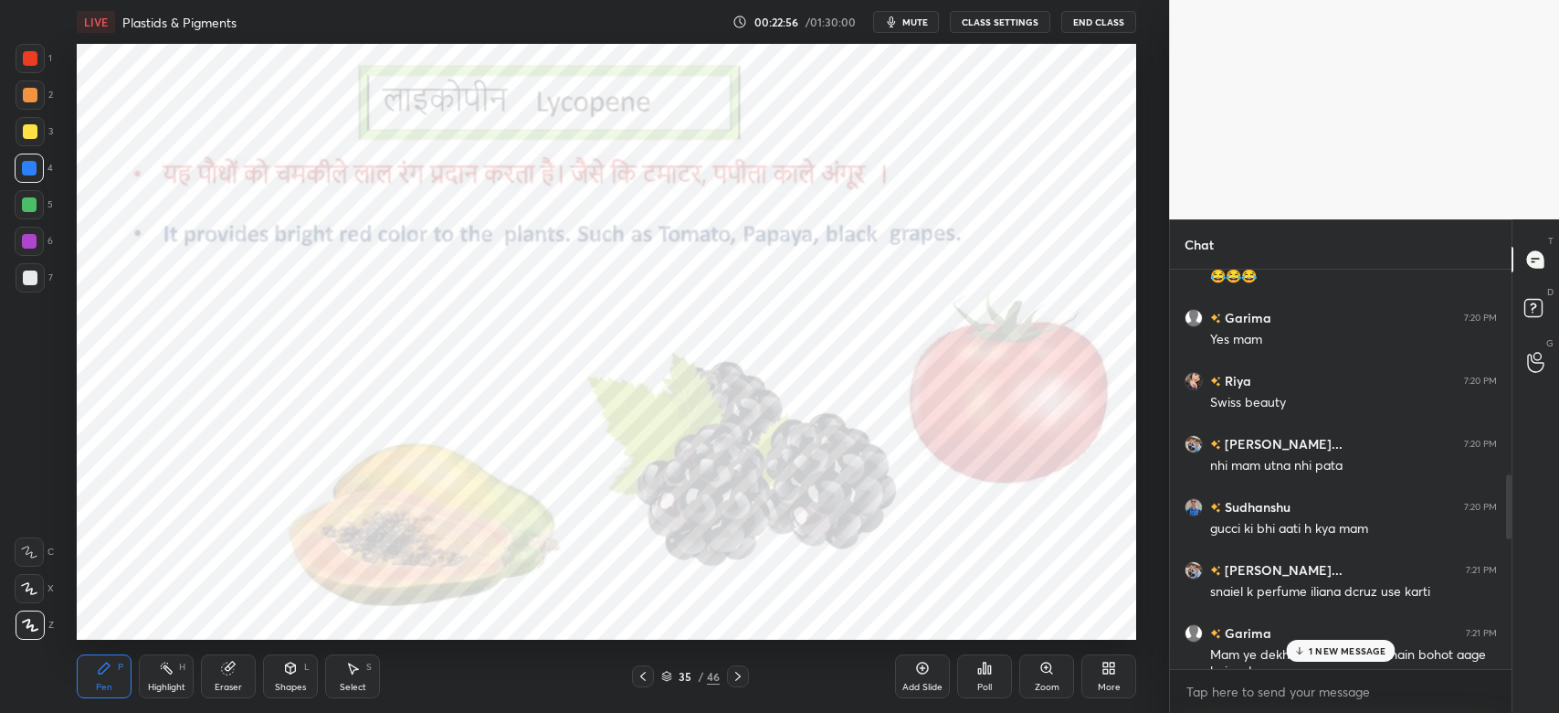
drag, startPoint x: 1506, startPoint y: 621, endPoint x: 1472, endPoint y: 437, distance: 187.6
click at [1472, 437] on div "Garima 7:16 PM Ji mam Ѵїкдѕ Ѕдїи... 7:16 PM Yes maam Garima 7:16 PM Yes mam [PE…" at bounding box center [1341, 469] width 342 height 399
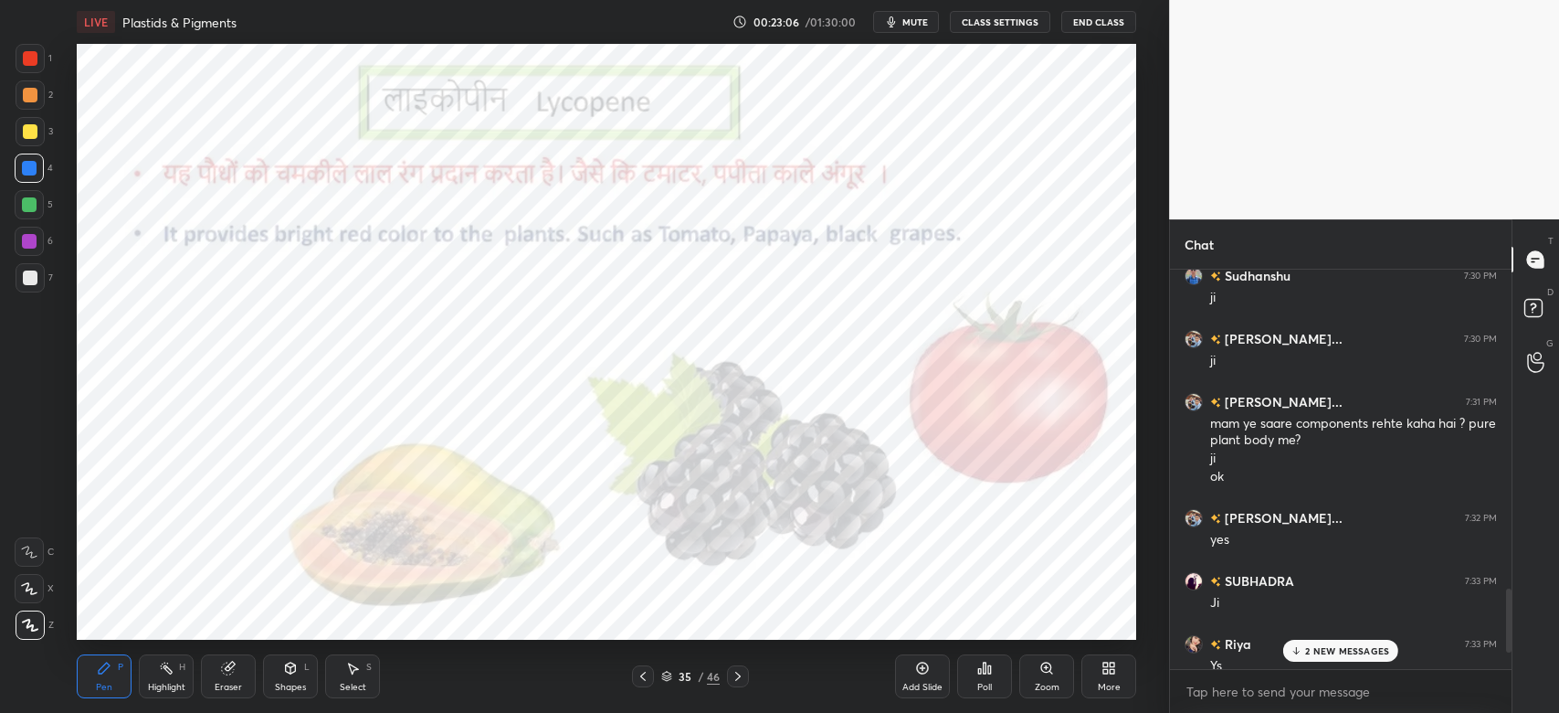
scroll to position [2860, 0]
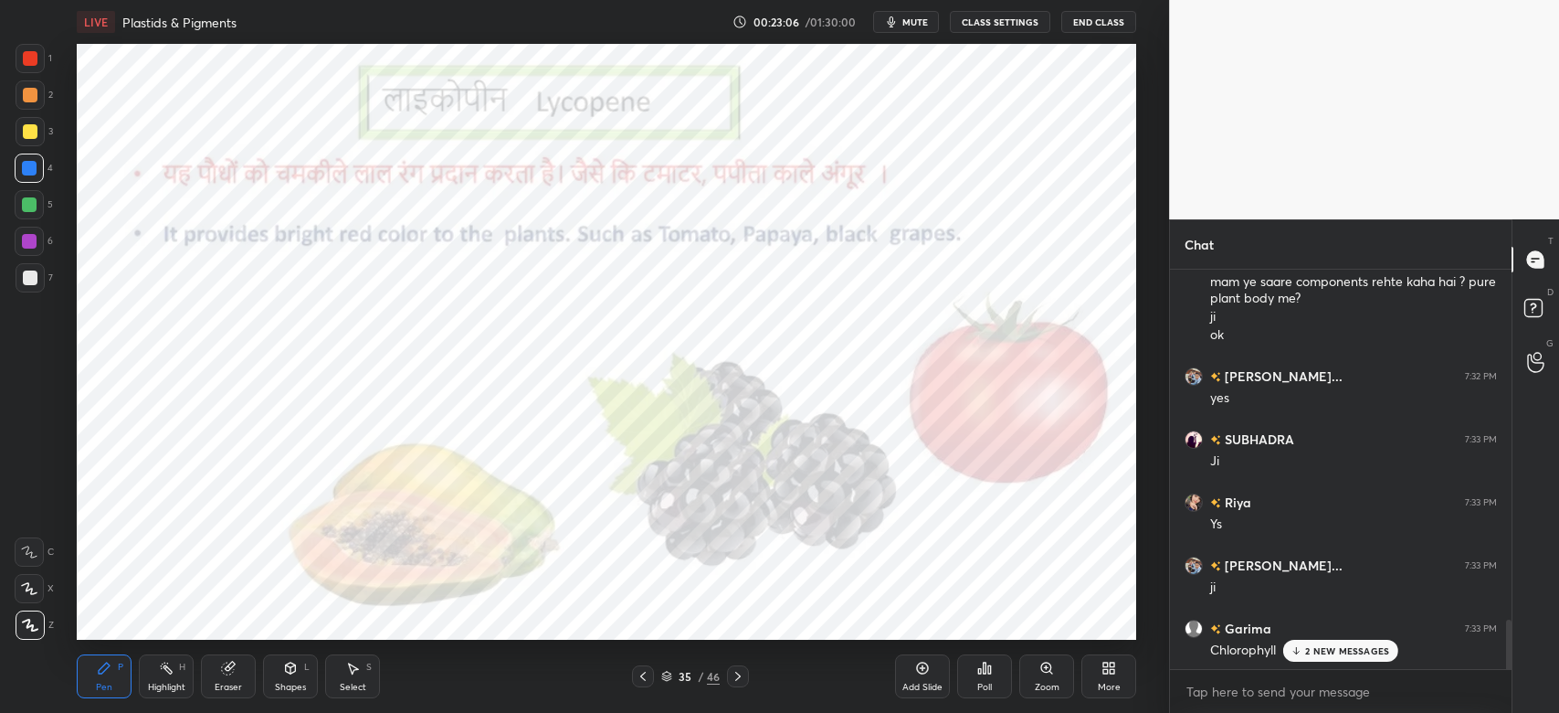
drag, startPoint x: 1510, startPoint y: 494, endPoint x: 1460, endPoint y: 770, distance: 280.4
click at [1460, 0] on html "1 2 3 4 5 6 7 C X Z C X Z E E Erase all H H LIVE Plastids & Pigments 00:23:06 /…" at bounding box center [779, 0] width 1559 height 0
click at [1352, 650] on p "2 NEW MESSAGES" at bounding box center [1348, 650] width 84 height 11
click at [23, 61] on div at bounding box center [30, 58] width 15 height 15
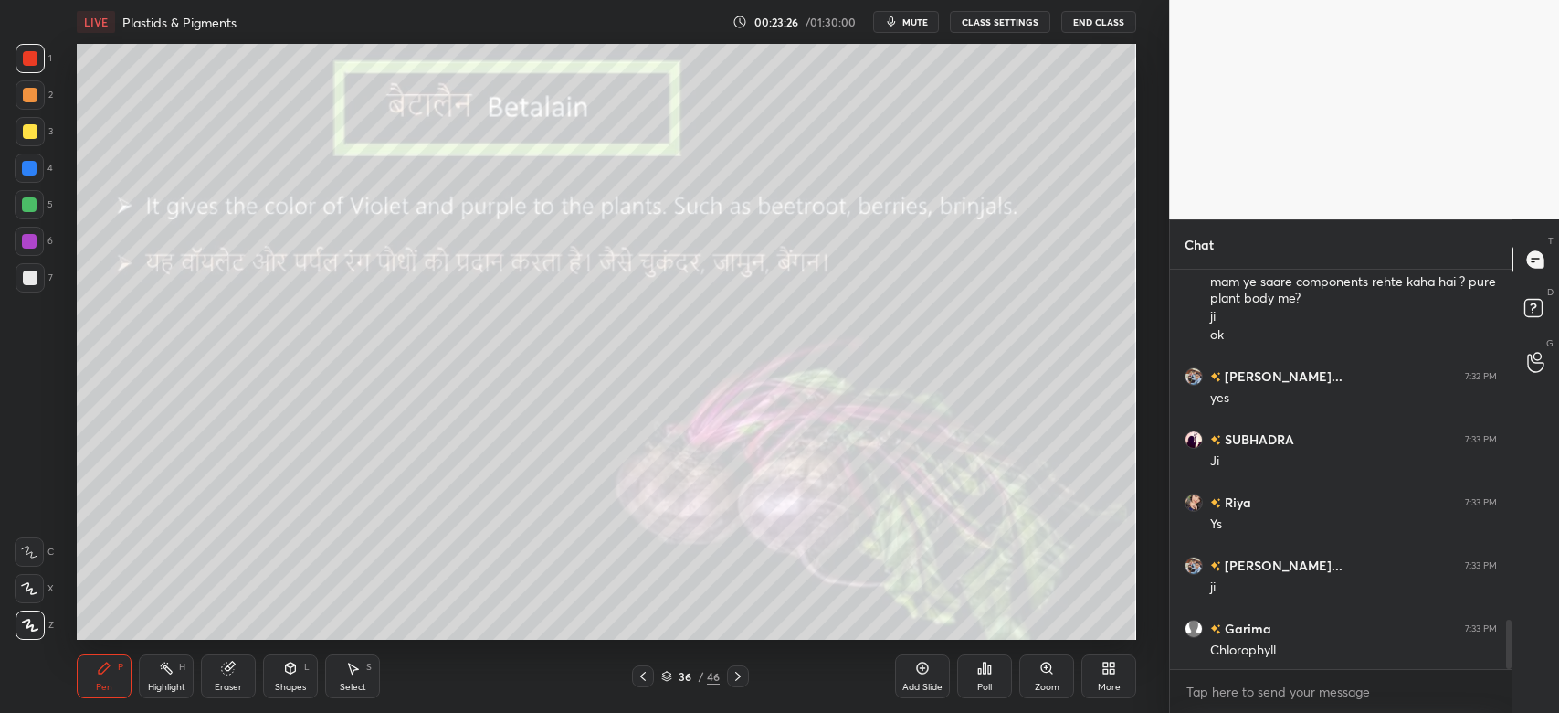
scroll to position [2923, 0]
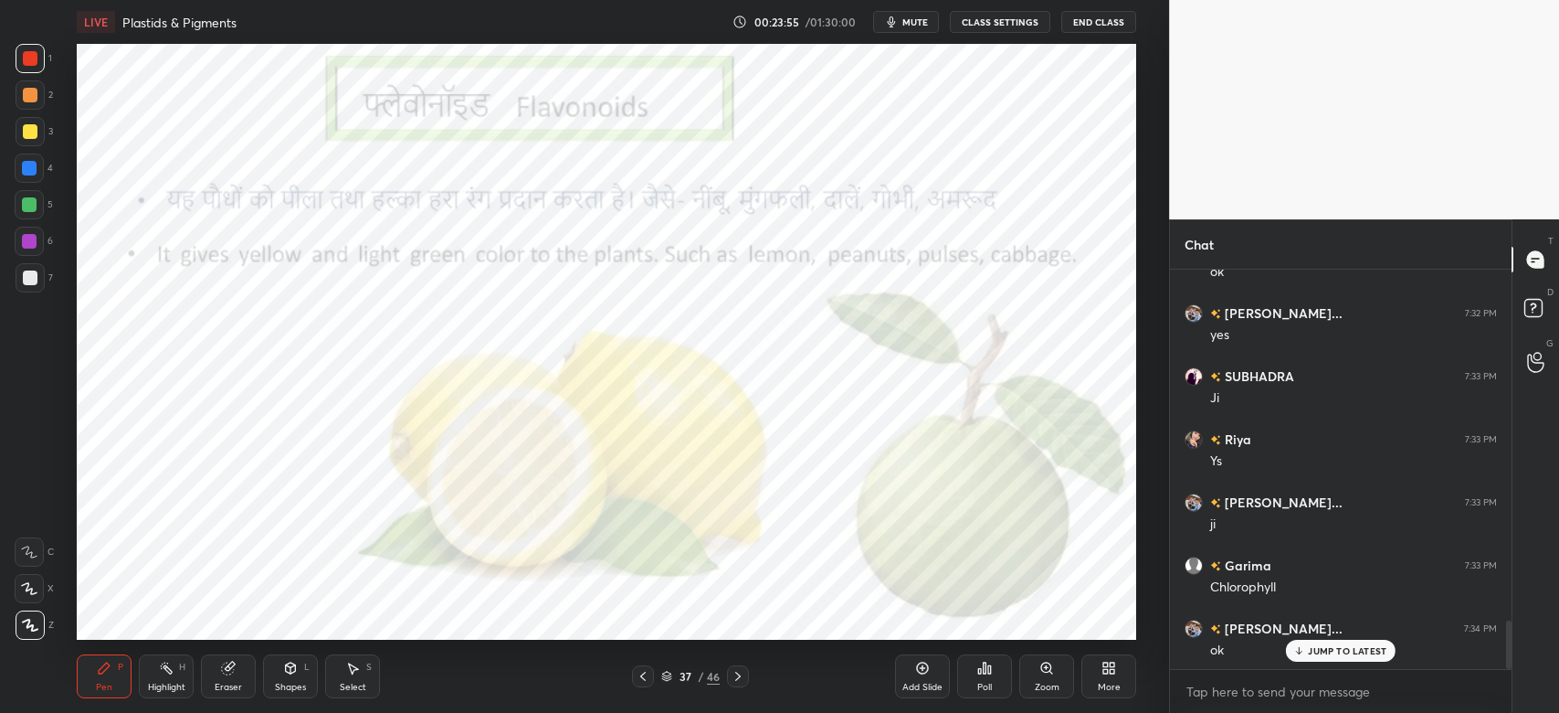
click at [1322, 655] on p "JUMP TO LATEST" at bounding box center [1347, 650] width 79 height 11
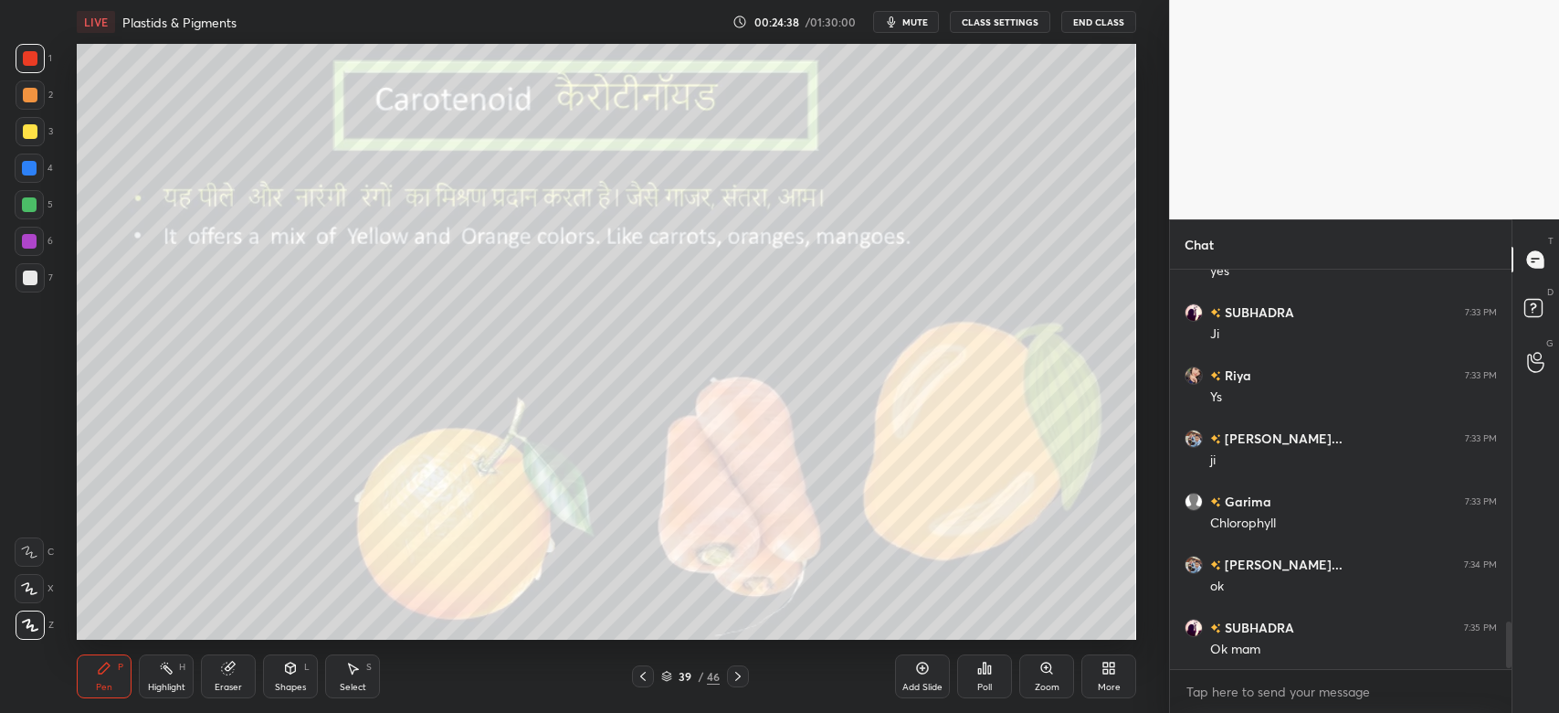
scroll to position [3050, 0]
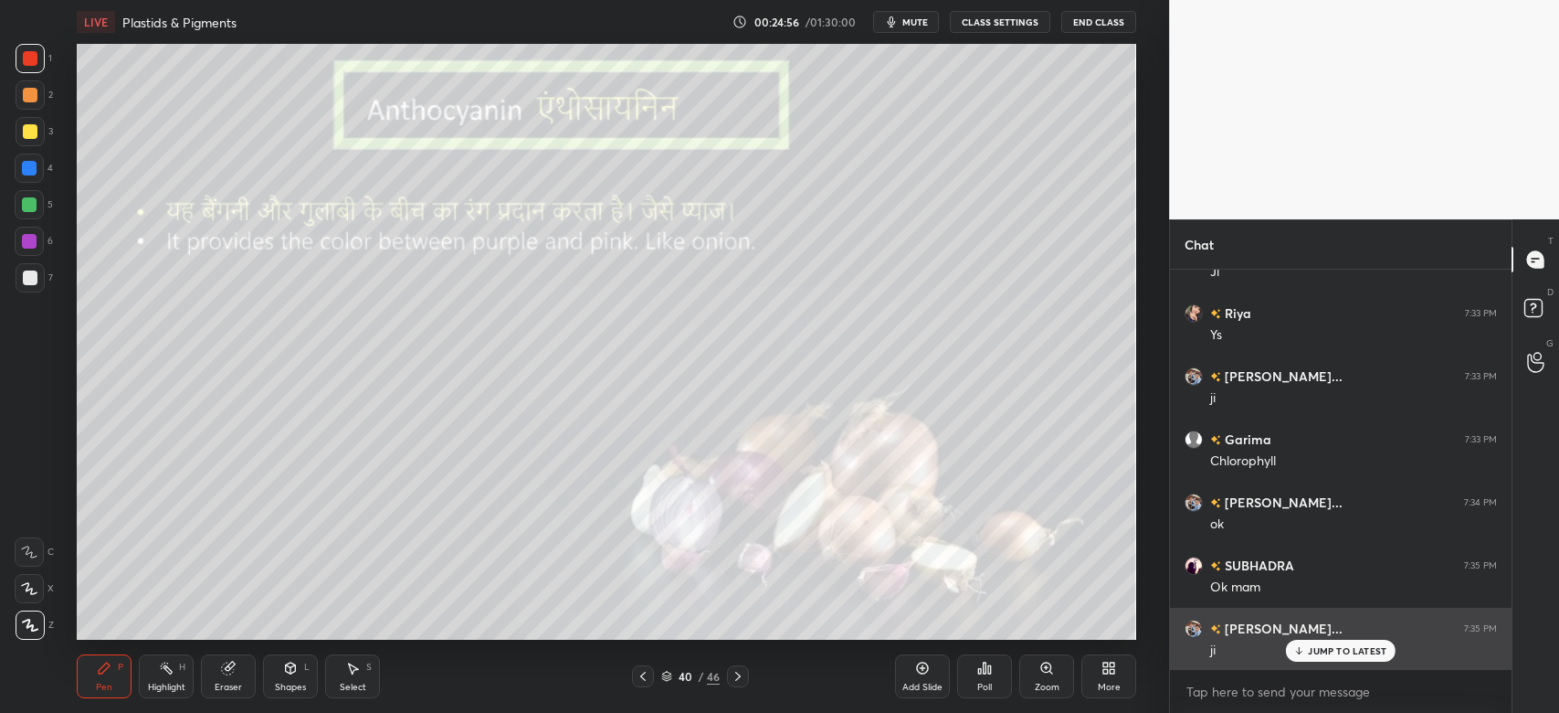
click at [1345, 652] on p "JUMP TO LATEST" at bounding box center [1347, 650] width 79 height 11
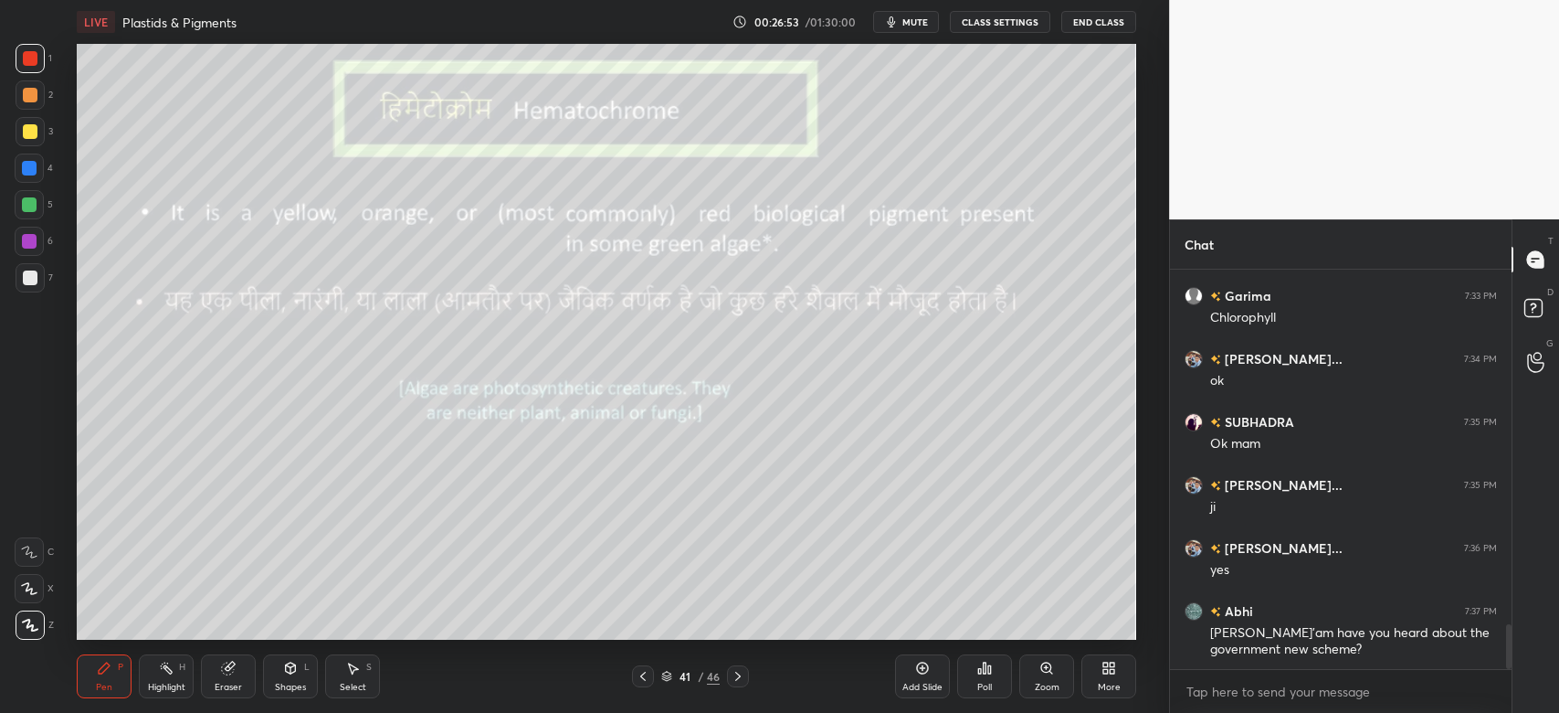
scroll to position [3255, 0]
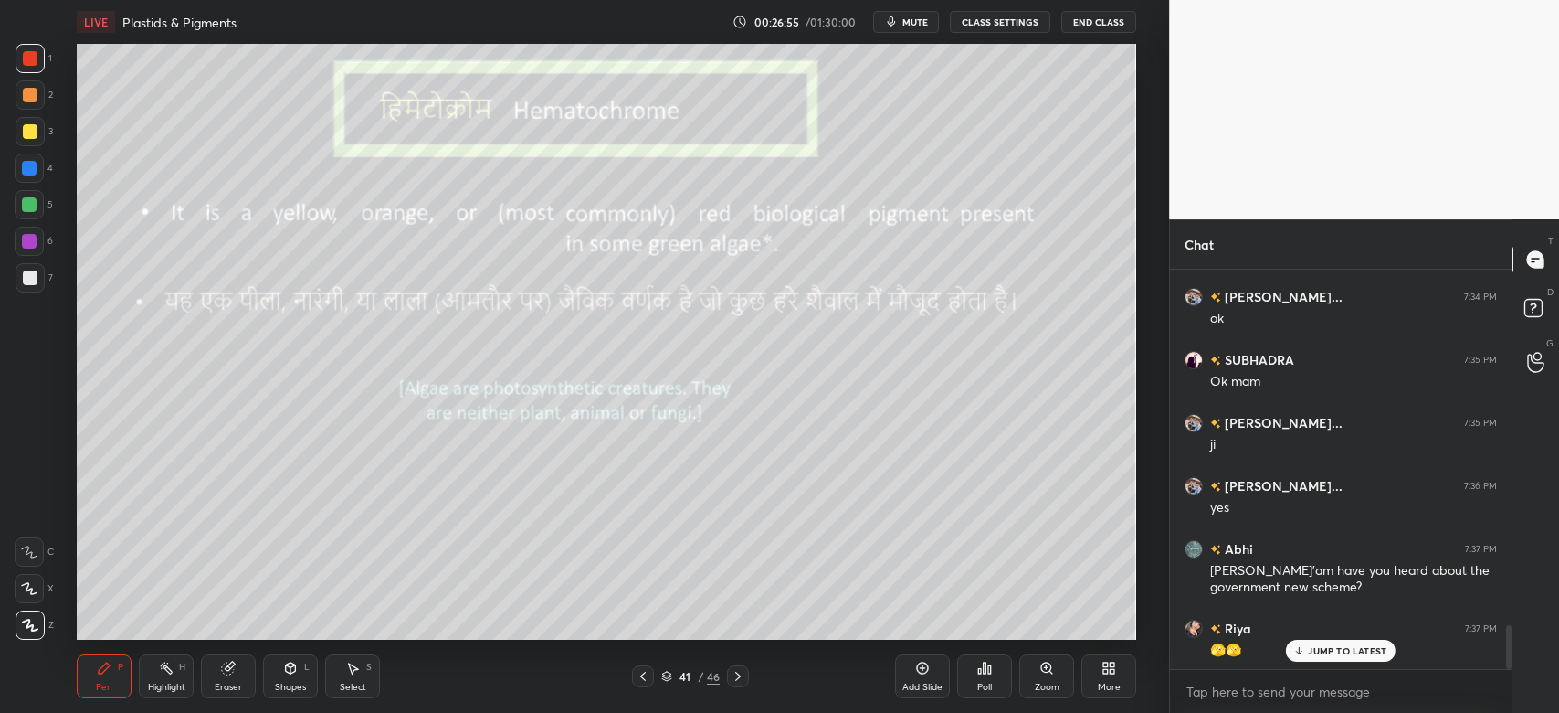
click at [1334, 647] on p "JUMP TO LATEST" at bounding box center [1347, 650] width 79 height 11
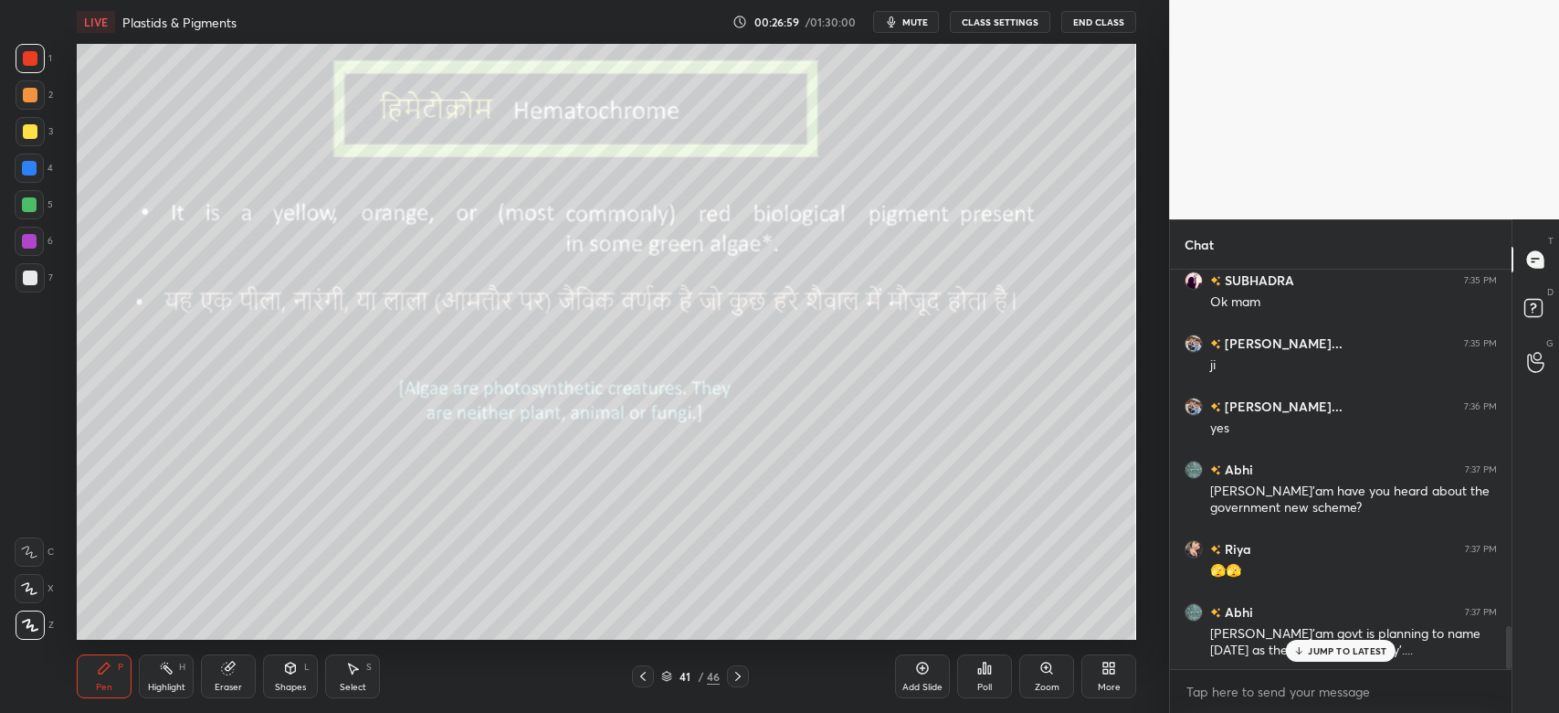
click at [1346, 654] on p "JUMP TO LATEST" at bounding box center [1347, 650] width 79 height 11
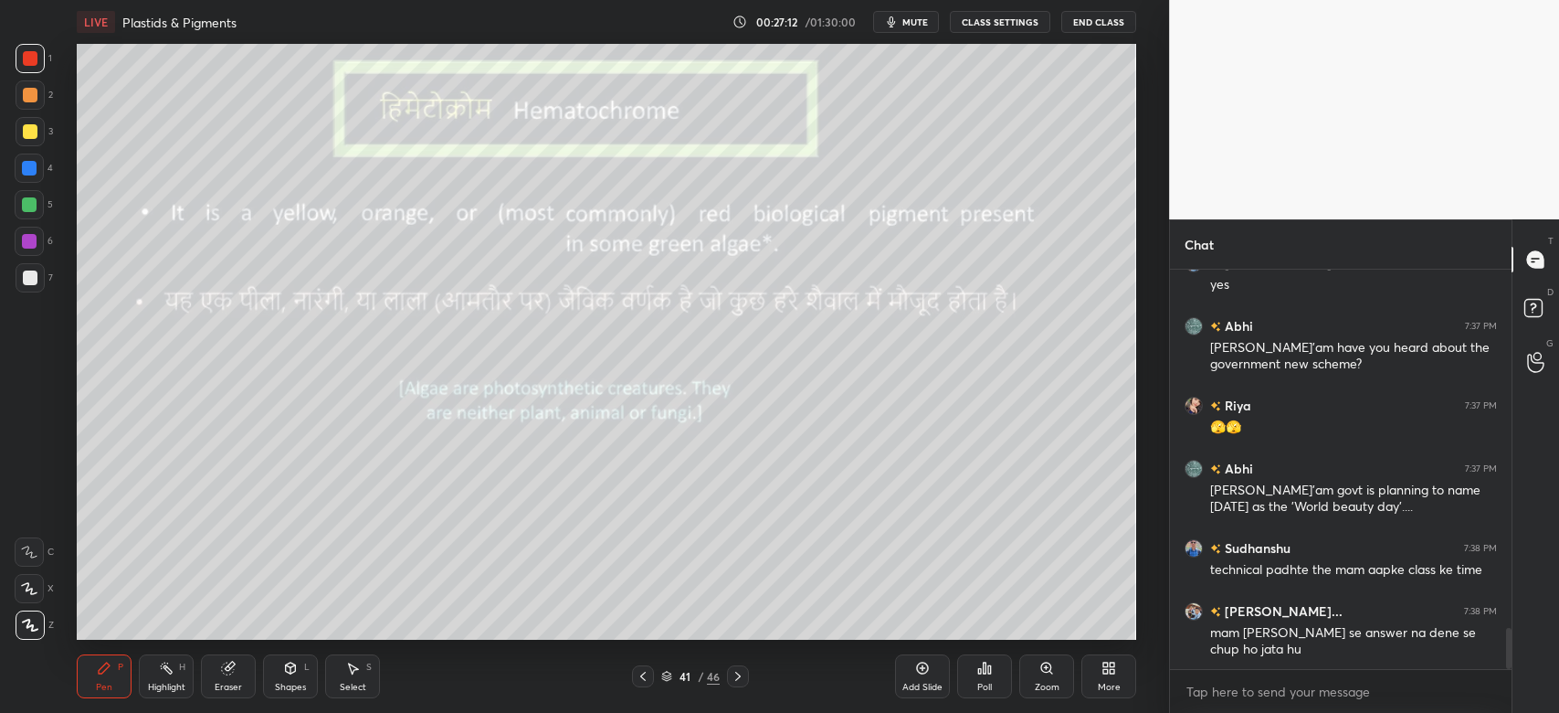
scroll to position [3540, 0]
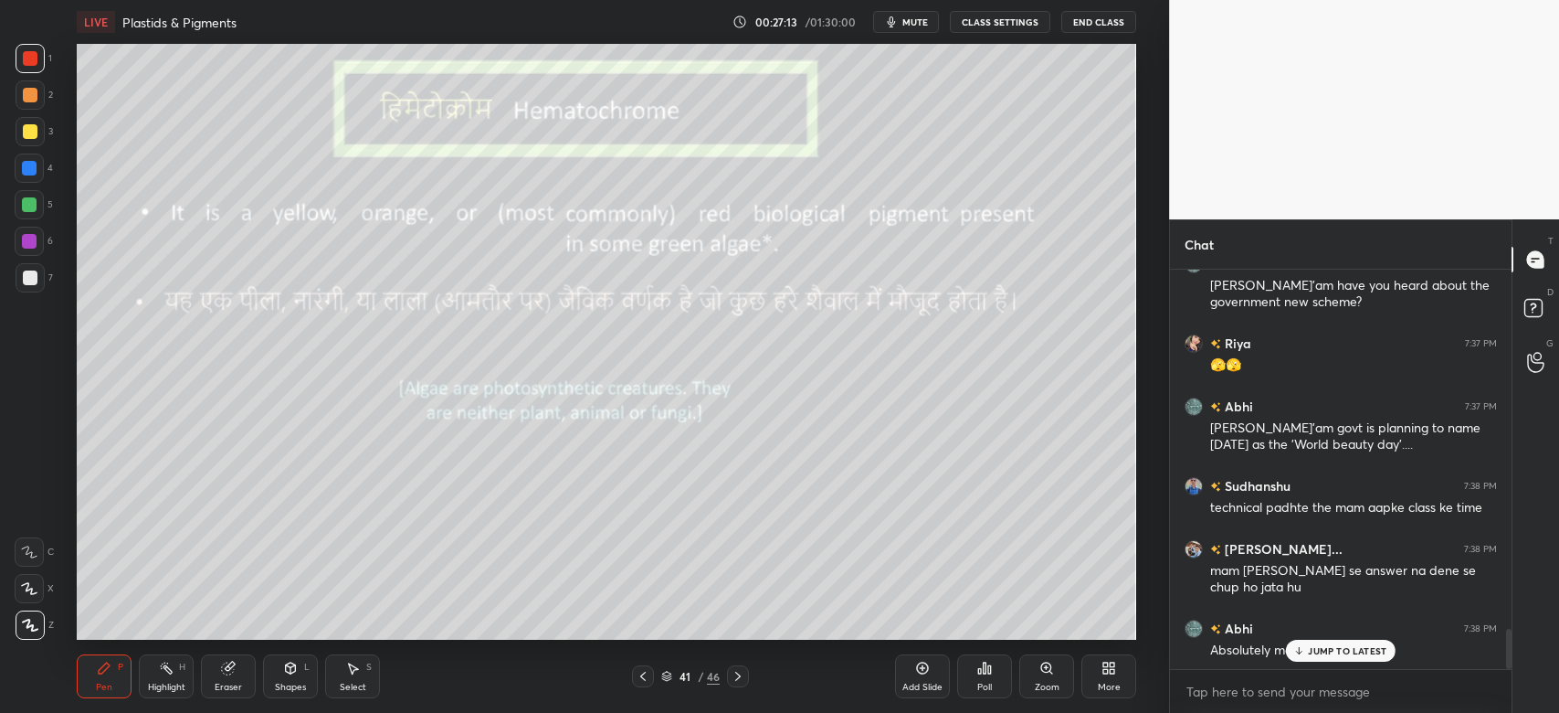
click at [1346, 654] on p "JUMP TO LATEST" at bounding box center [1347, 650] width 79 height 11
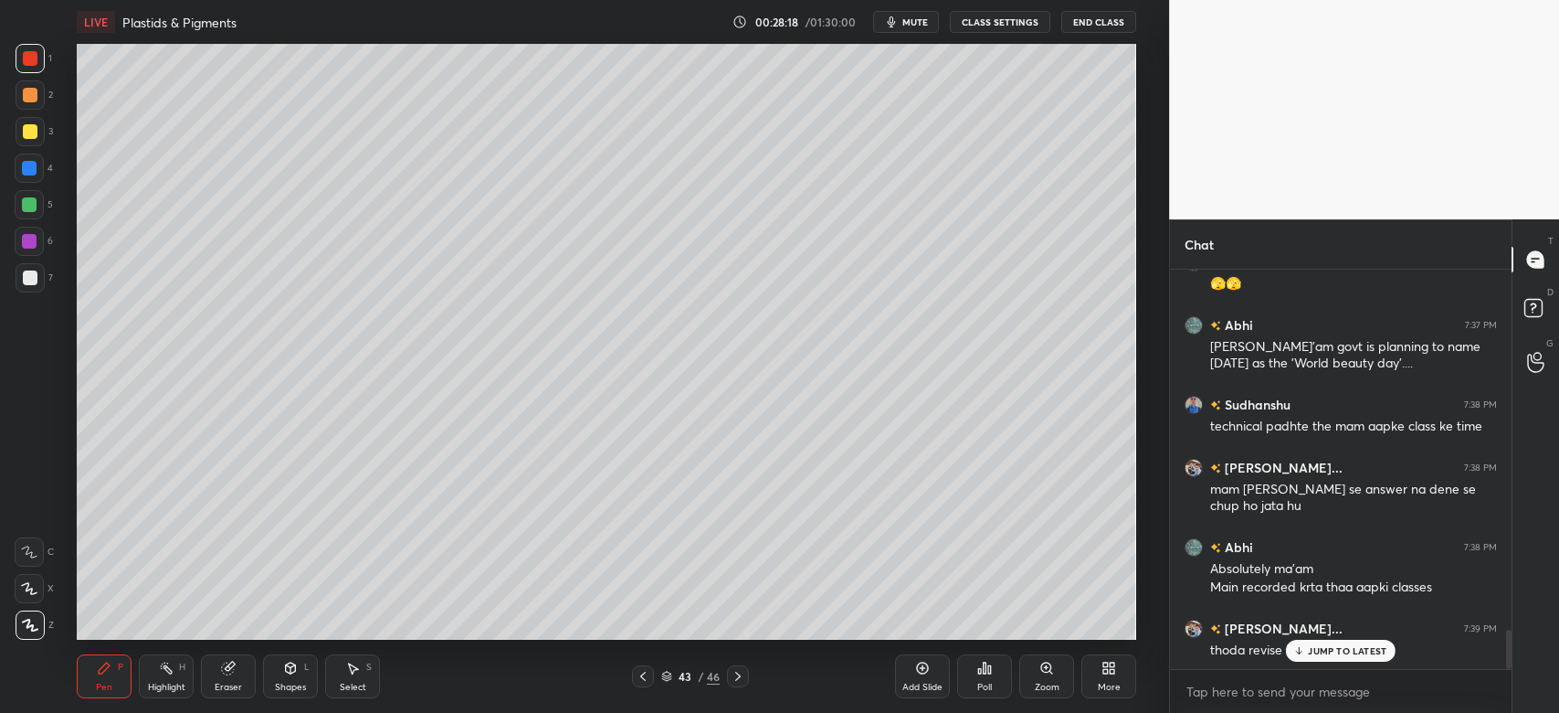
scroll to position [3684, 0]
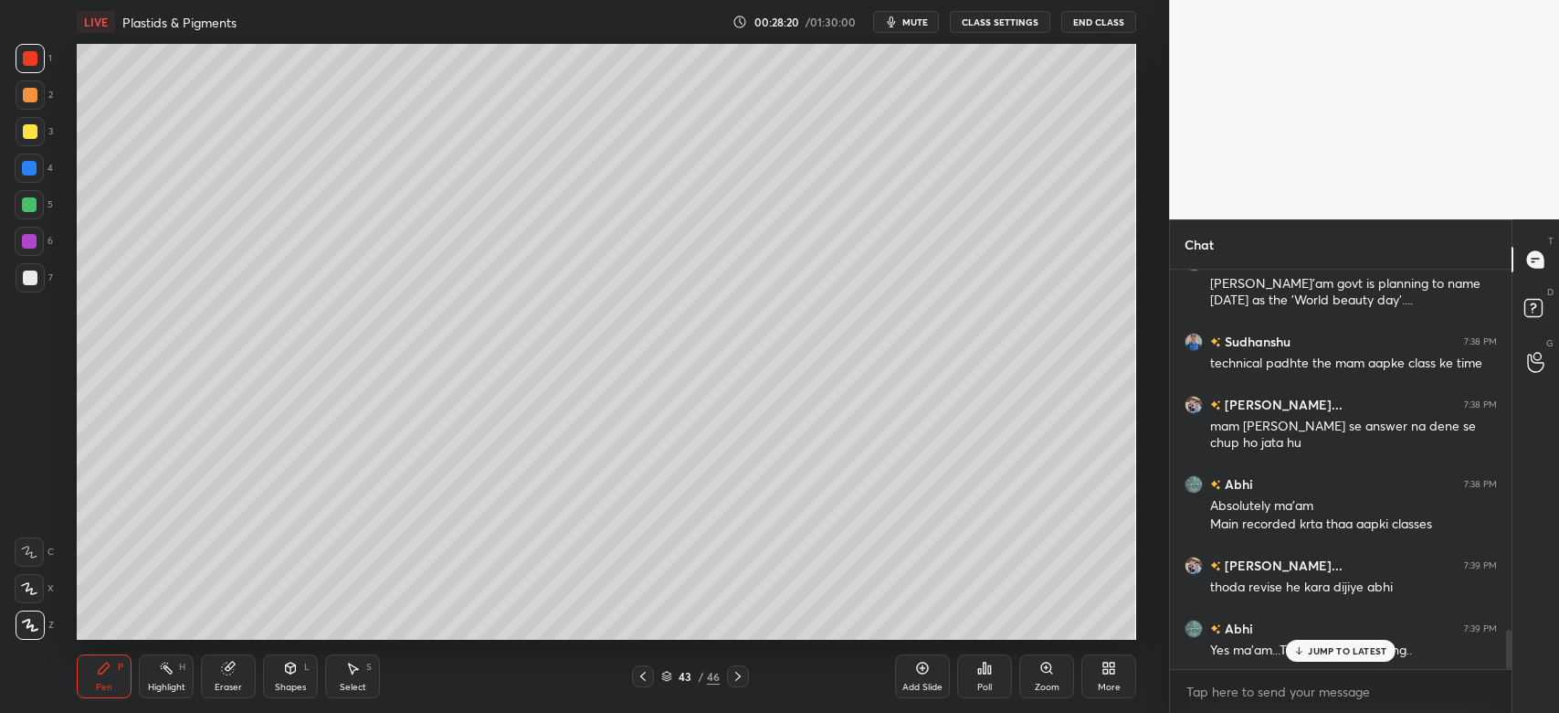
click at [1334, 643] on div "JUMP TO LATEST" at bounding box center [1341, 651] width 110 height 22
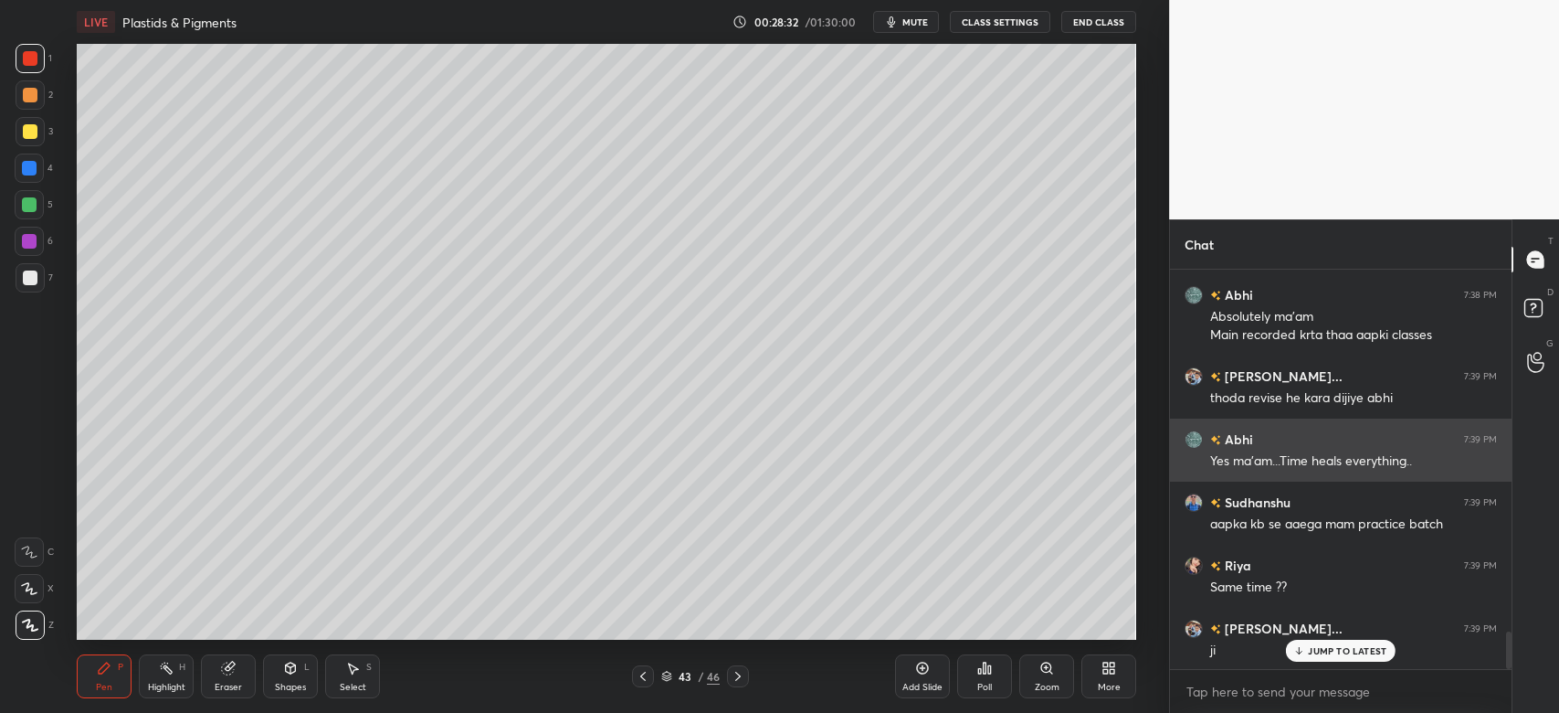
scroll to position [3892, 0]
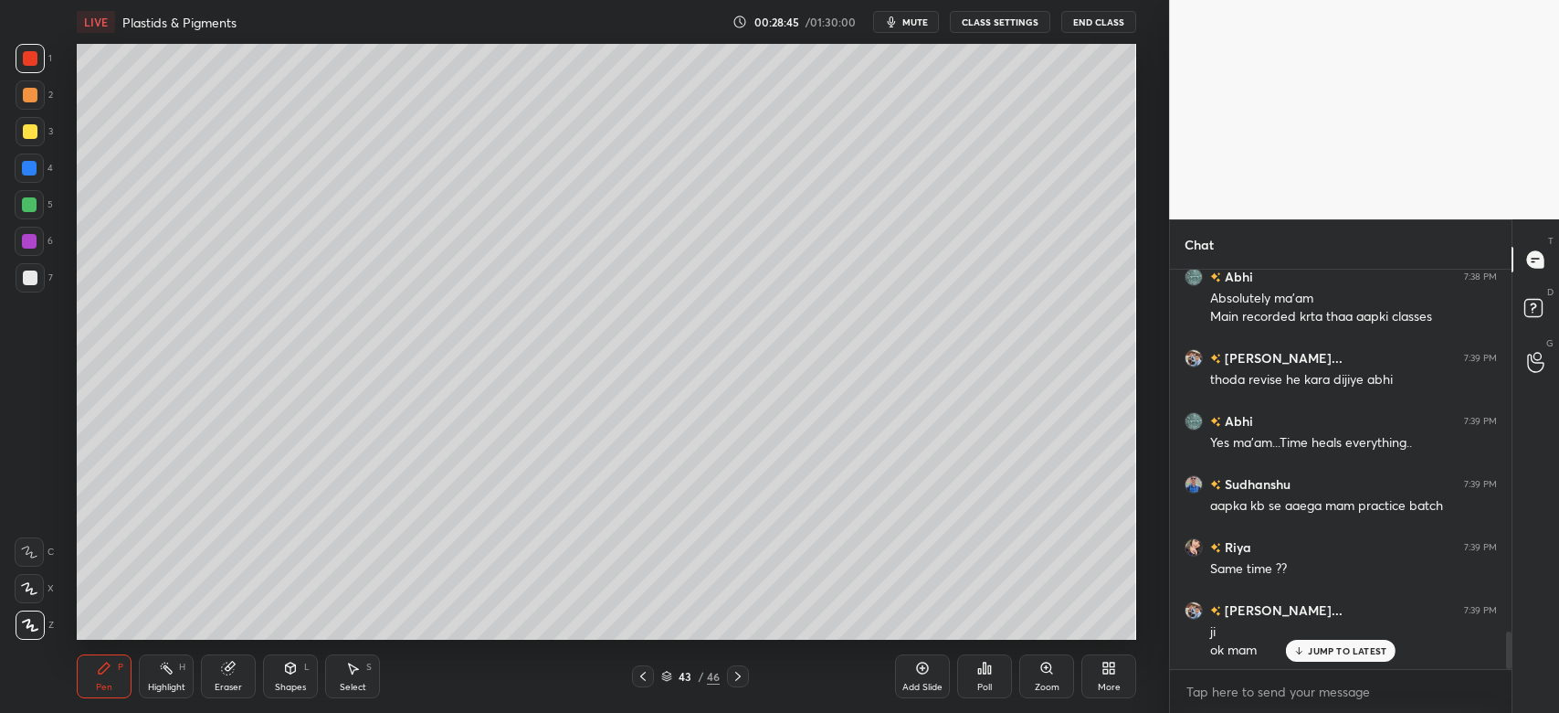
click at [1342, 658] on div "JUMP TO LATEST" at bounding box center [1341, 651] width 110 height 22
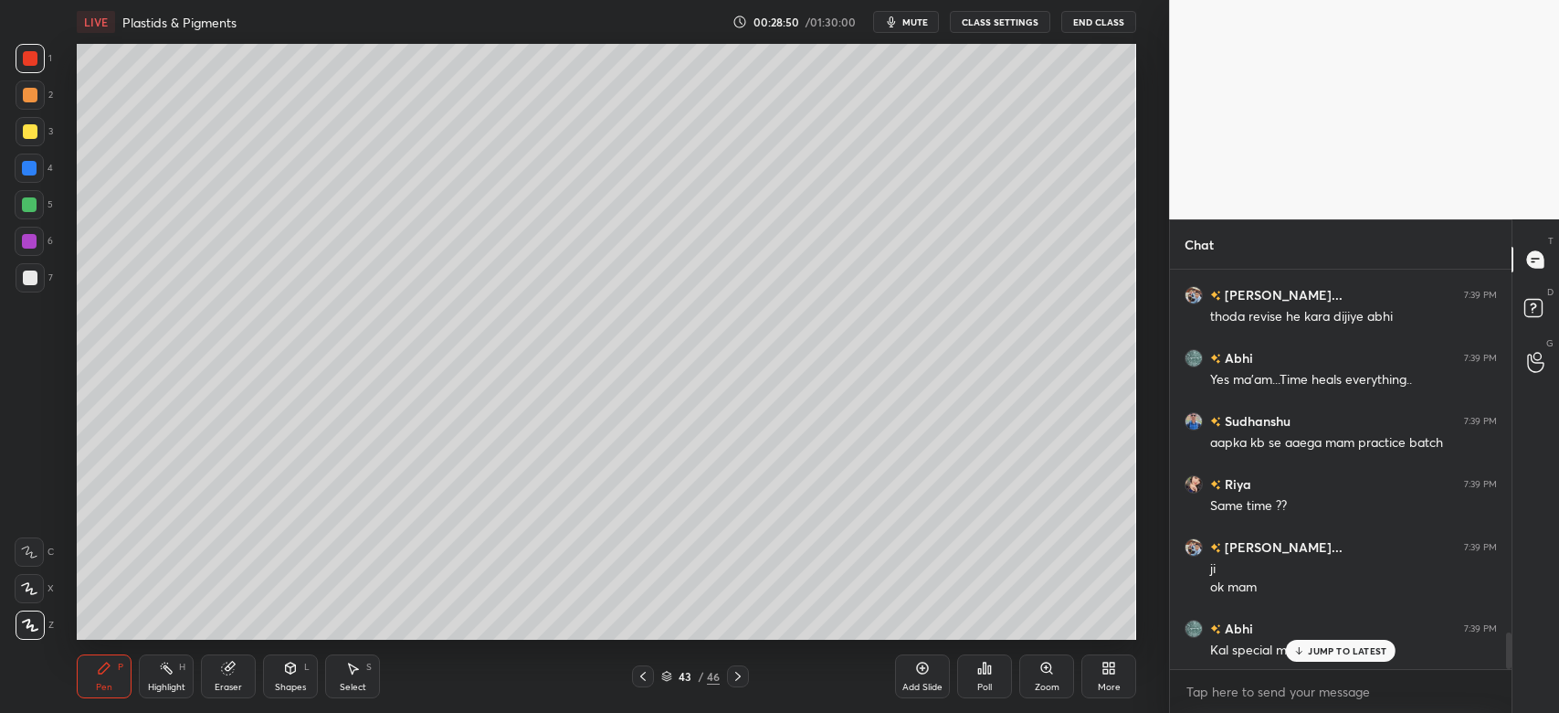
click at [1325, 642] on div "JUMP TO LATEST" at bounding box center [1341, 651] width 110 height 22
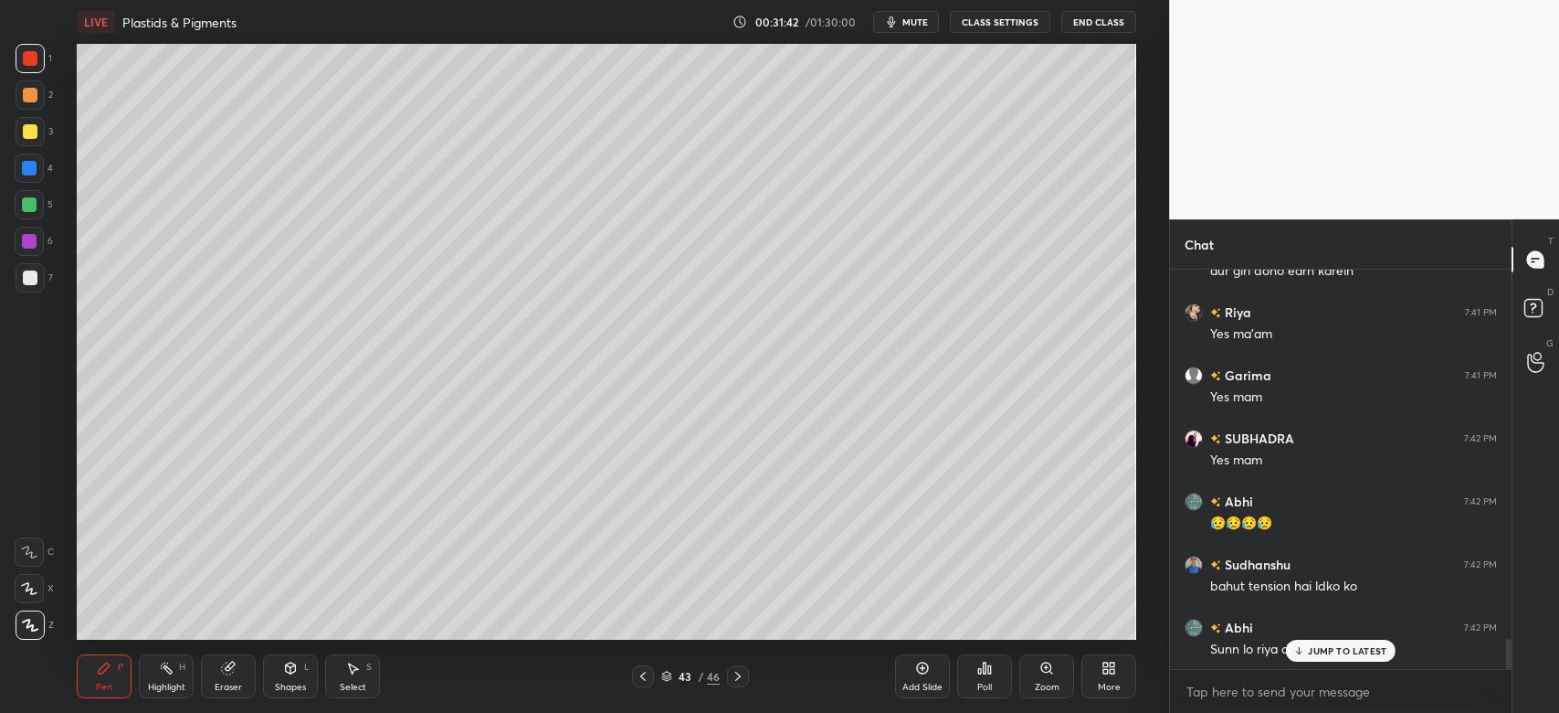
scroll to position [4980, 0]
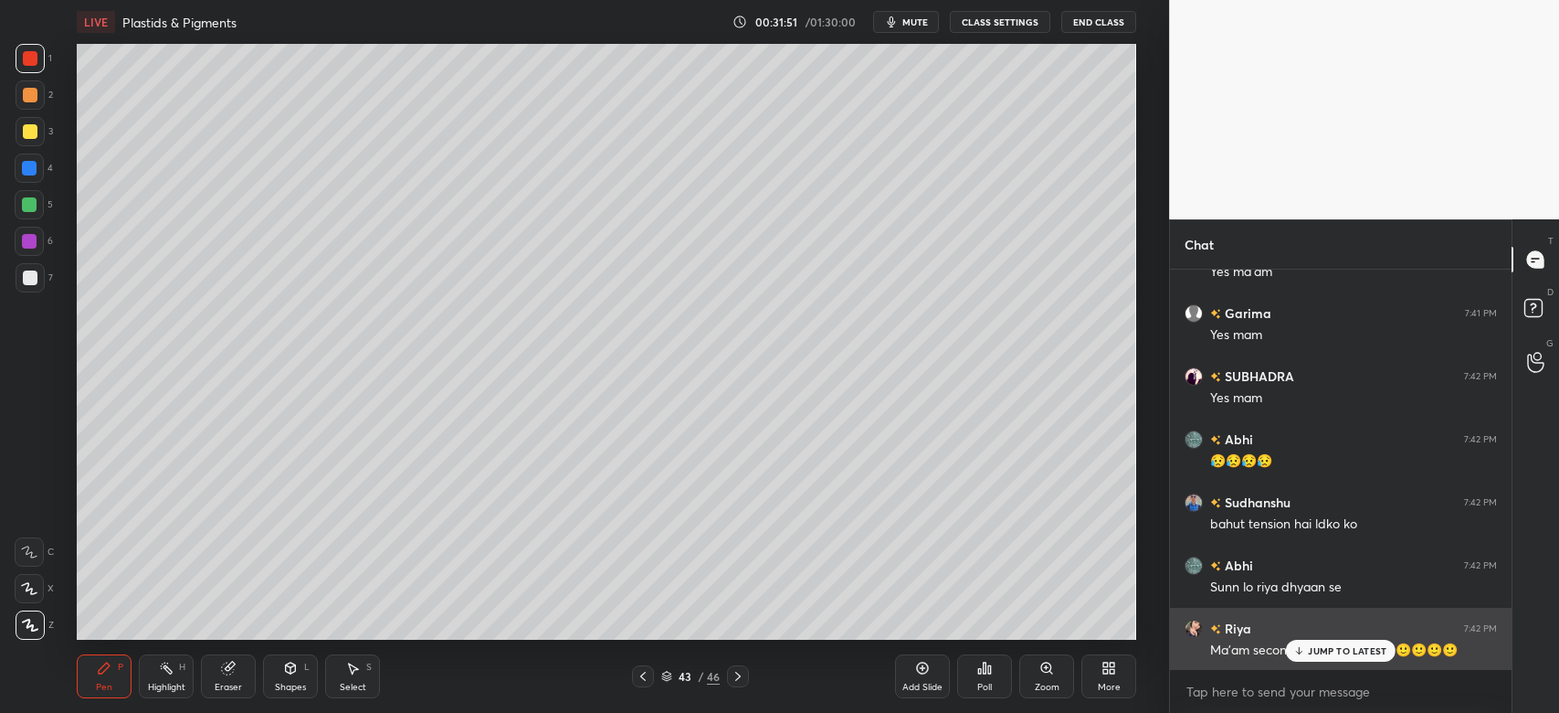
click at [1365, 647] on p "JUMP TO LATEST" at bounding box center [1347, 650] width 79 height 11
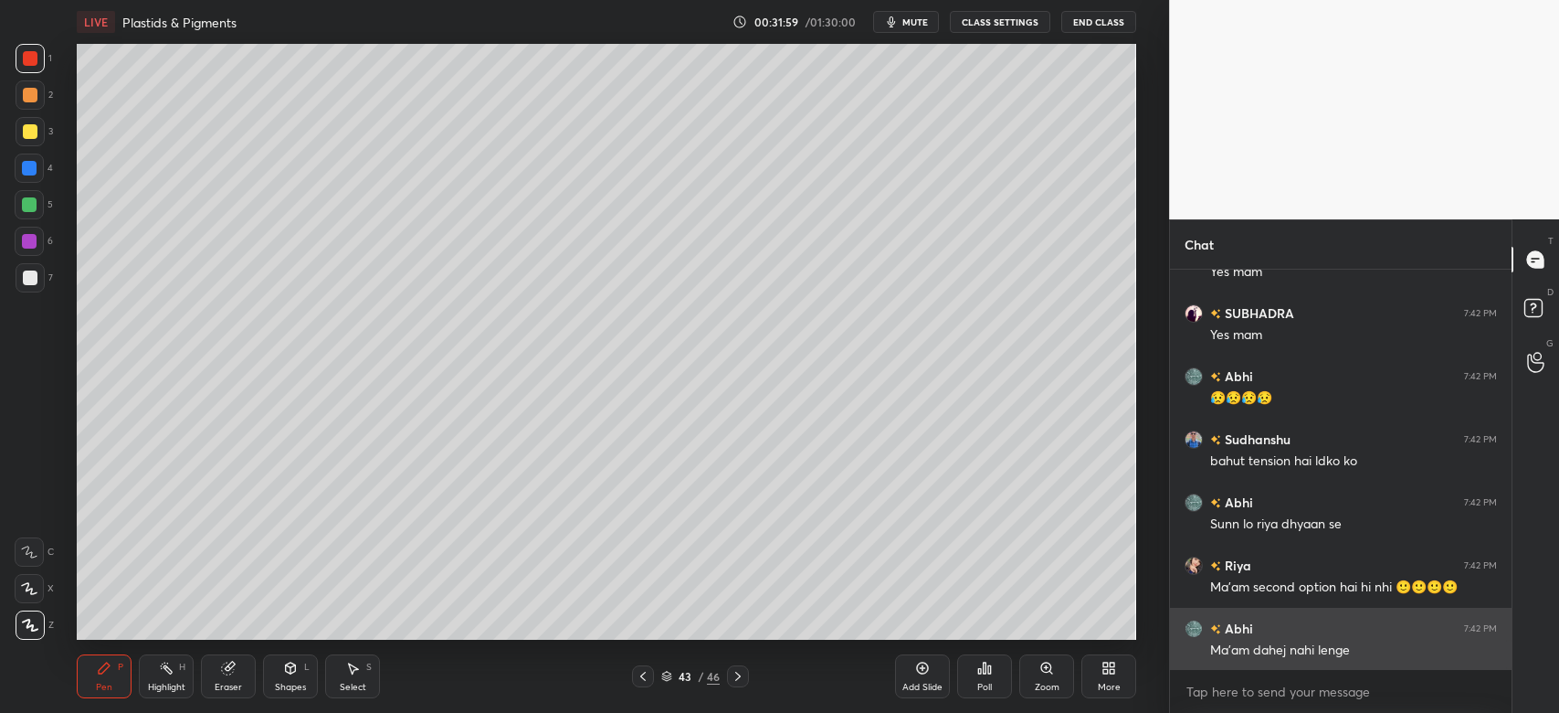
scroll to position [5107, 0]
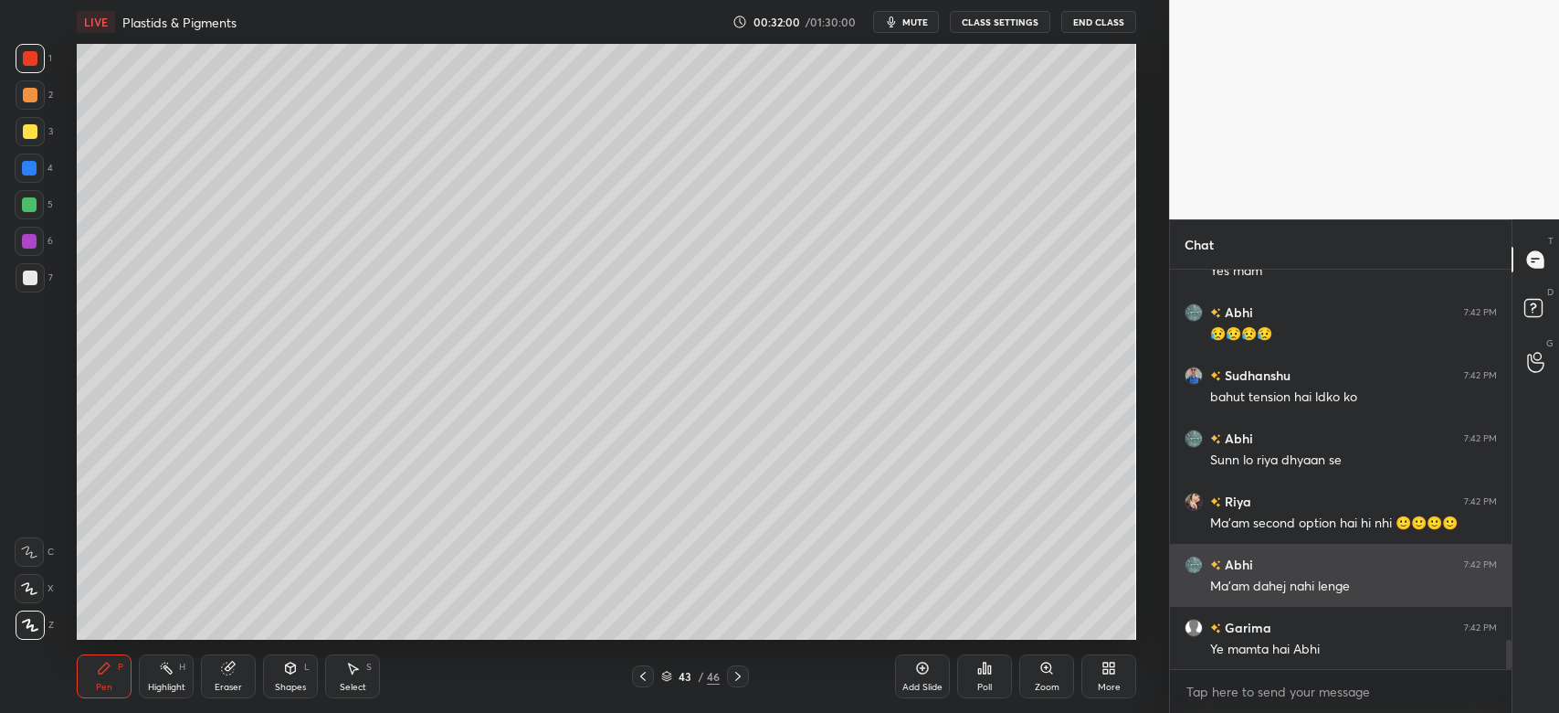
click at [1357, 637] on div "Ye mamta hai Abhi" at bounding box center [1354, 648] width 287 height 22
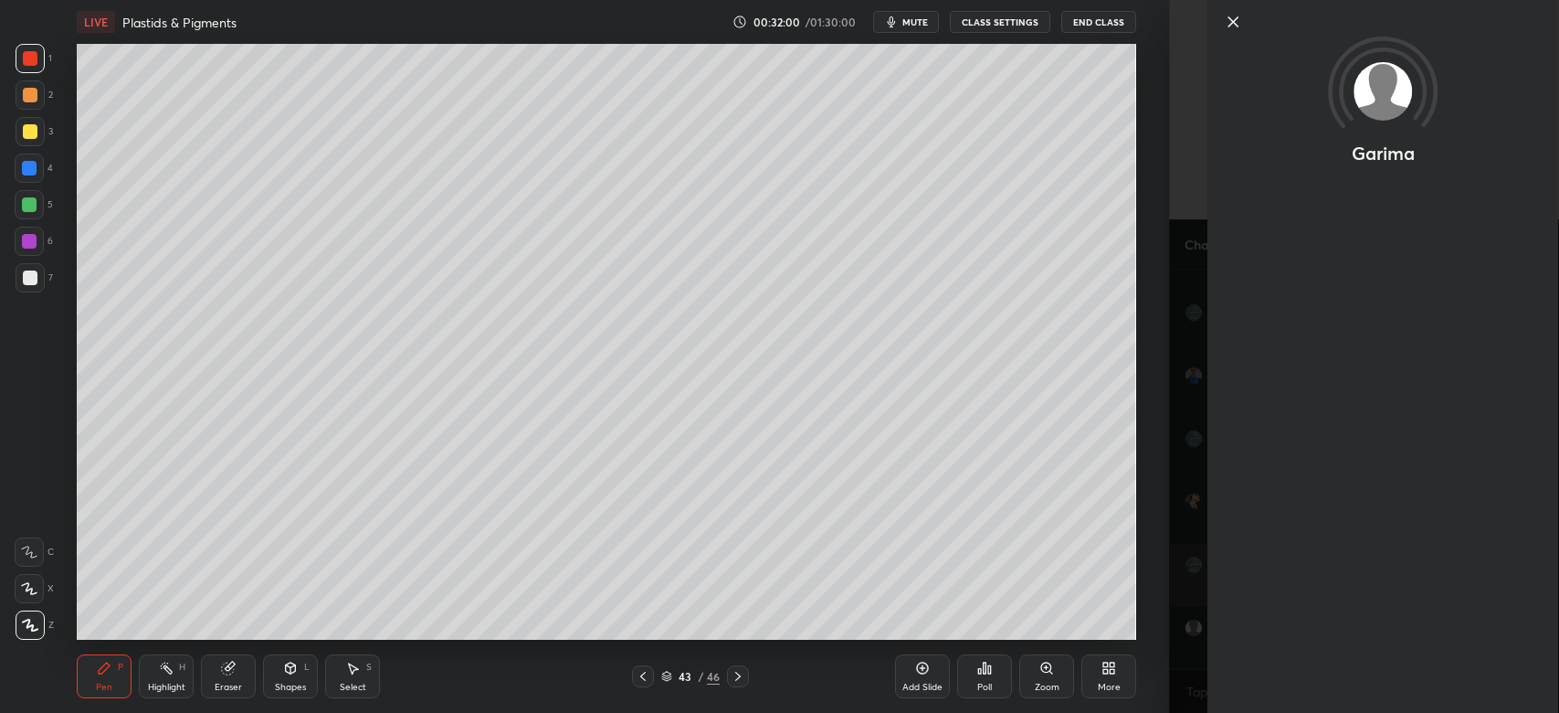
click at [1357, 636] on div "Garima" at bounding box center [1364, 356] width 390 height 713
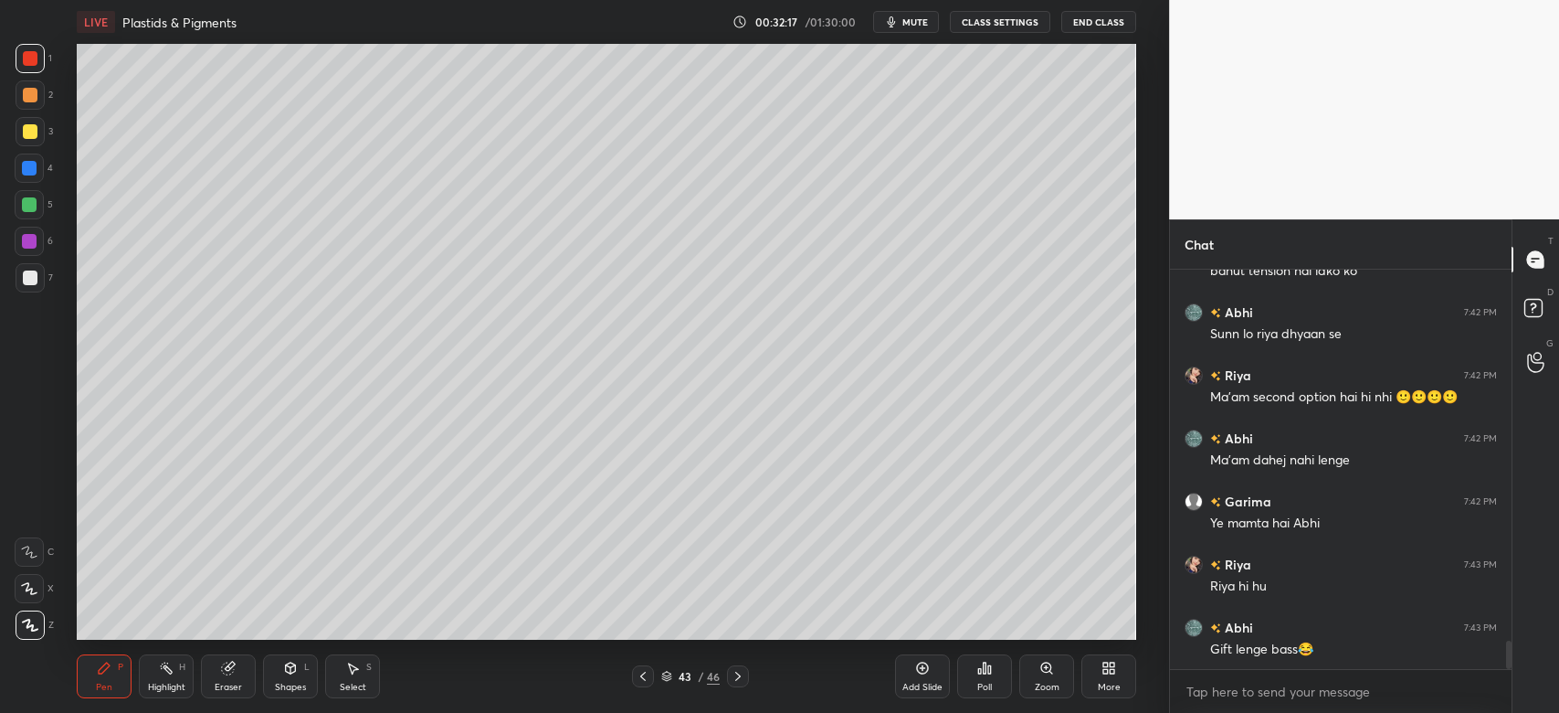
scroll to position [5295, 0]
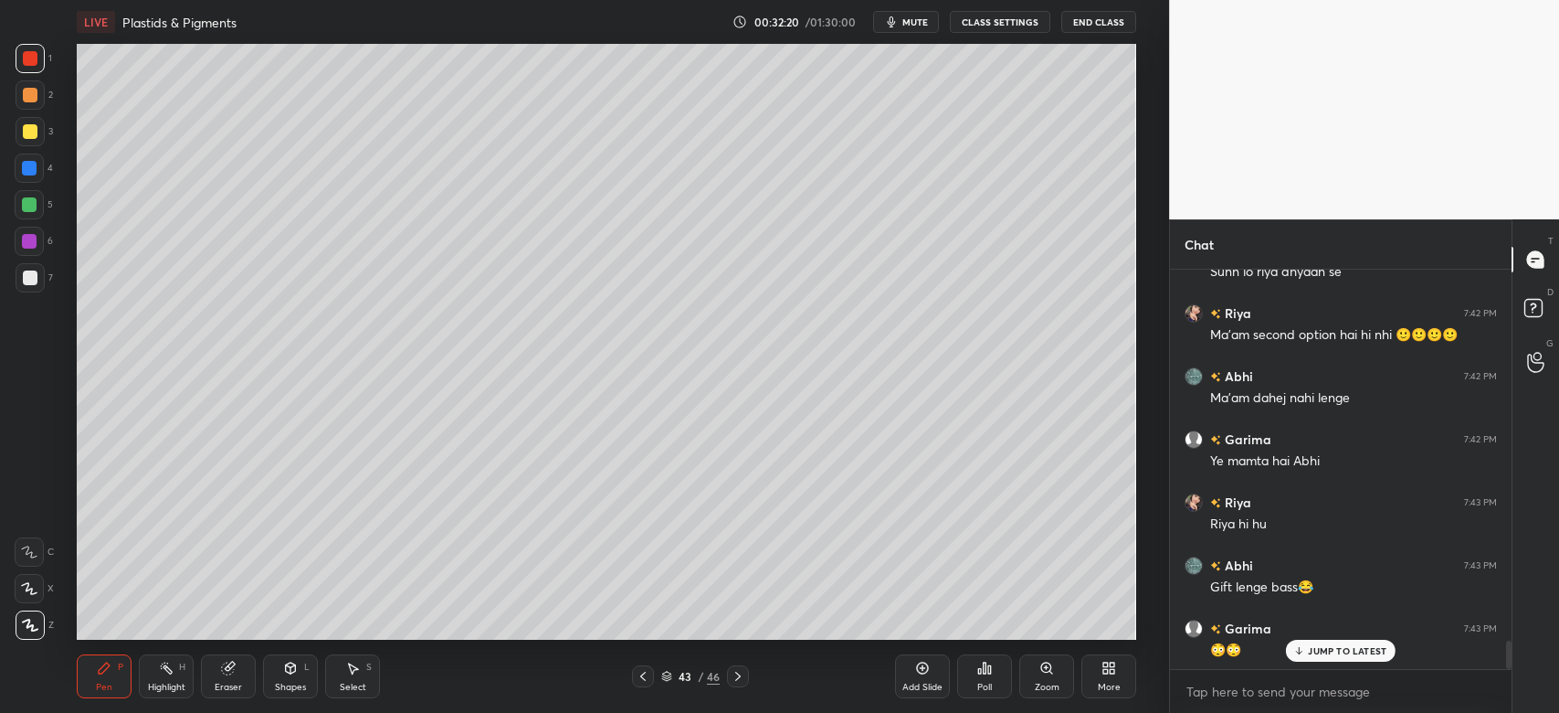
click at [1367, 648] on p "JUMP TO LATEST" at bounding box center [1347, 650] width 79 height 11
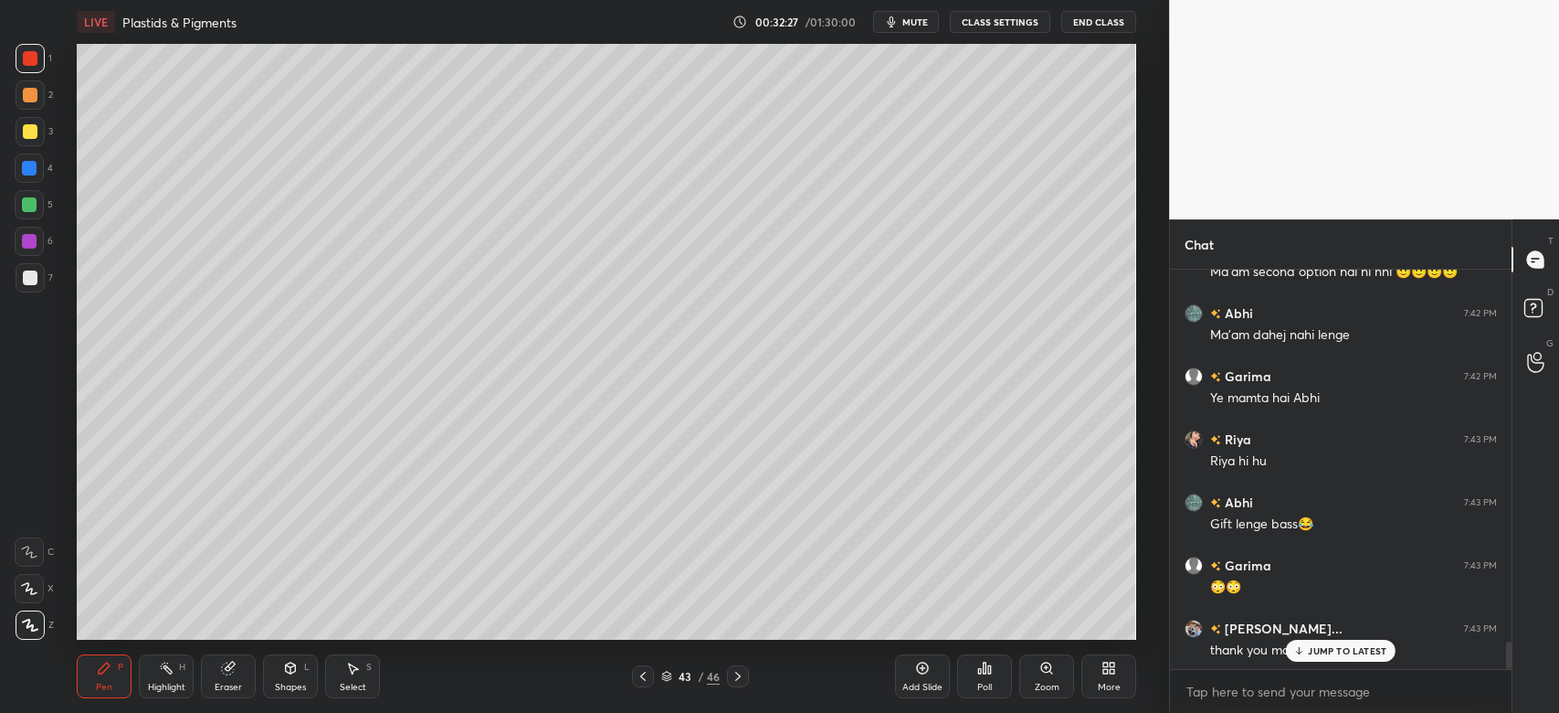
click at [1367, 648] on p "JUMP TO LATEST" at bounding box center [1347, 650] width 79 height 11
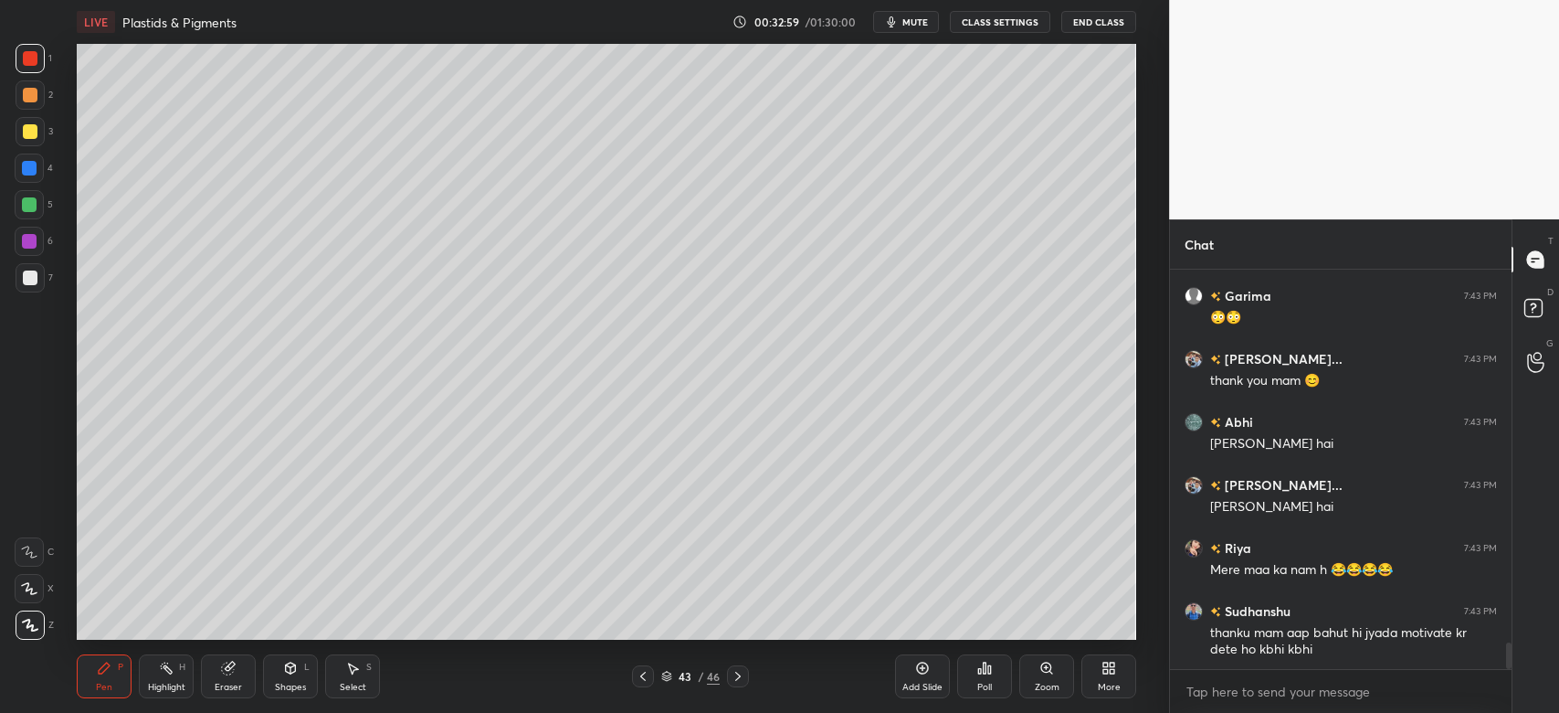
scroll to position [5690, 0]
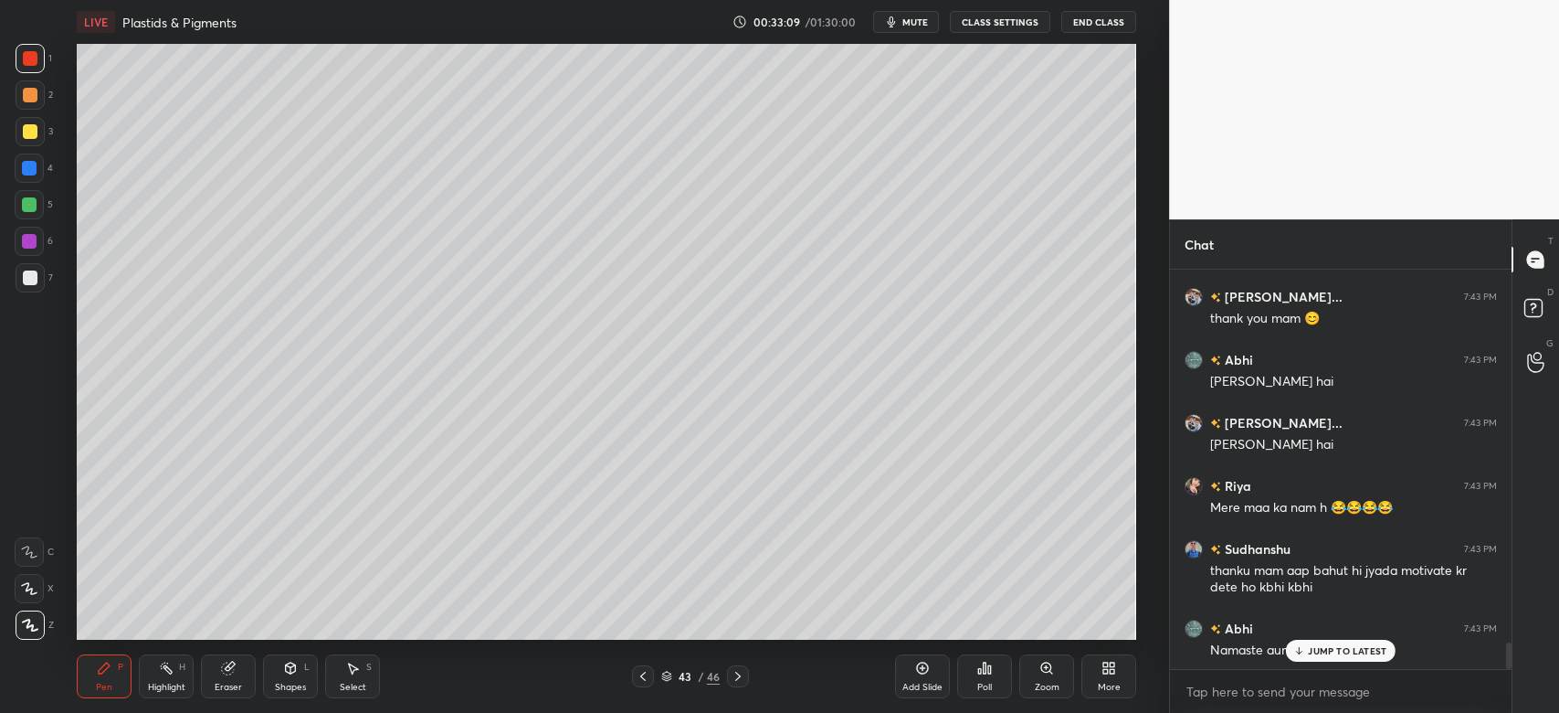
click at [1086, 24] on button "End Class" at bounding box center [1099, 22] width 75 height 22
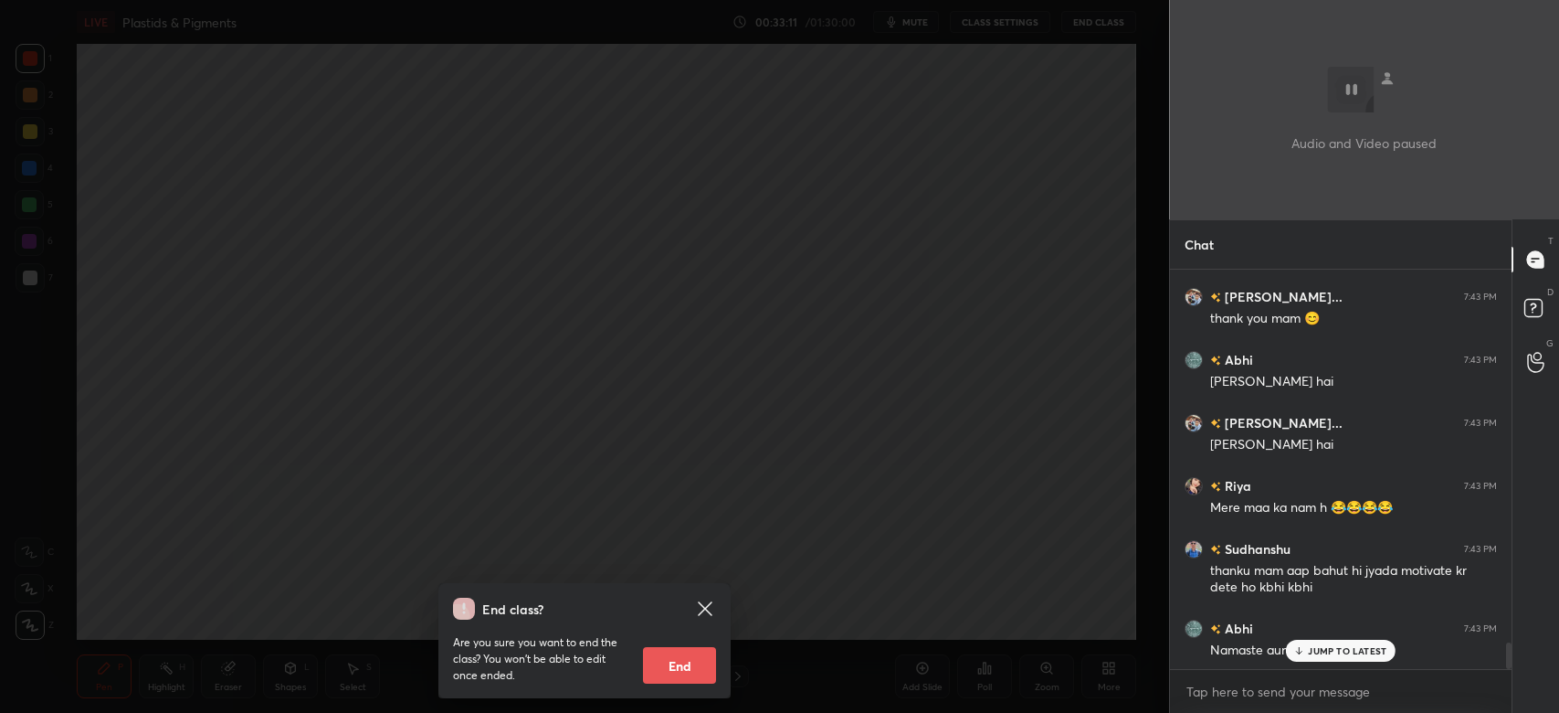
click at [662, 666] on button "End" at bounding box center [679, 665] width 73 height 37
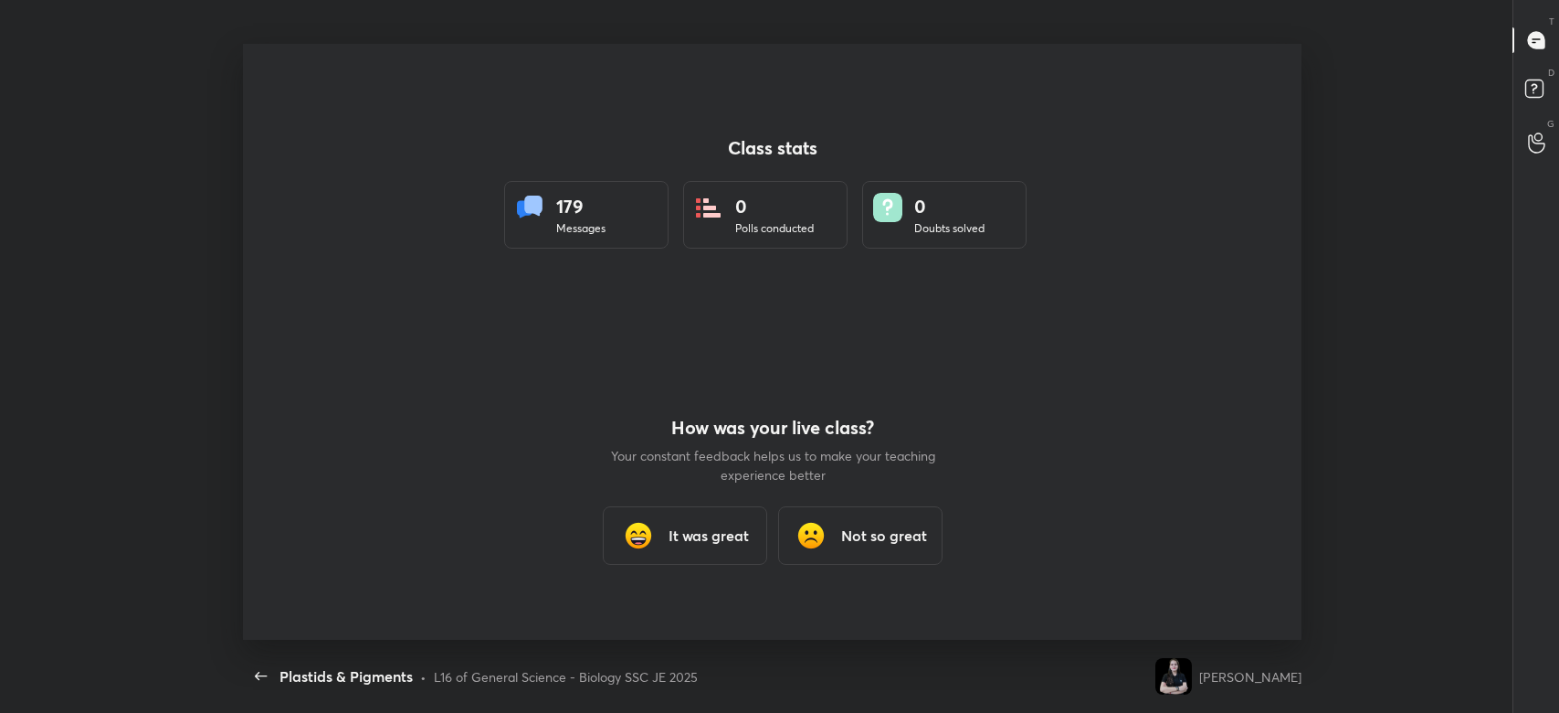
scroll to position [0, 0]
type textarea "x"
